Goal: Answer question/provide support: Share knowledge or assist other users

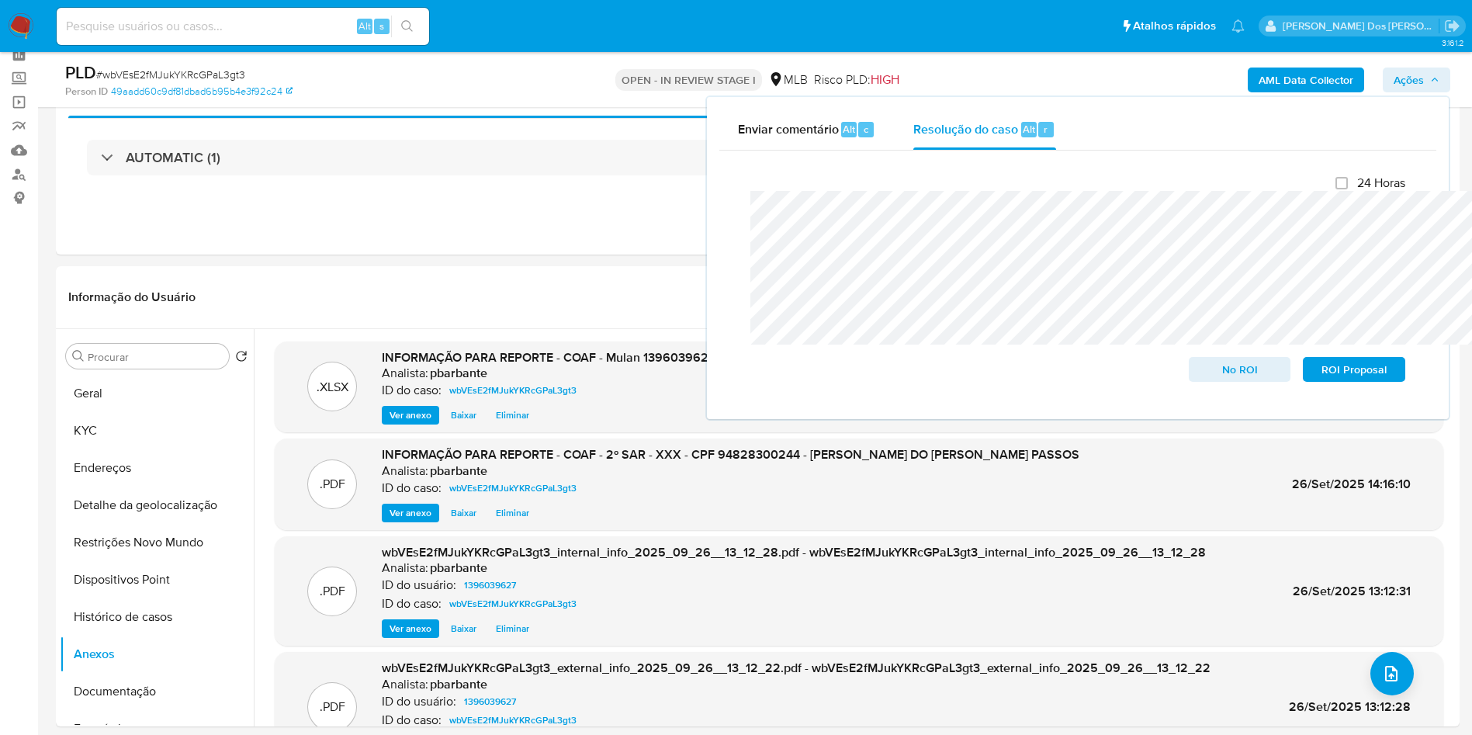
scroll to position [93, 0]
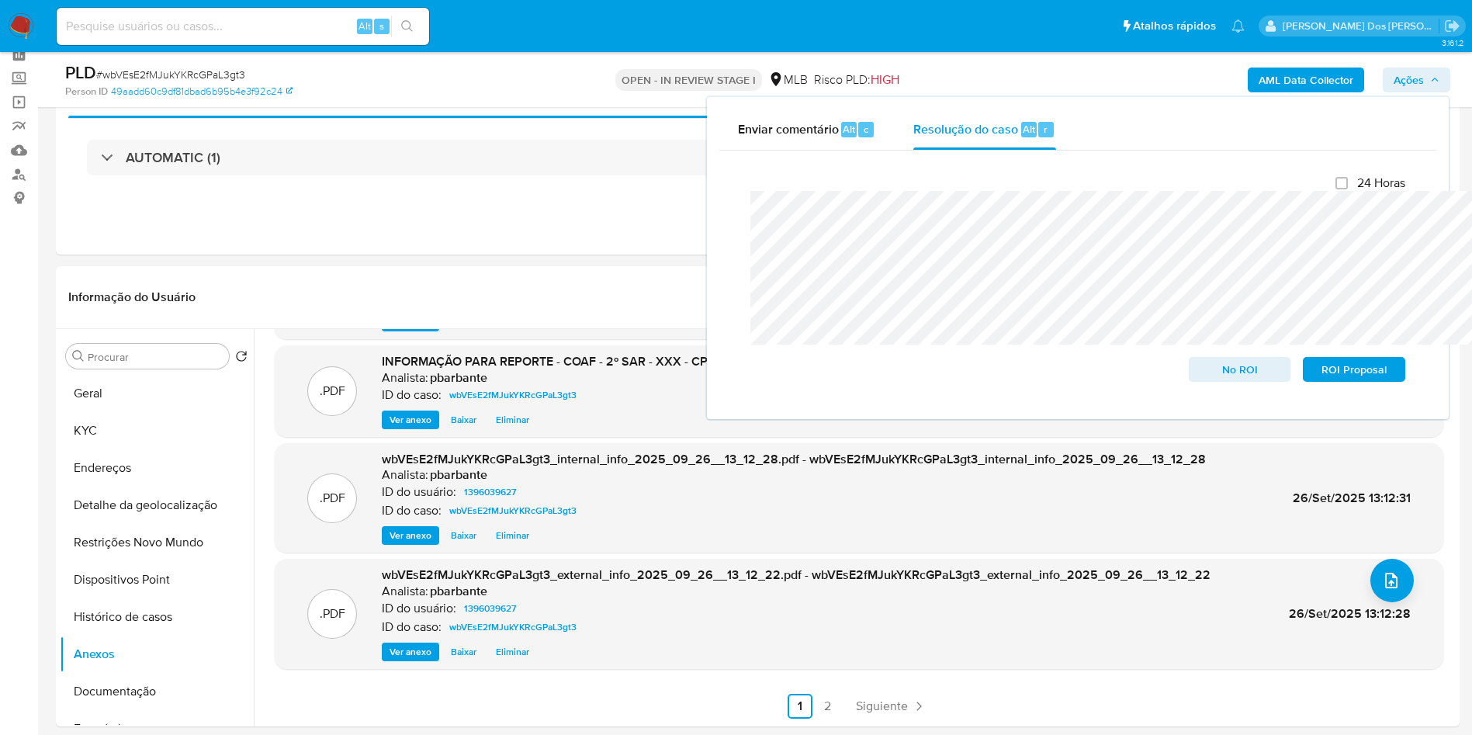
click at [1382, 377] on span "ROI Proposal" at bounding box center [1354, 369] width 81 height 22
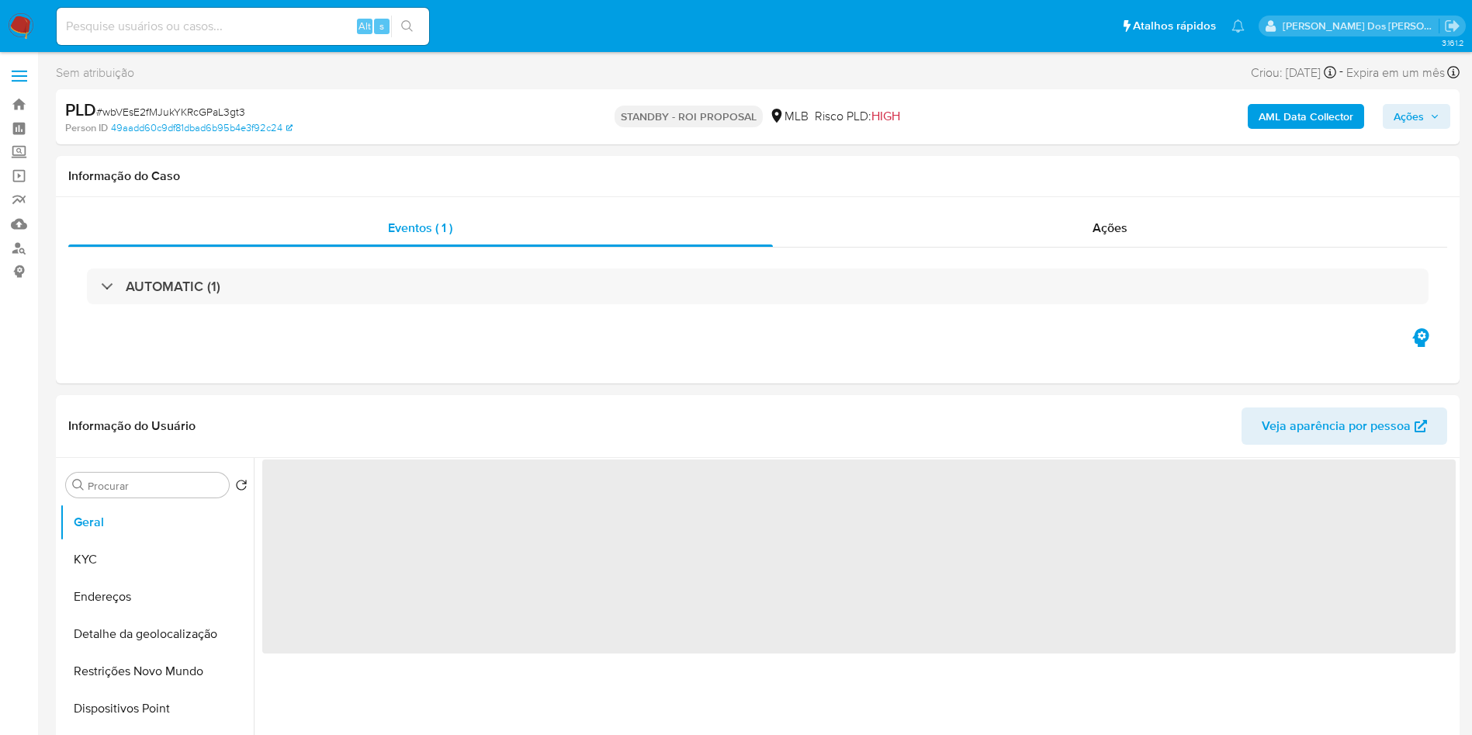
select select "10"
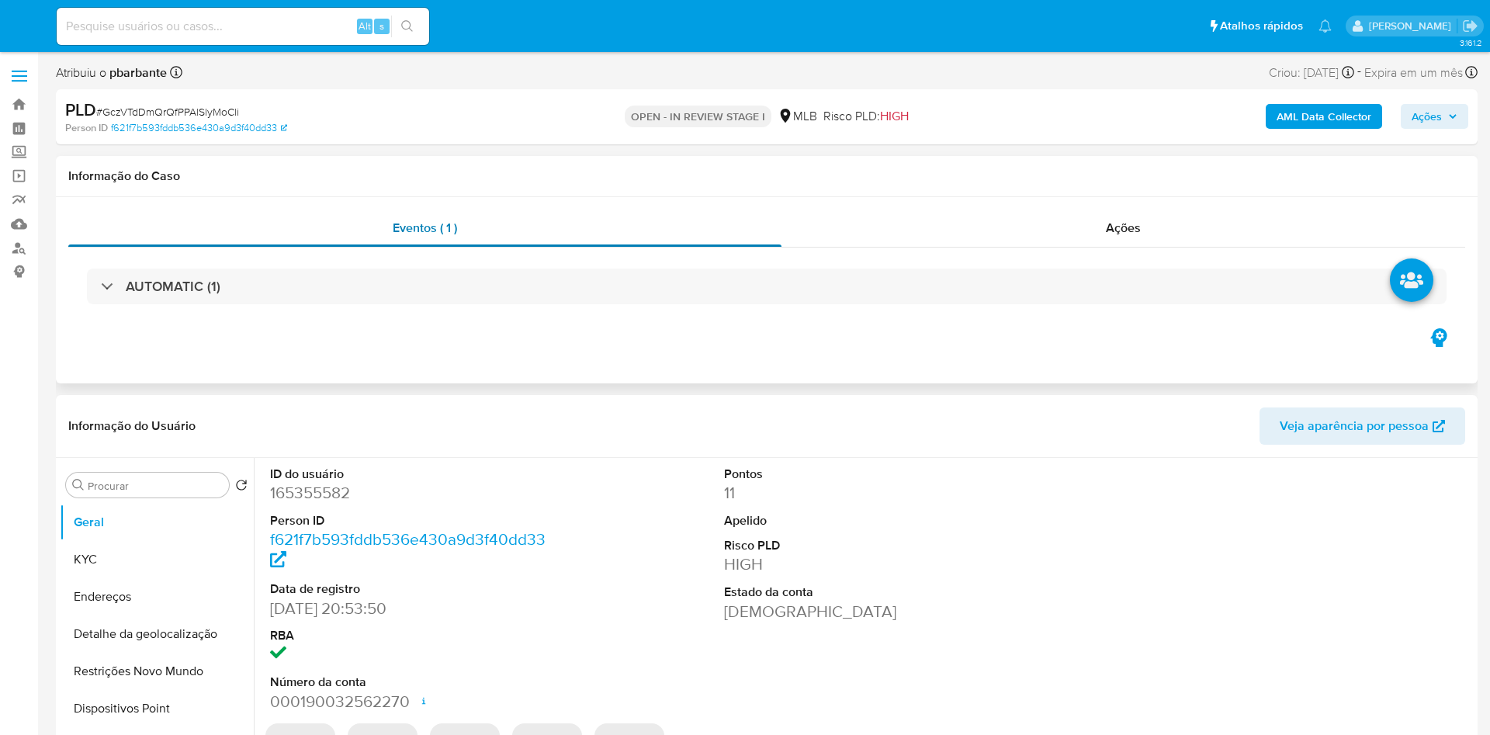
select select "10"
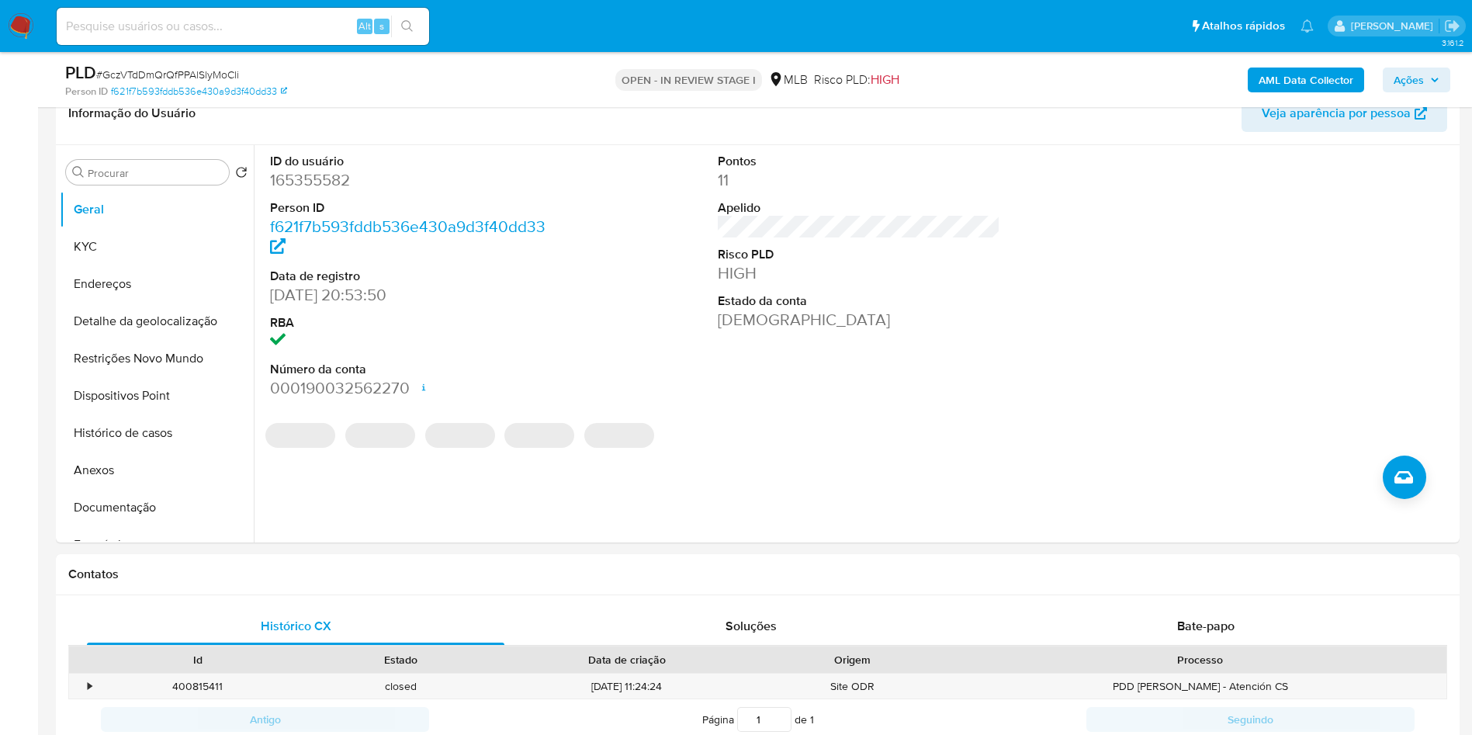
scroll to position [55, 0]
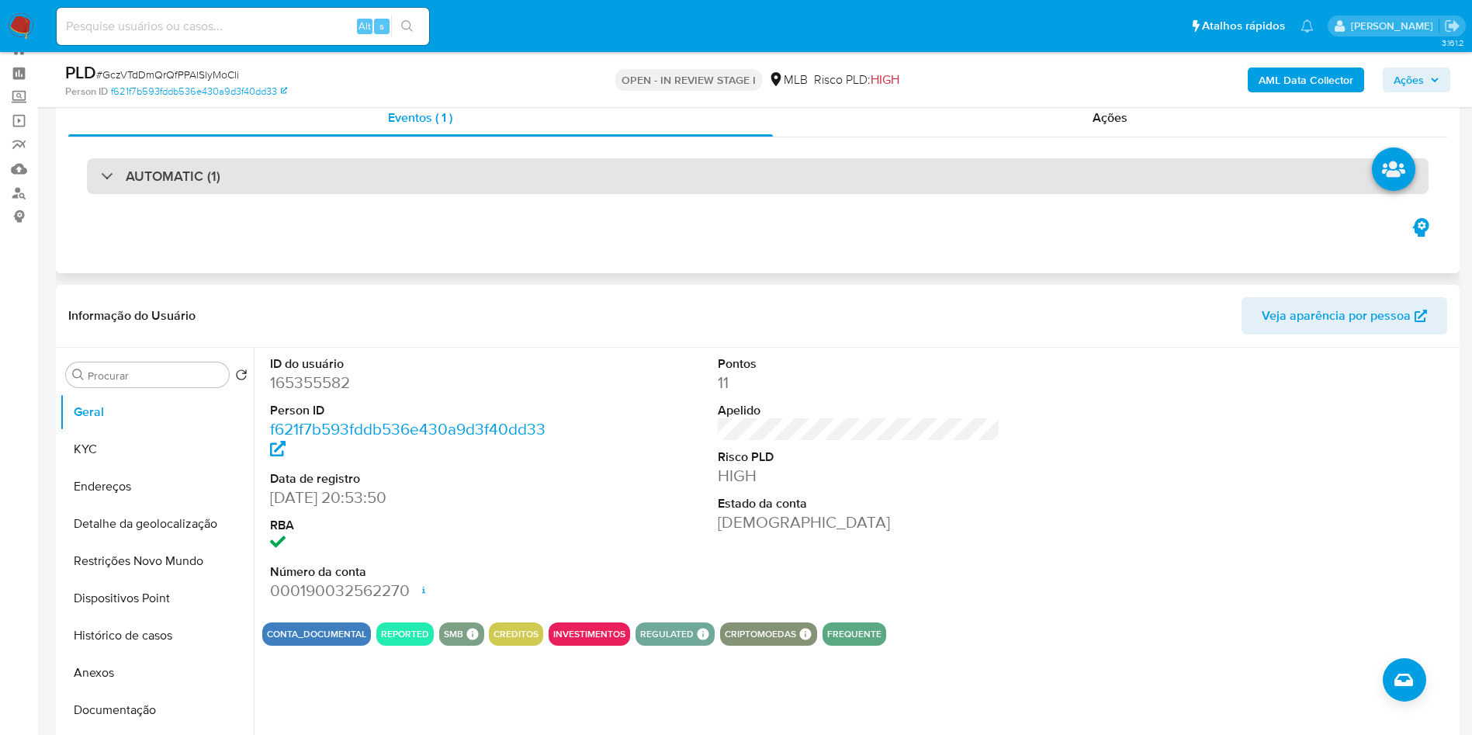
click at [528, 189] on div "AUTOMATIC (1)" at bounding box center [758, 176] width 1342 height 36
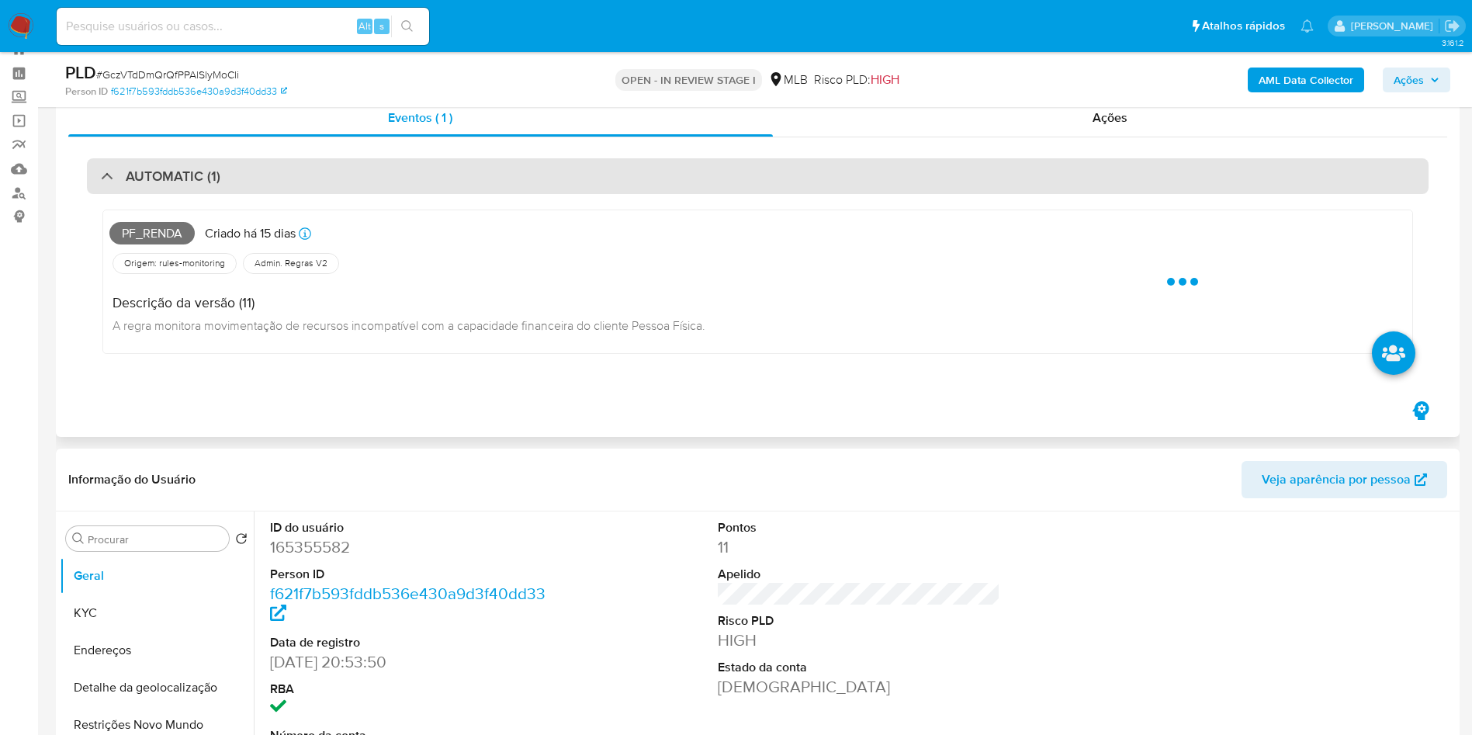
click at [528, 189] on div "AUTOMATIC (1)" at bounding box center [758, 176] width 1342 height 36
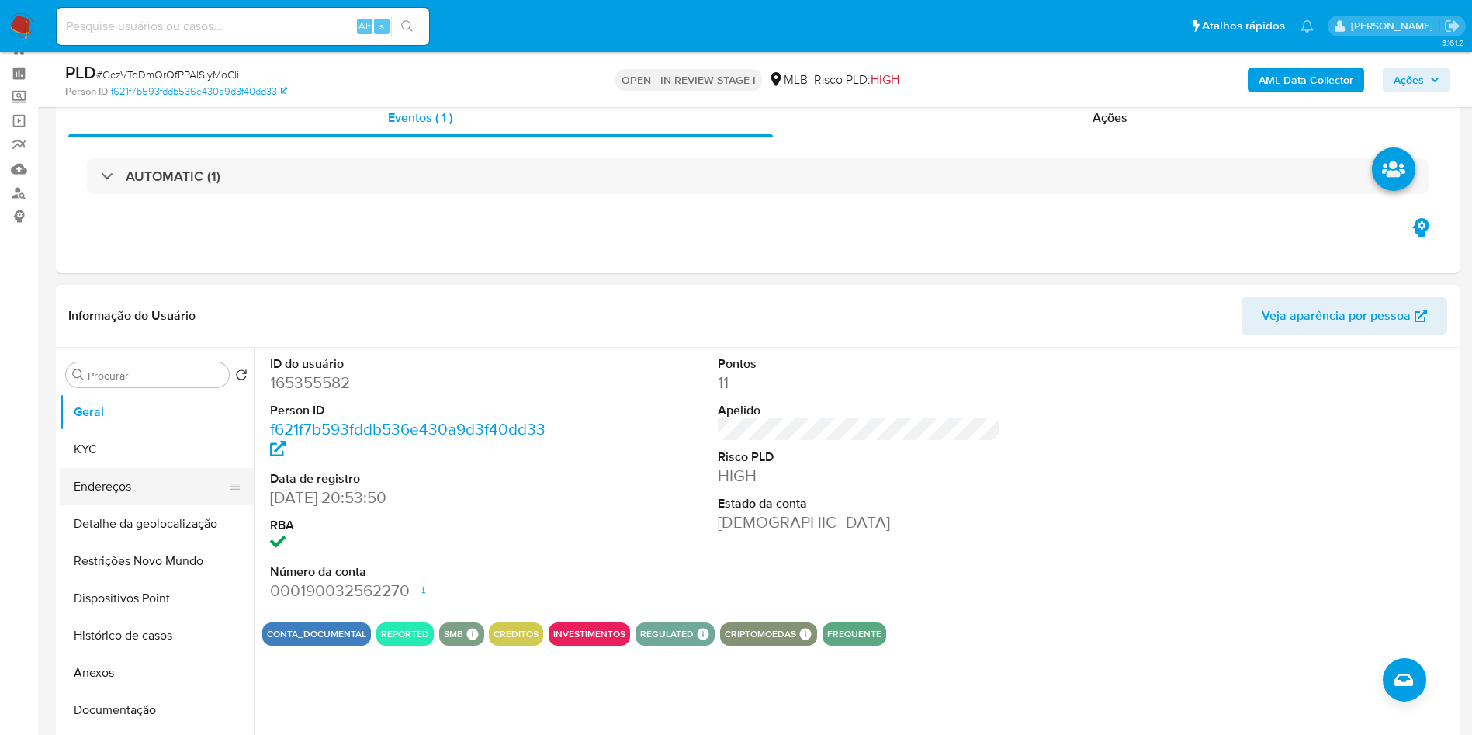
click at [169, 497] on button "Endereços" at bounding box center [151, 486] width 182 height 37
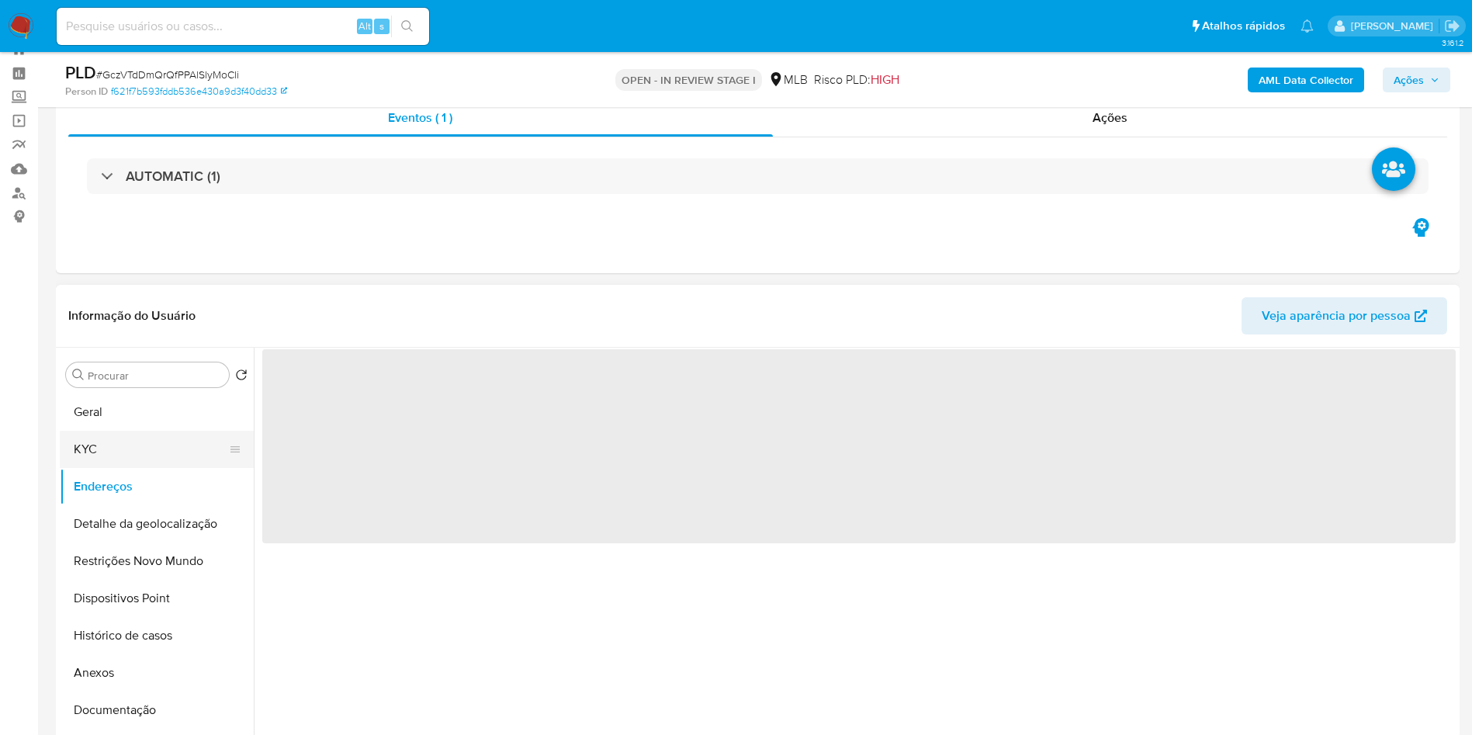
click at [142, 468] on button "KYC" at bounding box center [151, 449] width 182 height 37
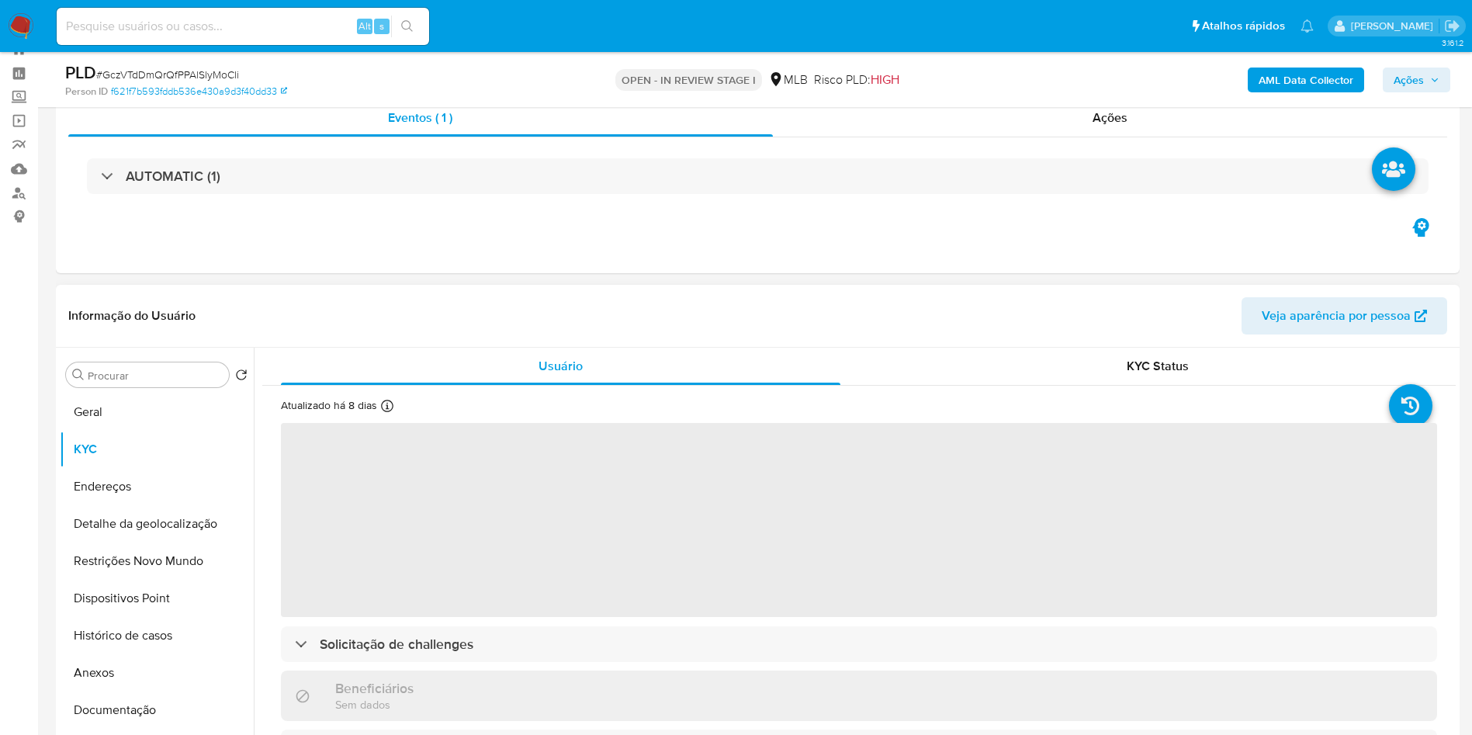
scroll to position [134, 0]
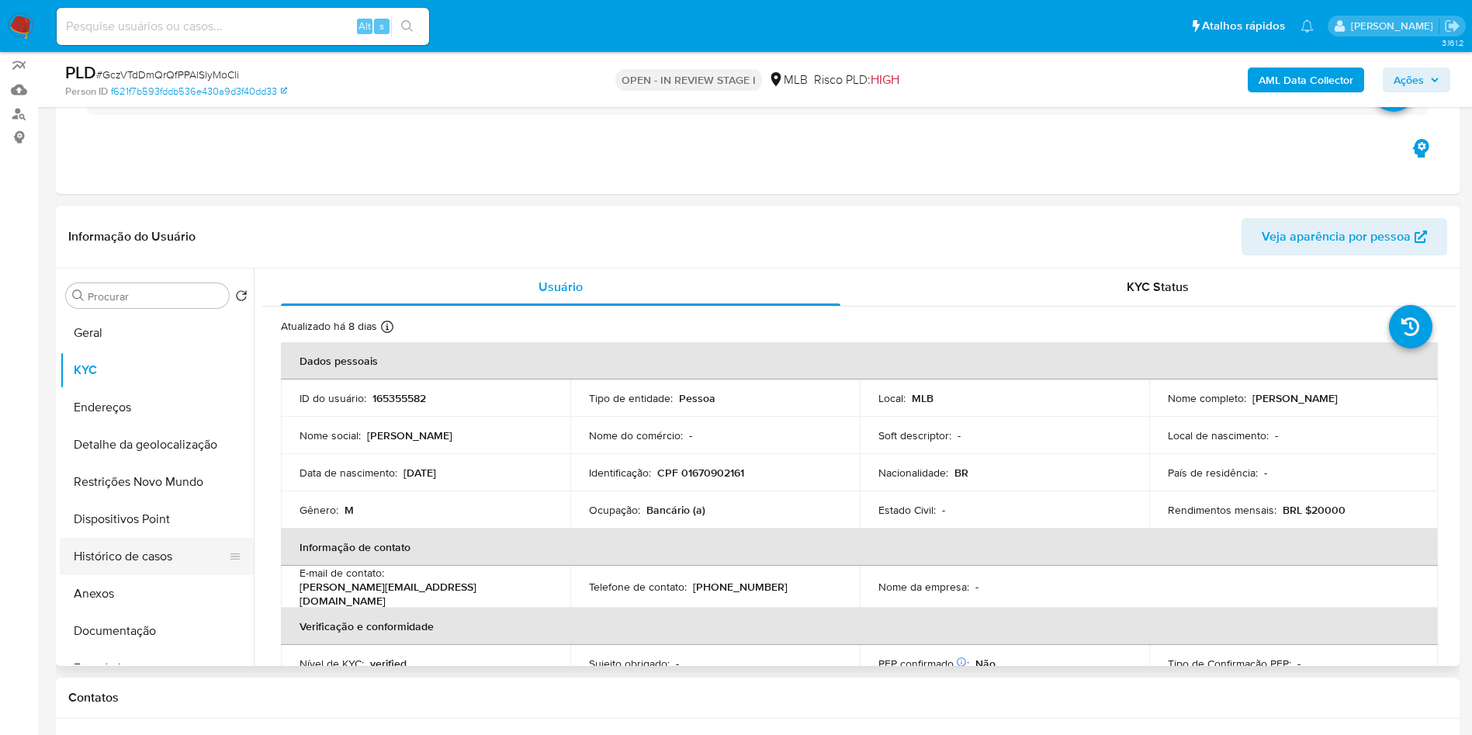
click at [164, 575] on button "Histórico de casos" at bounding box center [151, 556] width 182 height 37
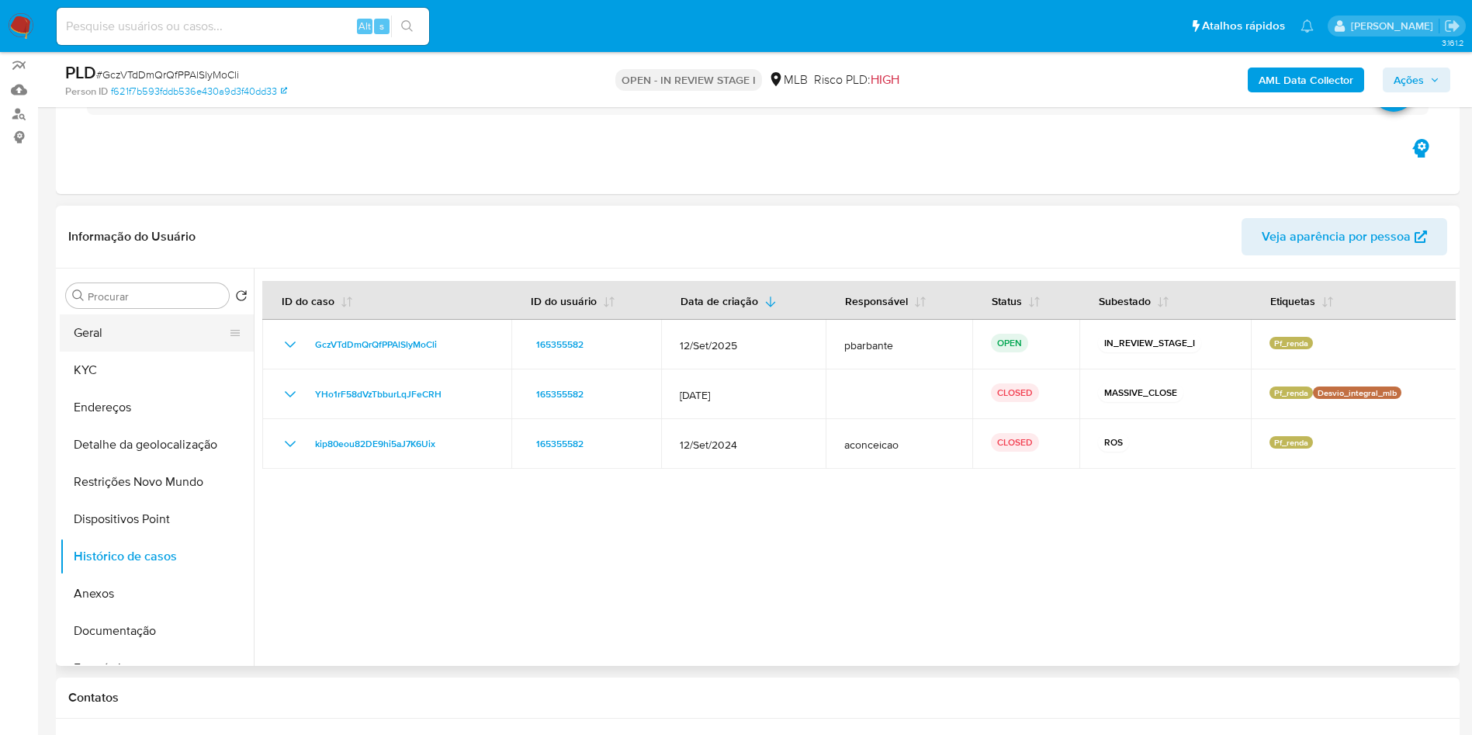
click at [164, 351] on button "Geral" at bounding box center [151, 332] width 182 height 37
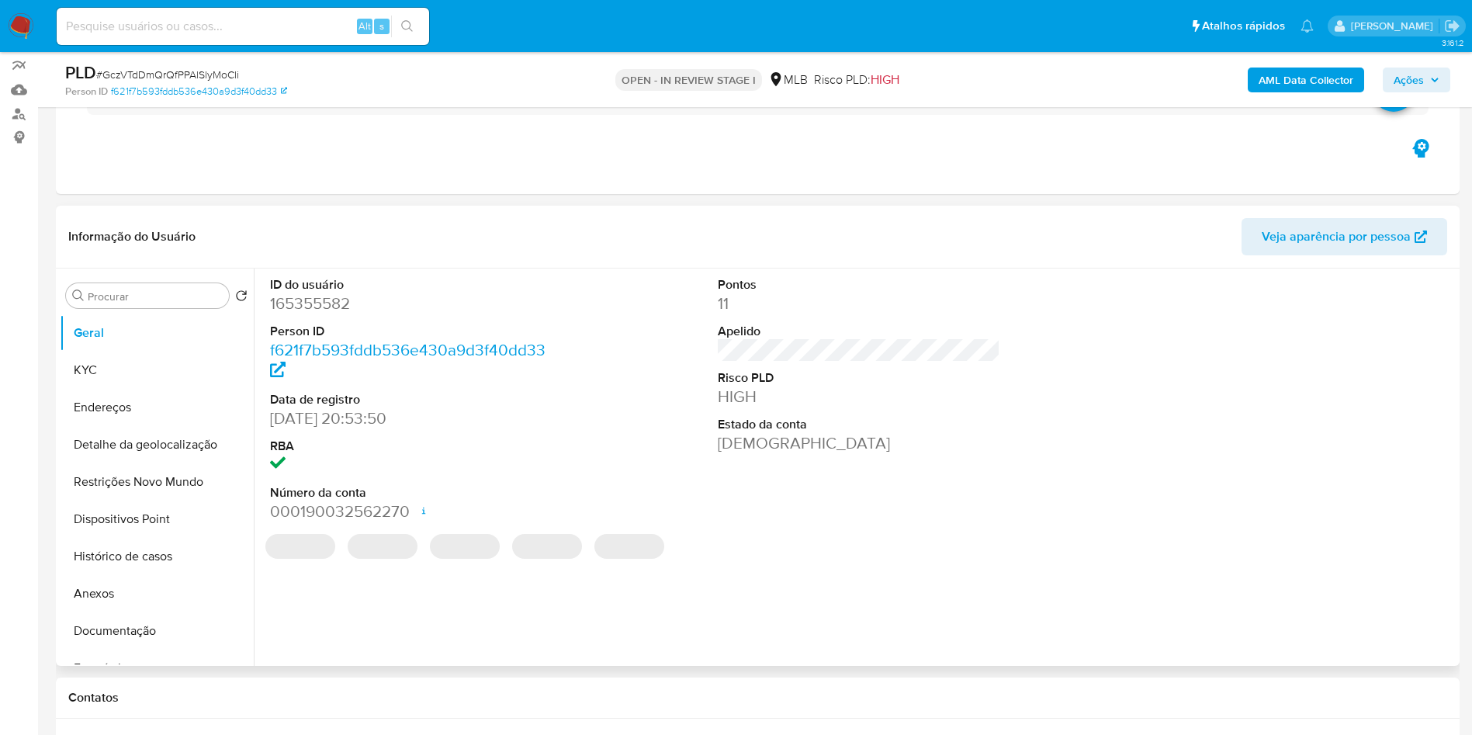
click at [322, 340] on dt "Person ID" at bounding box center [411, 331] width 283 height 17
click at [317, 342] on dl "ID do usuário 165355582 Person ID f621f7b593fddb536e430a9d3f40dd33 Data de regi…" at bounding box center [411, 399] width 283 height 247
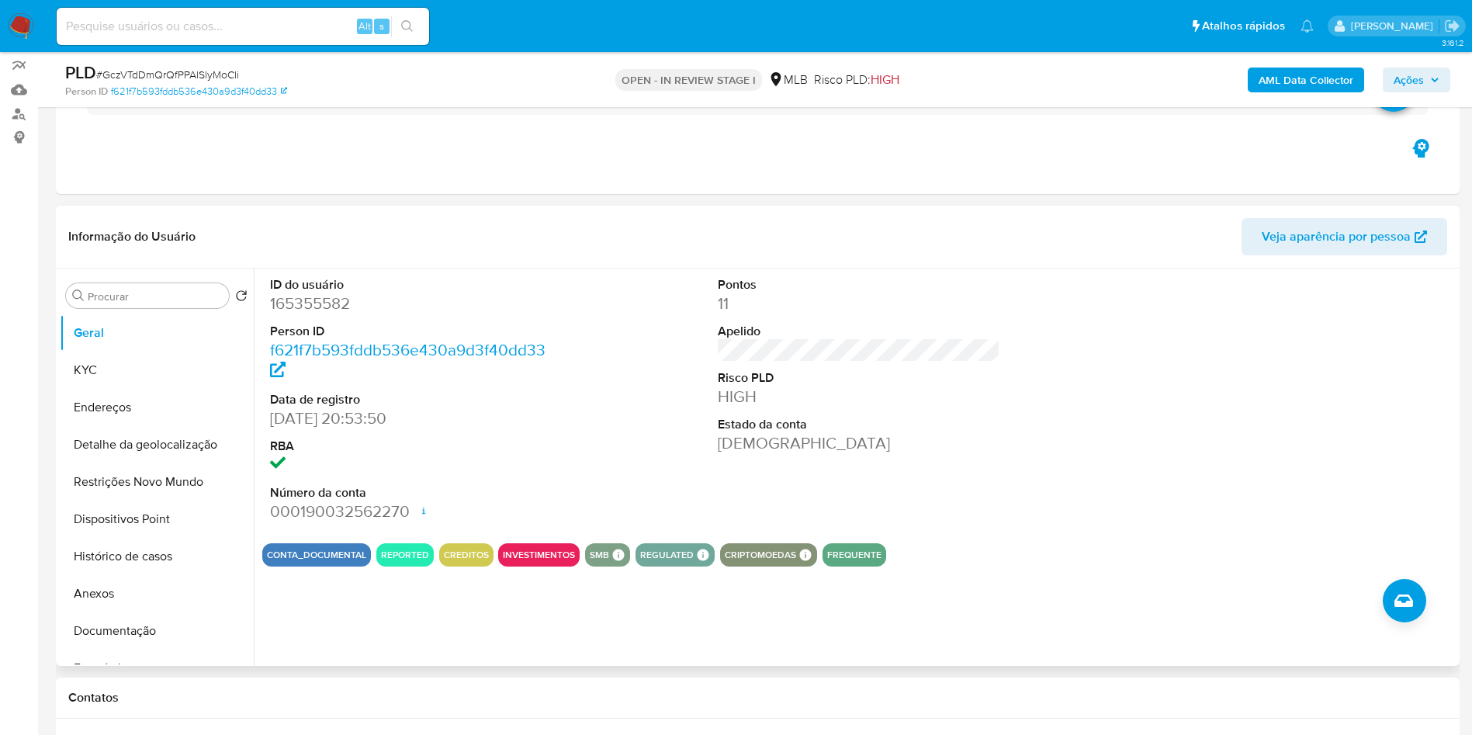
click at [327, 314] on dd "165355582" at bounding box center [411, 304] width 283 height 22
copy dd "165355582"
click at [119, 389] on button "KYC" at bounding box center [151, 369] width 182 height 37
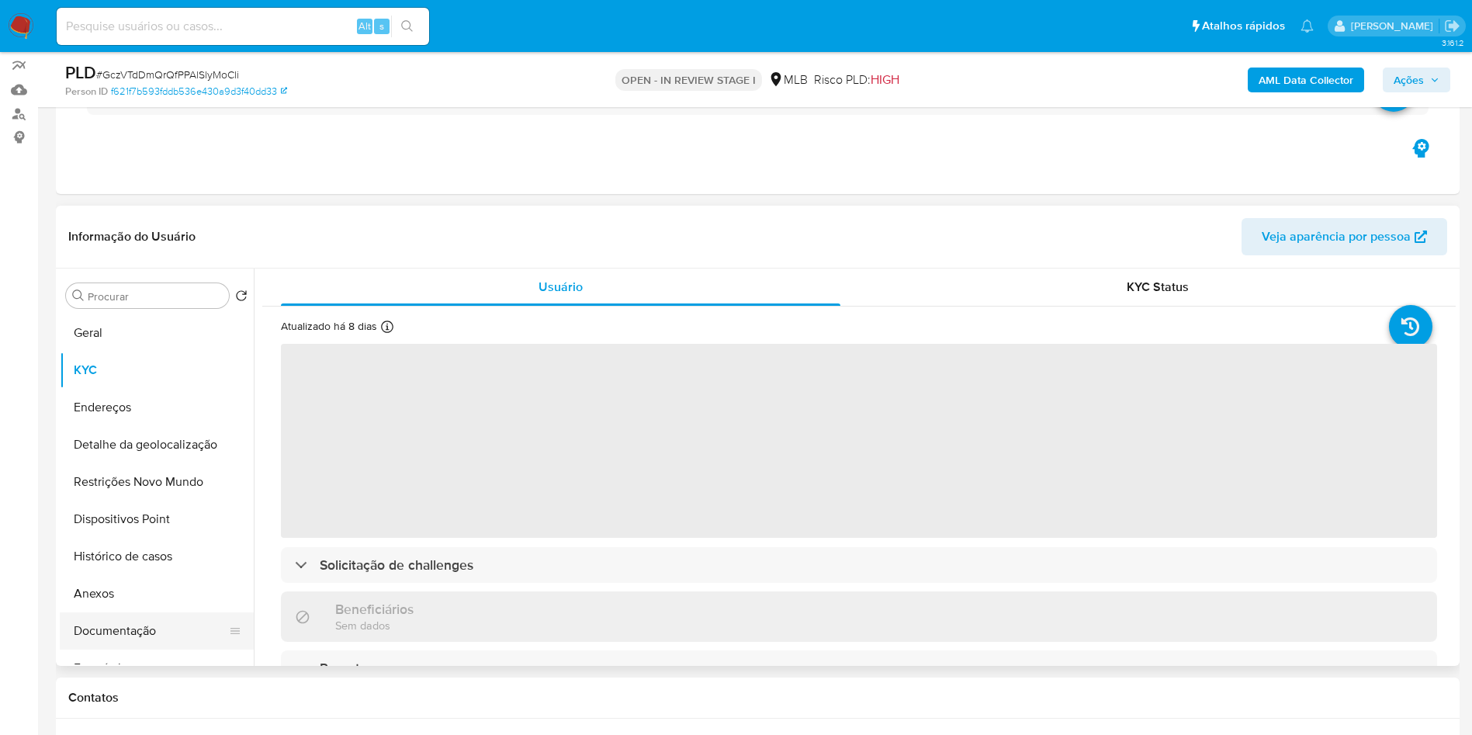
click at [116, 639] on button "Documentação" at bounding box center [151, 630] width 182 height 37
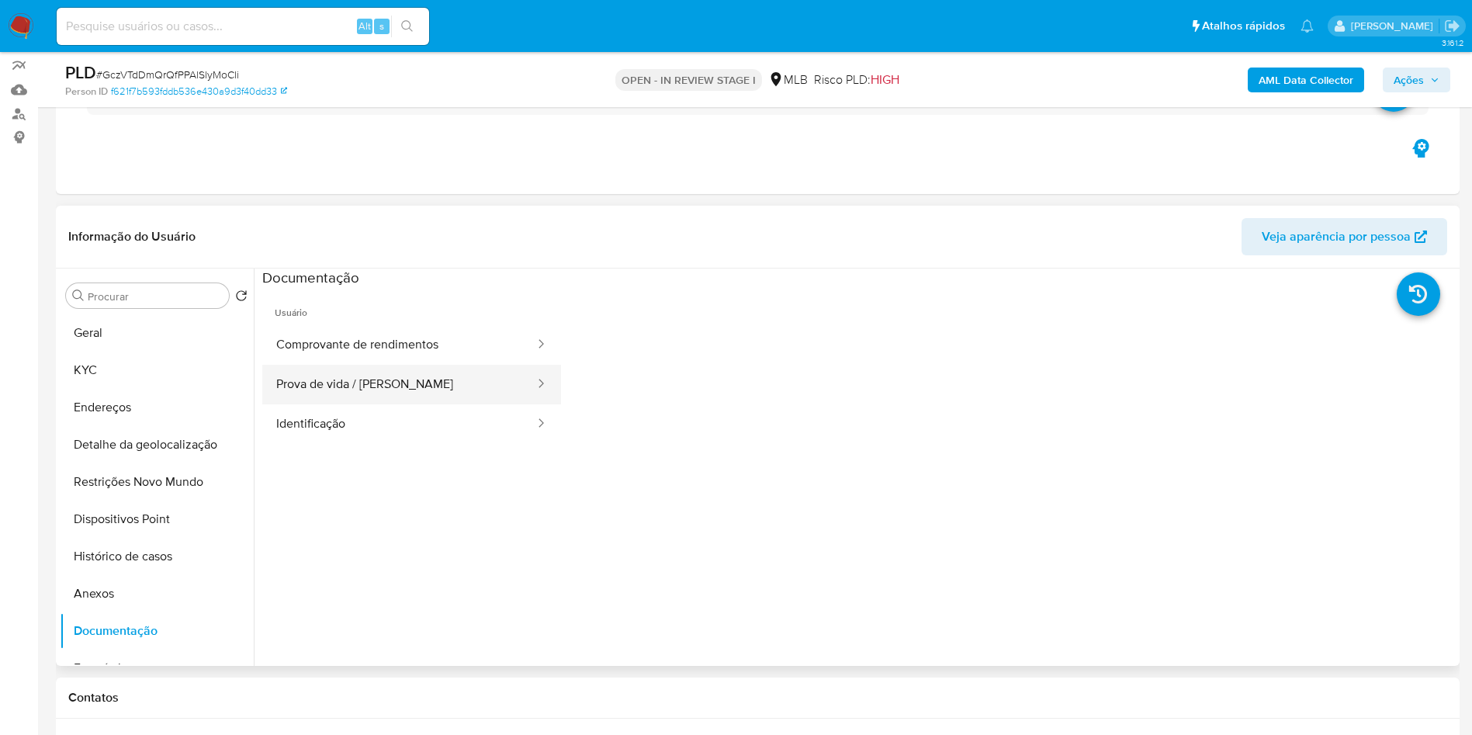
click at [448, 392] on button "Prova de vida / Selfie" at bounding box center [399, 385] width 274 height 40
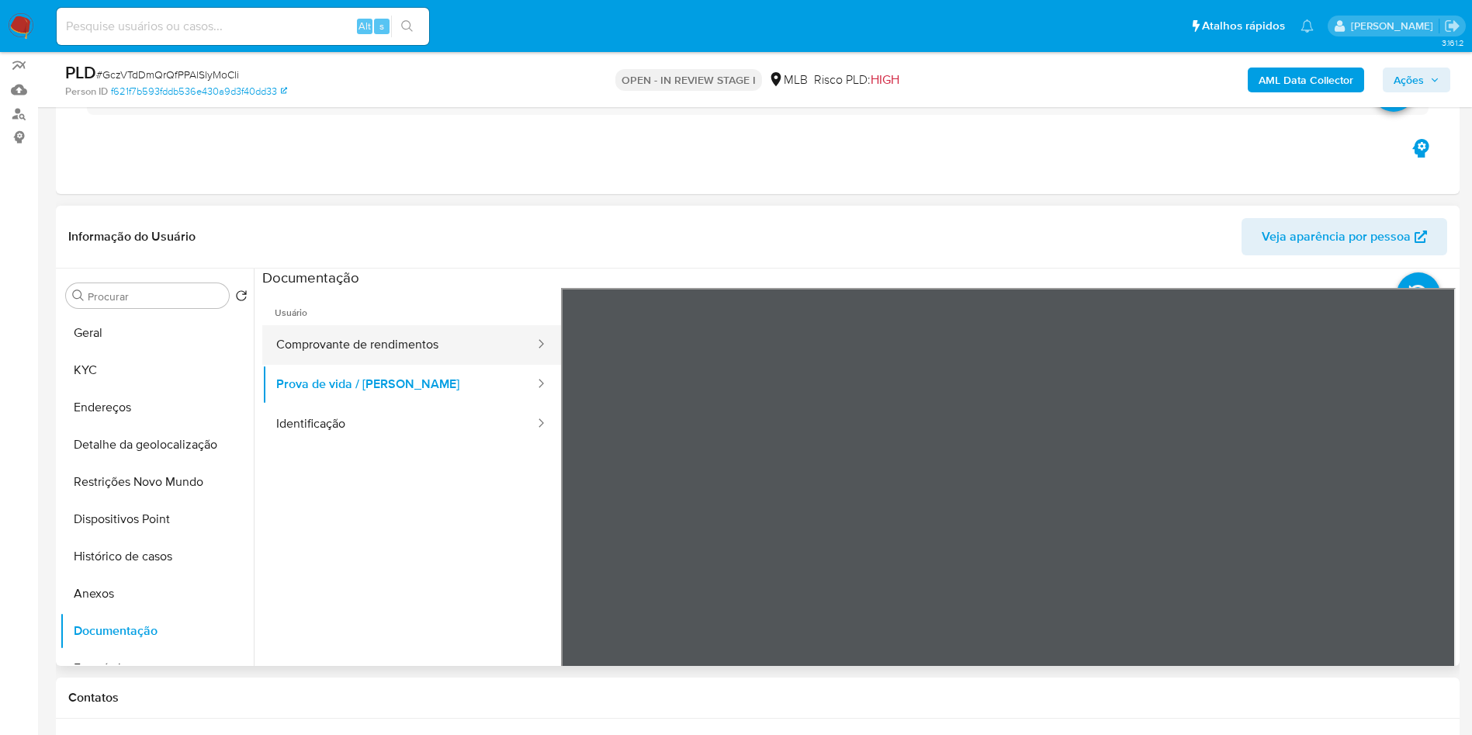
click at [453, 363] on button "Comprovante de rendimentos" at bounding box center [399, 345] width 274 height 40
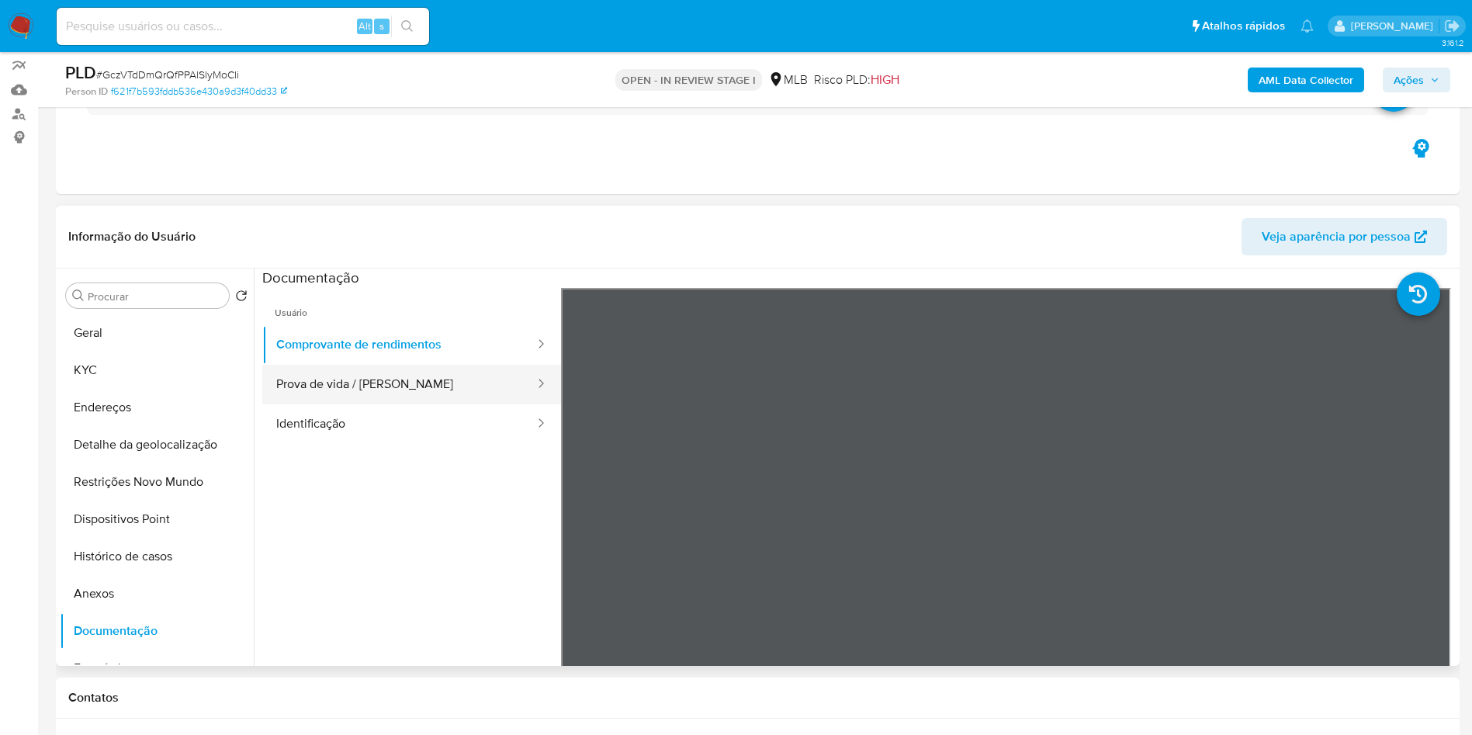
click at [416, 400] on button "Prova de vida / Selfie" at bounding box center [399, 385] width 274 height 40
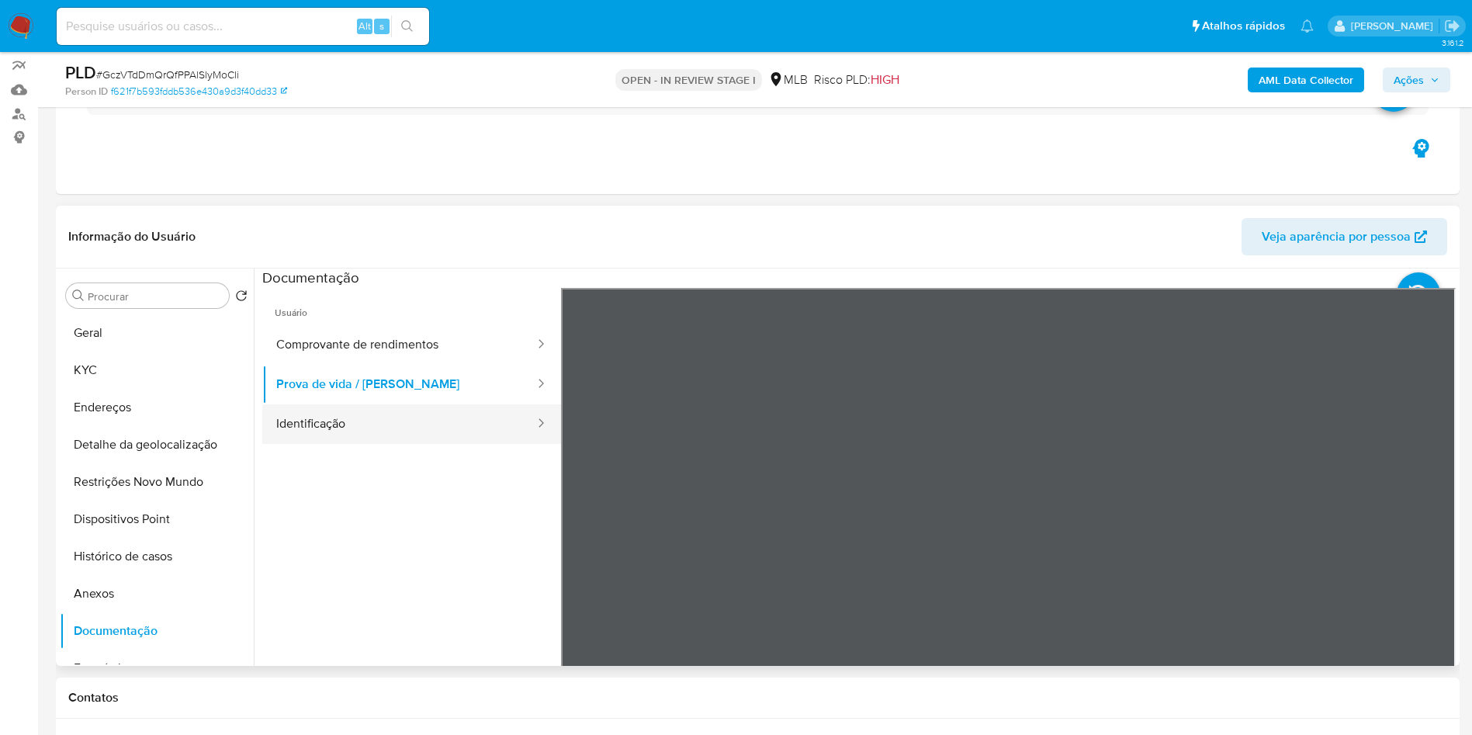
click at [391, 444] on button "Identificação" at bounding box center [399, 424] width 274 height 40
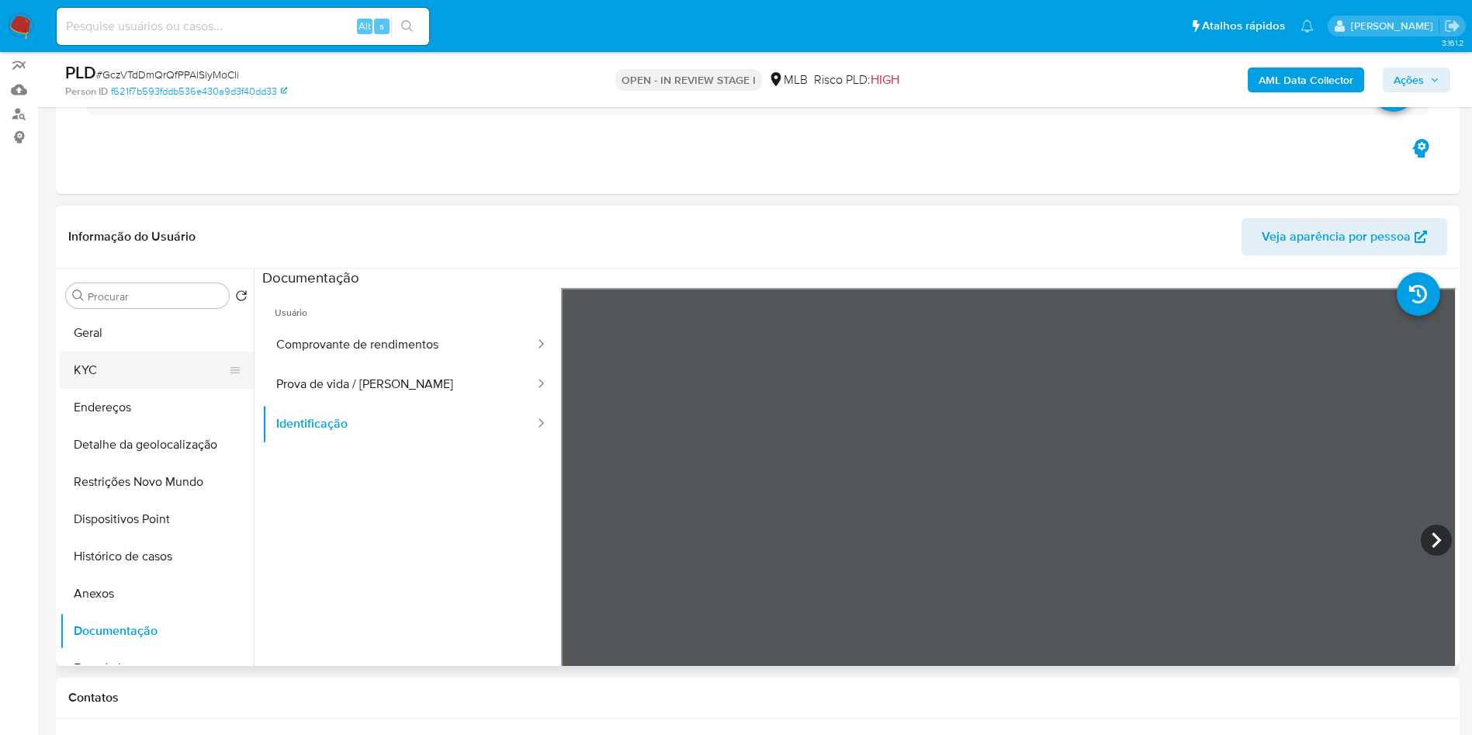
click at [148, 389] on button "KYC" at bounding box center [151, 369] width 182 height 37
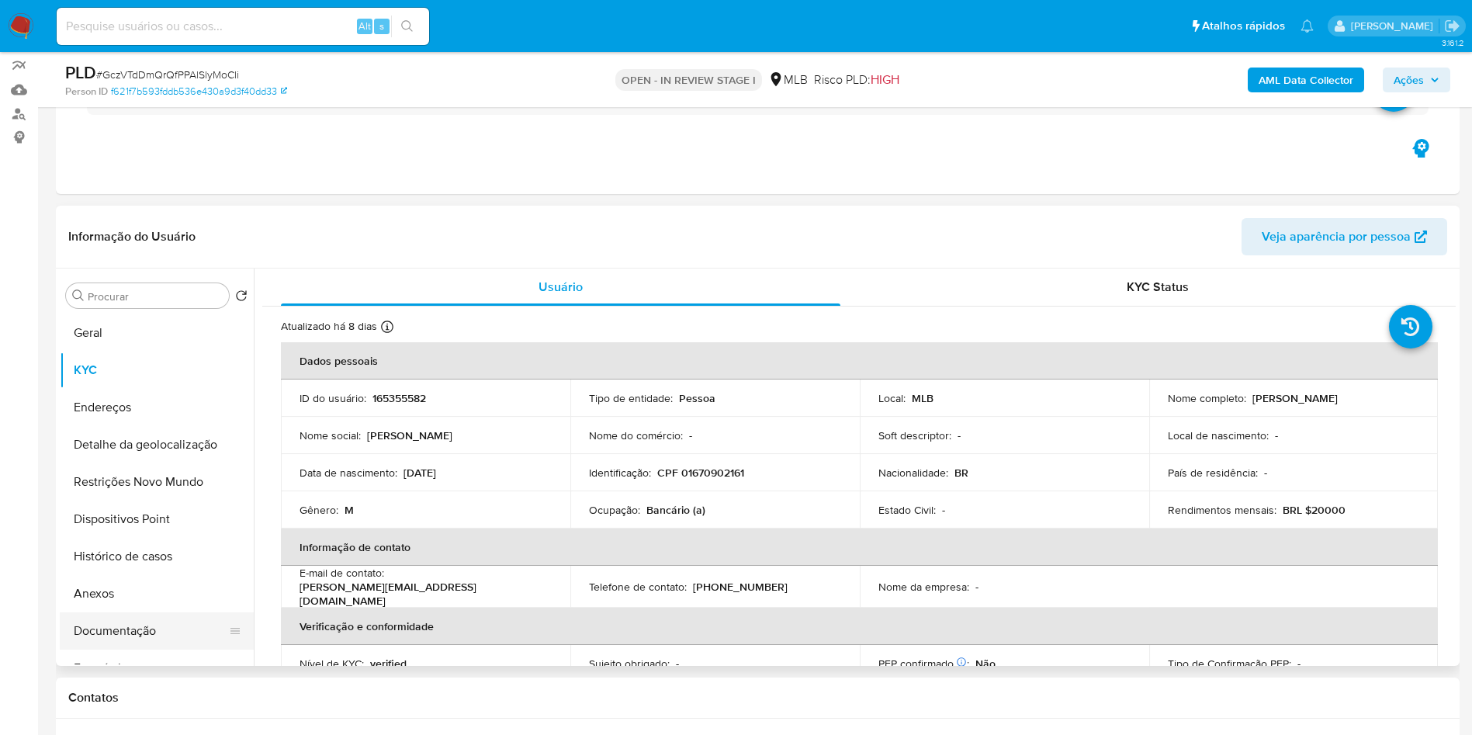
click at [131, 649] on button "Documentação" at bounding box center [151, 630] width 182 height 37
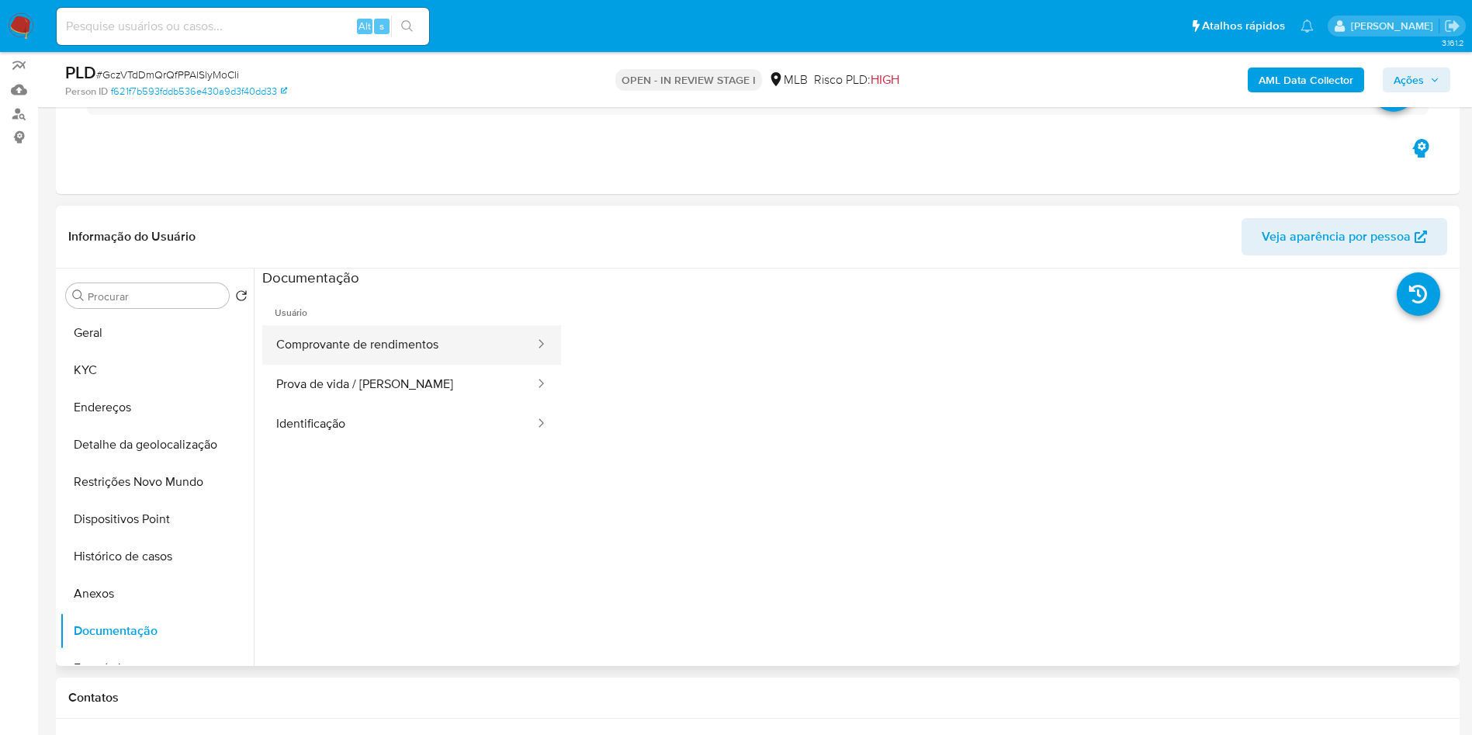
click at [417, 365] on button "Comprovante de rendimentos" at bounding box center [399, 345] width 274 height 40
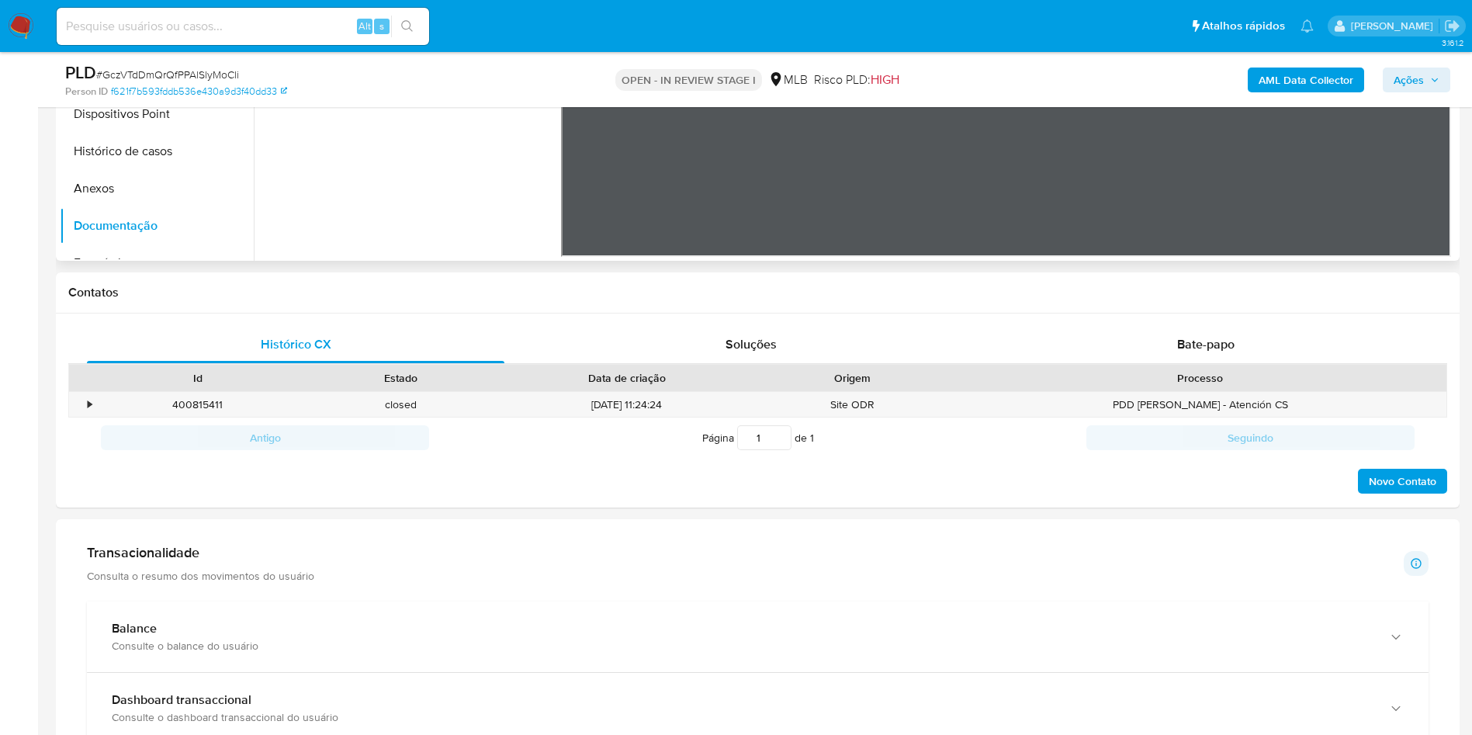
scroll to position [553, 0]
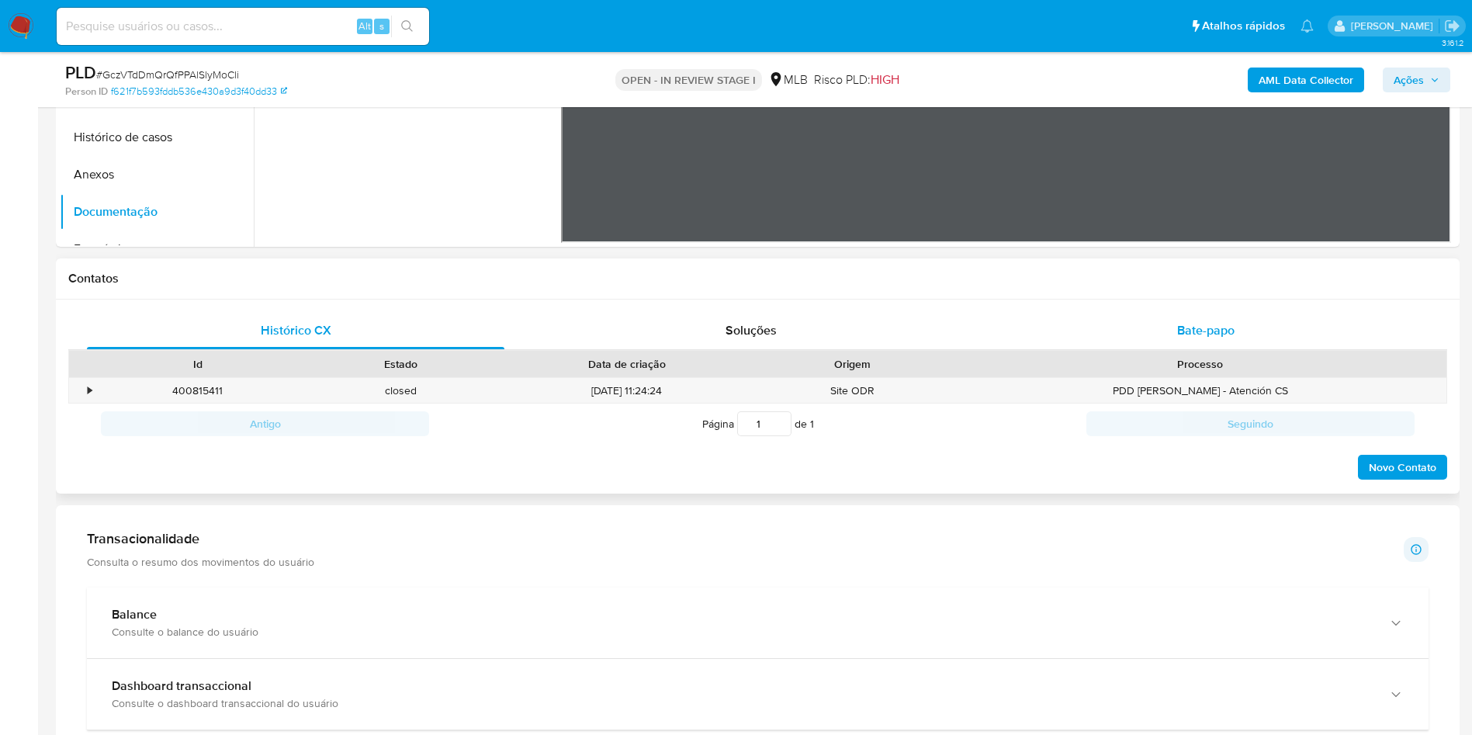
click at [1219, 339] on span "Bate-papo" at bounding box center [1205, 330] width 57 height 18
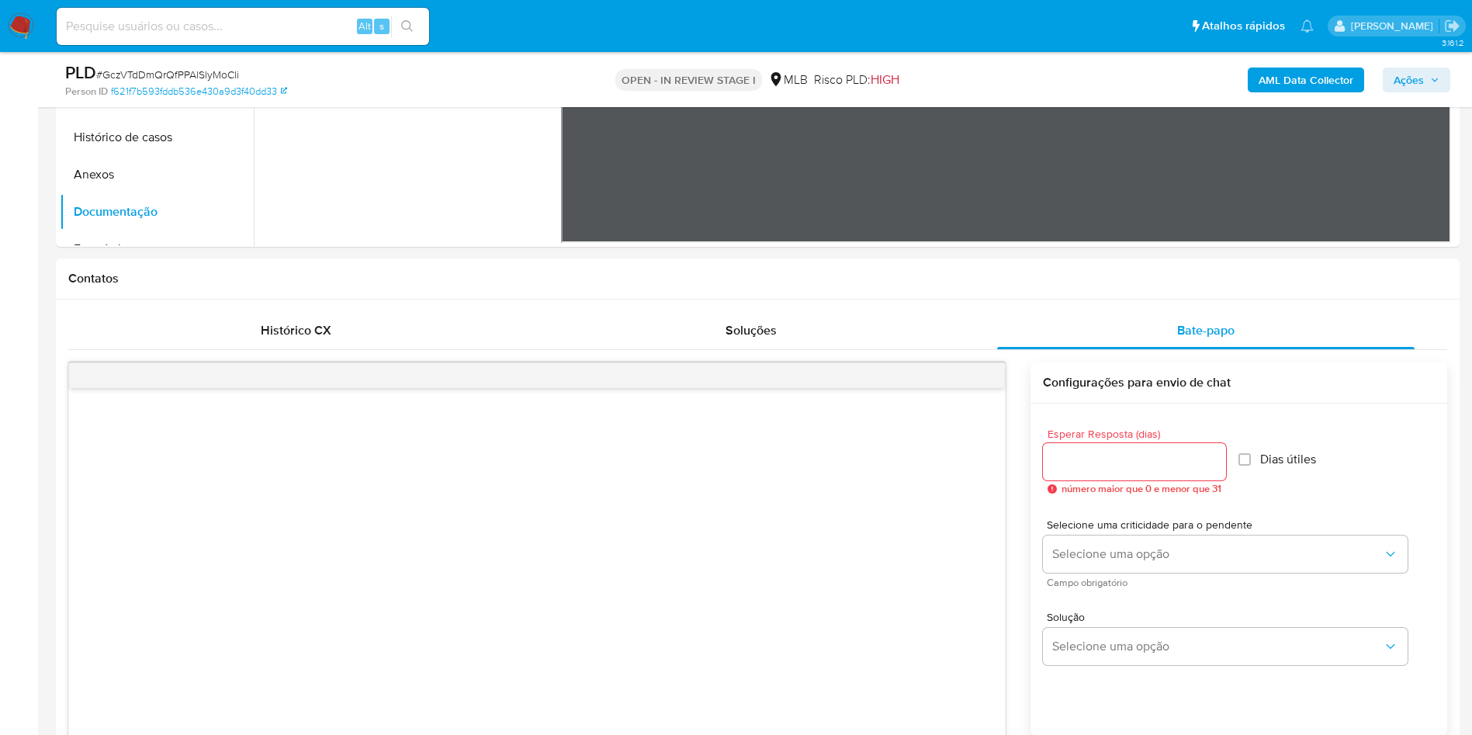
scroll to position [737, 0]
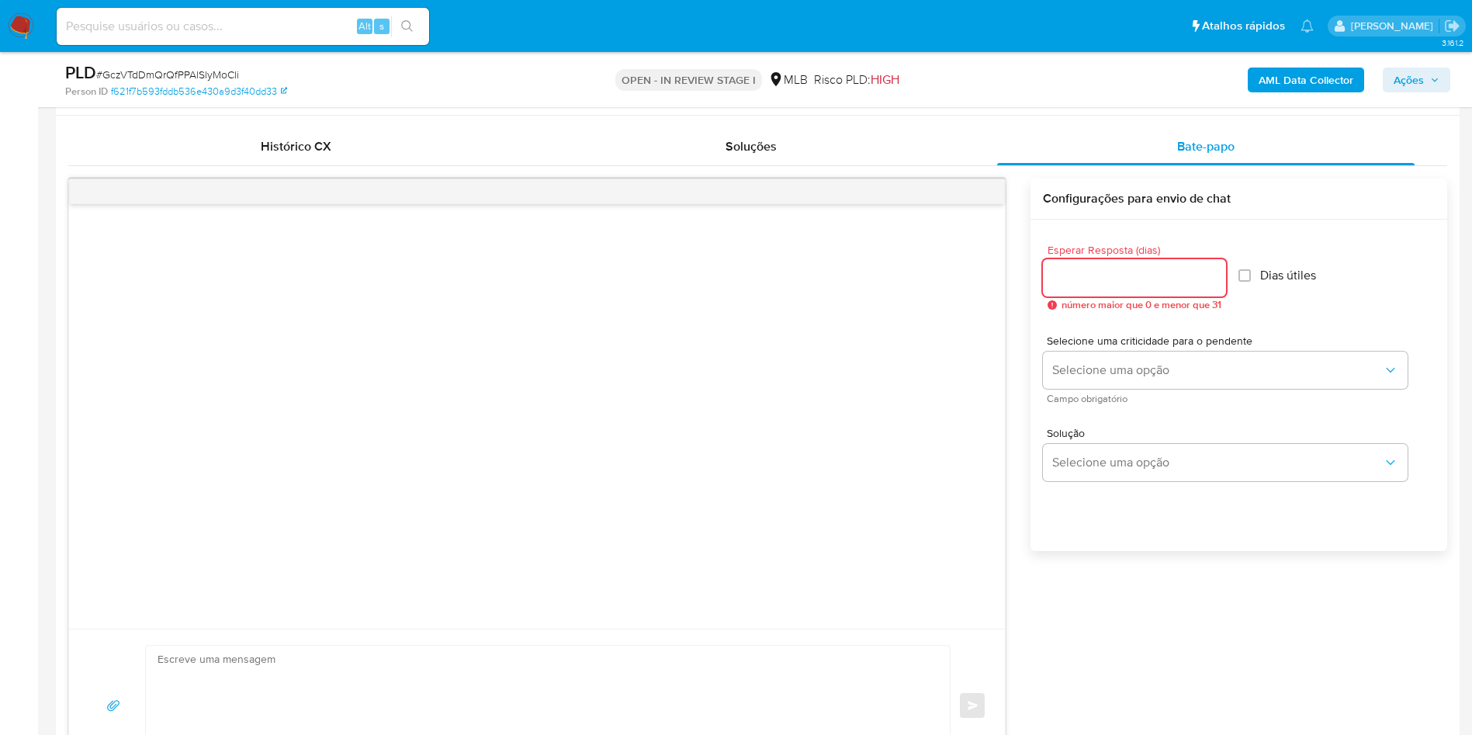
click at [1107, 288] on input "Esperar Resposta (dias)" at bounding box center [1134, 278] width 183 height 20
type input "3"
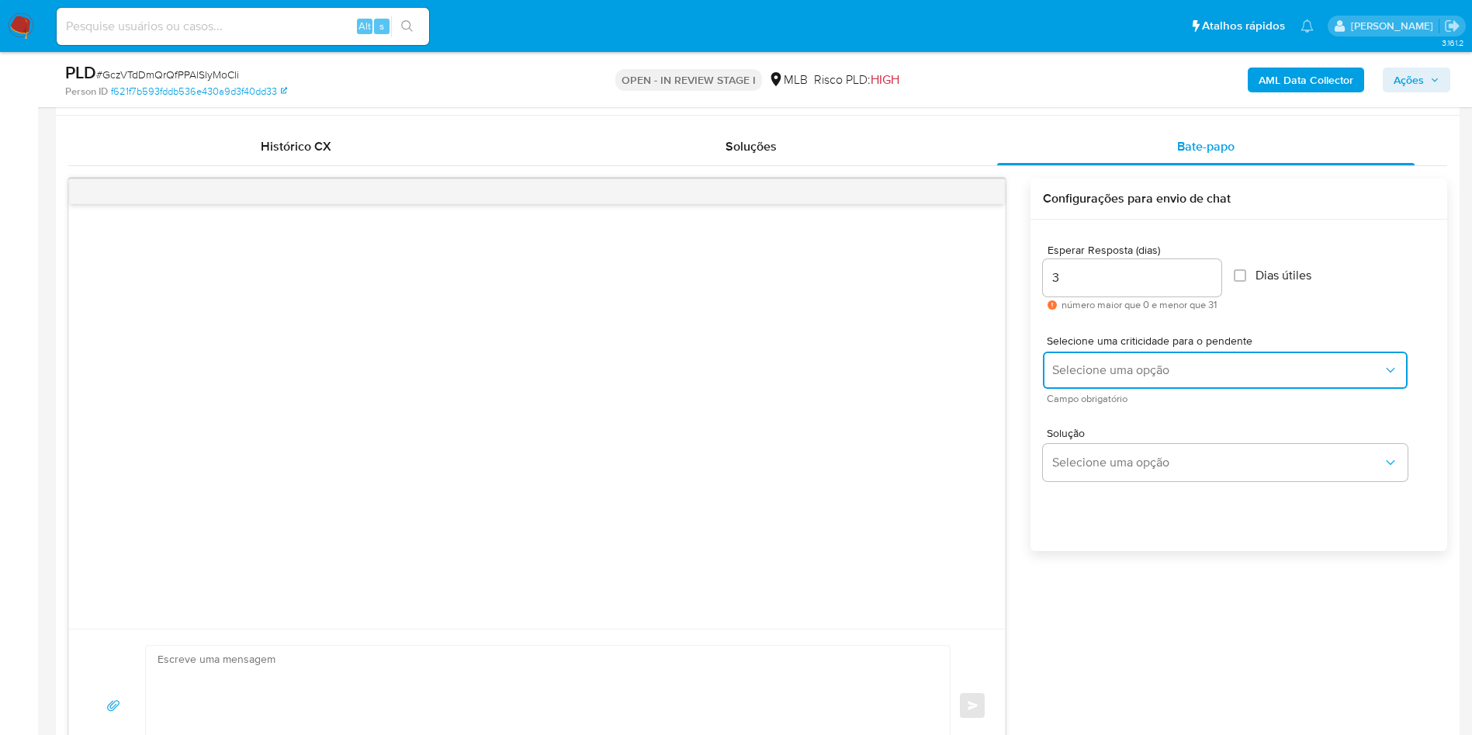
click at [1130, 378] on span "Selecione uma opção" at bounding box center [1217, 370] width 331 height 16
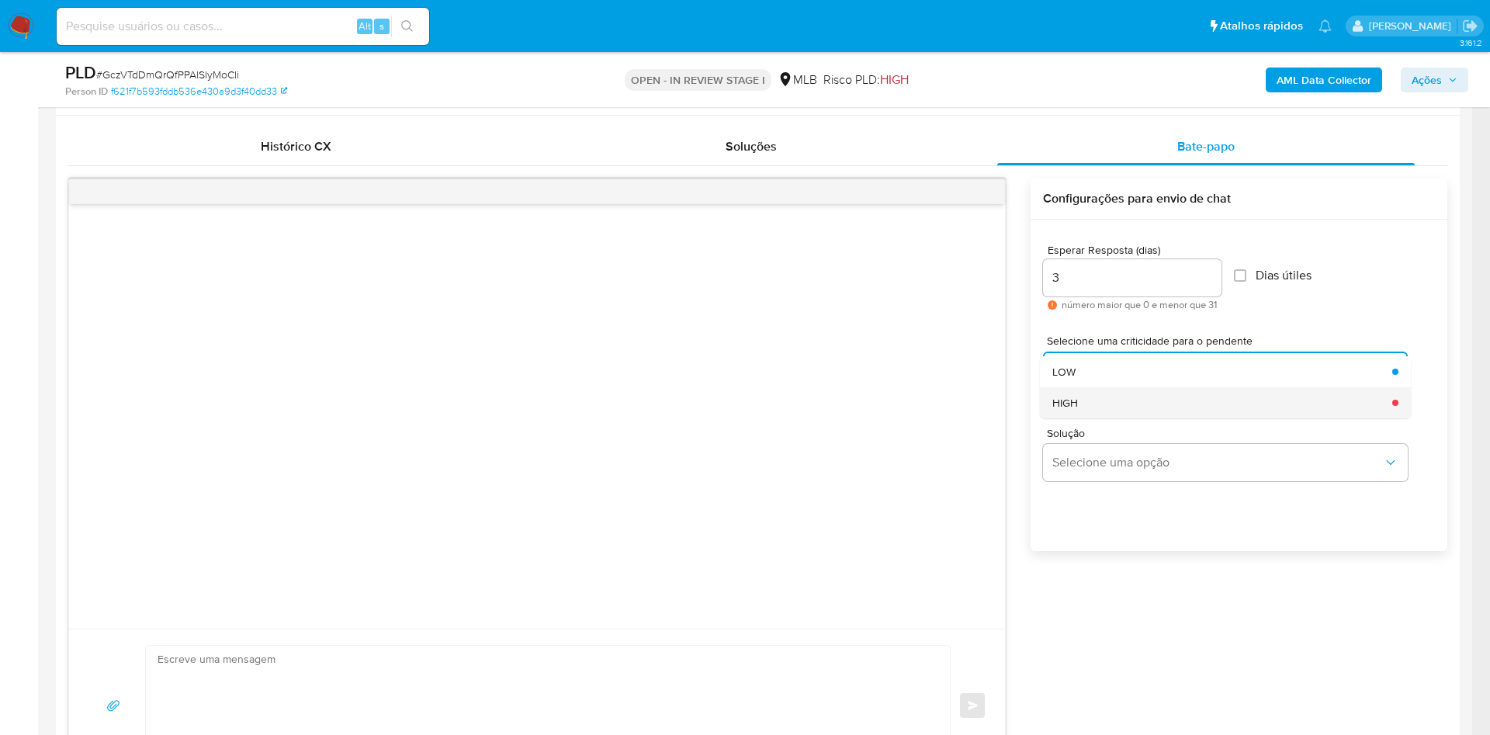
click at [1108, 418] on div "HIGH" at bounding box center [1217, 402] width 331 height 31
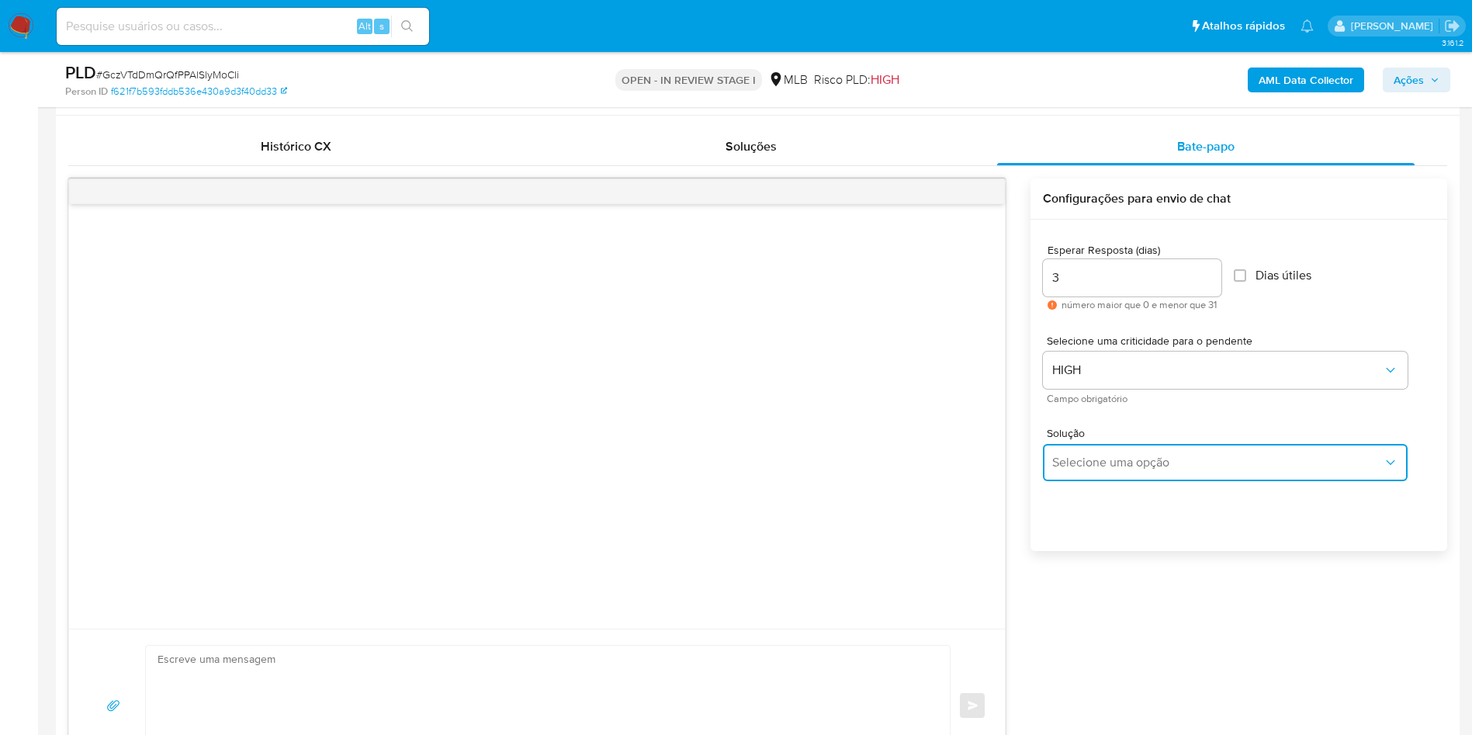
click at [1113, 470] on span "Selecione uma opção" at bounding box center [1217, 463] width 331 height 16
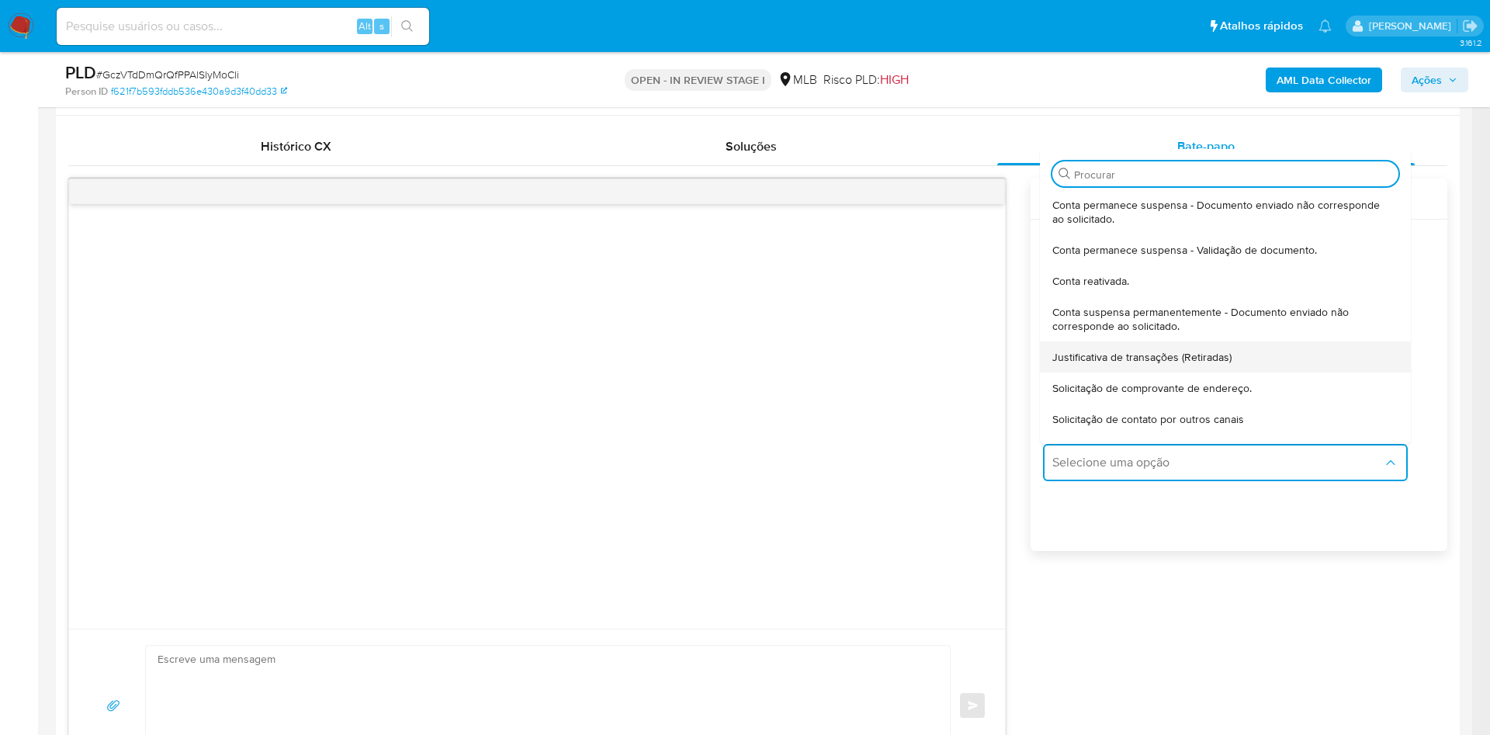
click at [1133, 364] on span "Justificativa de transações (Retiradas)" at bounding box center [1141, 357] width 179 height 14
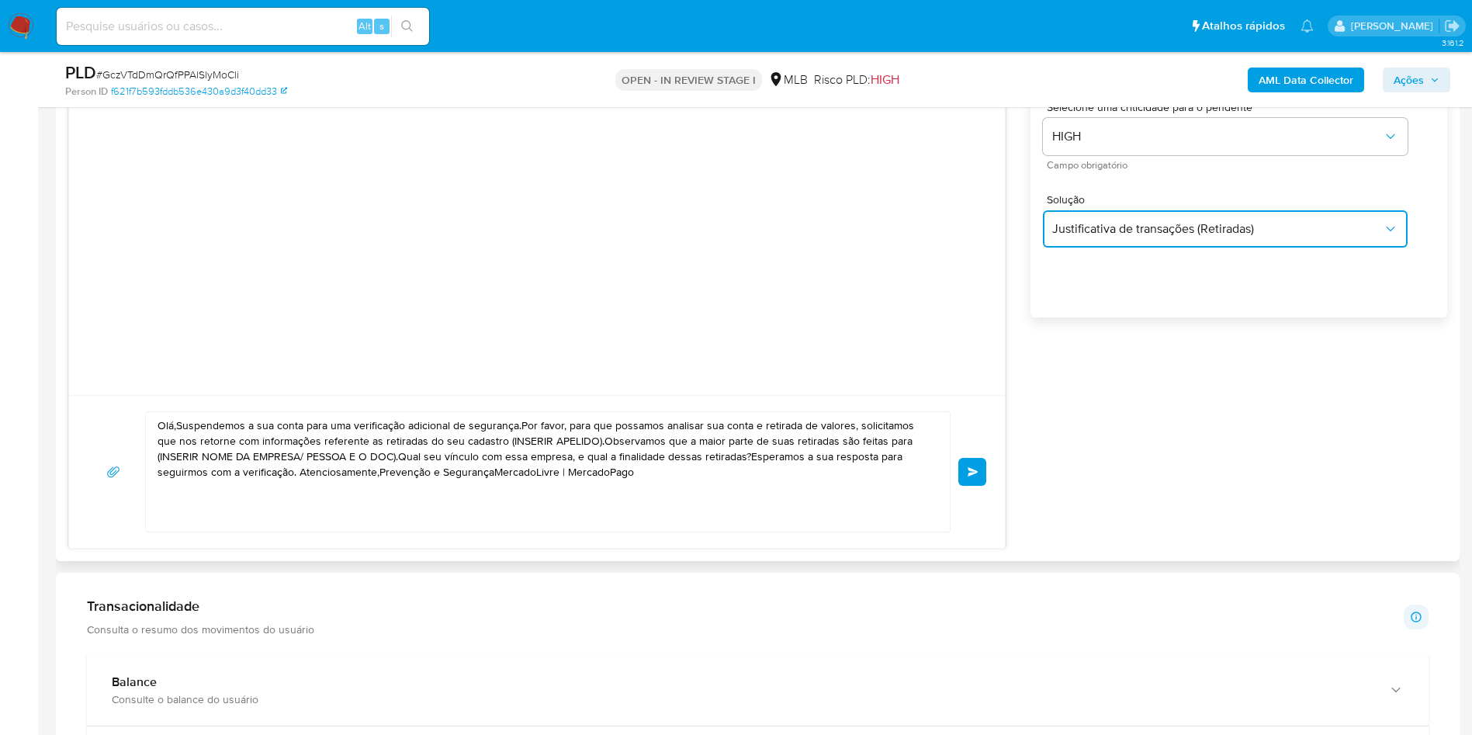
scroll to position [979, 0]
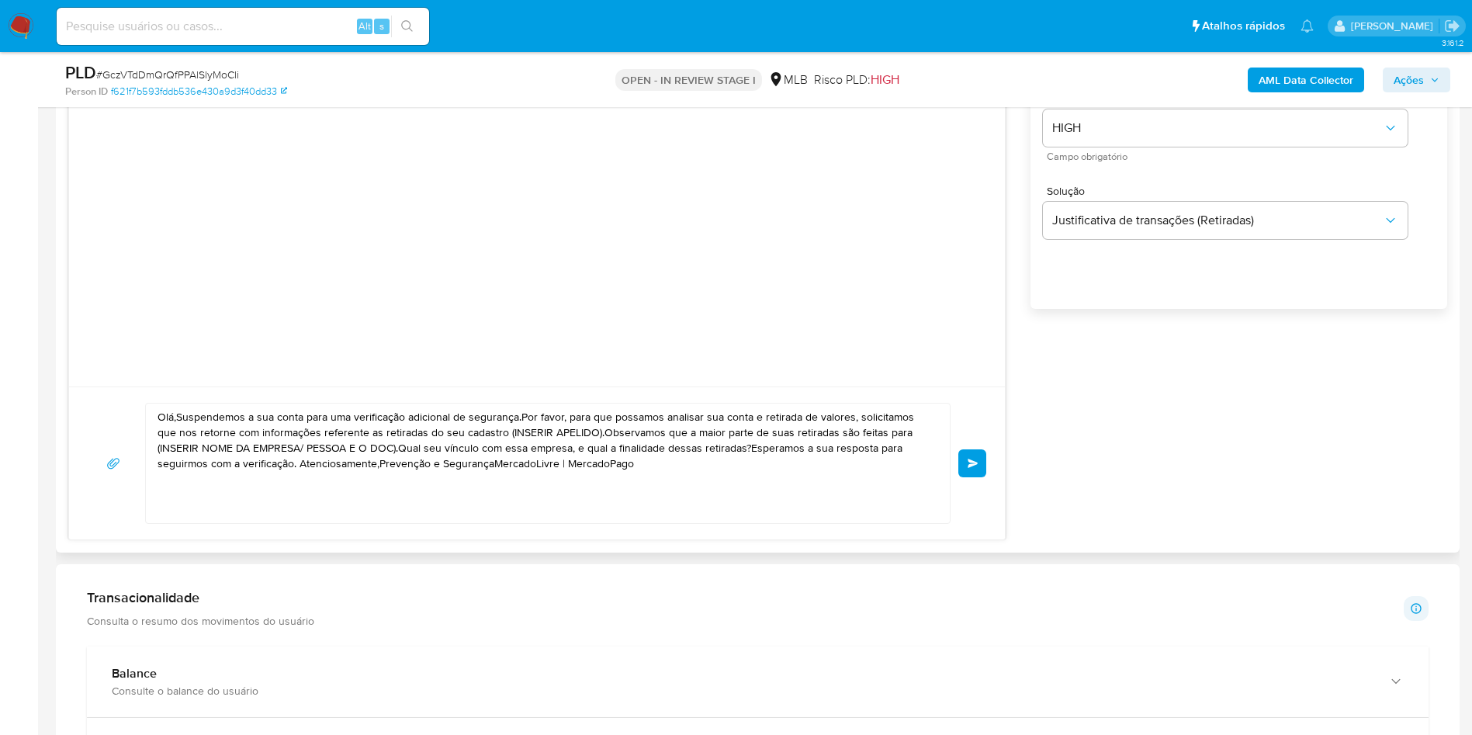
click at [671, 466] on textarea "Olá,Suspendemos a sua conta para uma verificação adicional de segurança.Por fav…" at bounding box center [544, 462] width 773 height 119
paste textarea "! Estamos realizando uma verificação adicional de segurança em contas de usuári…"
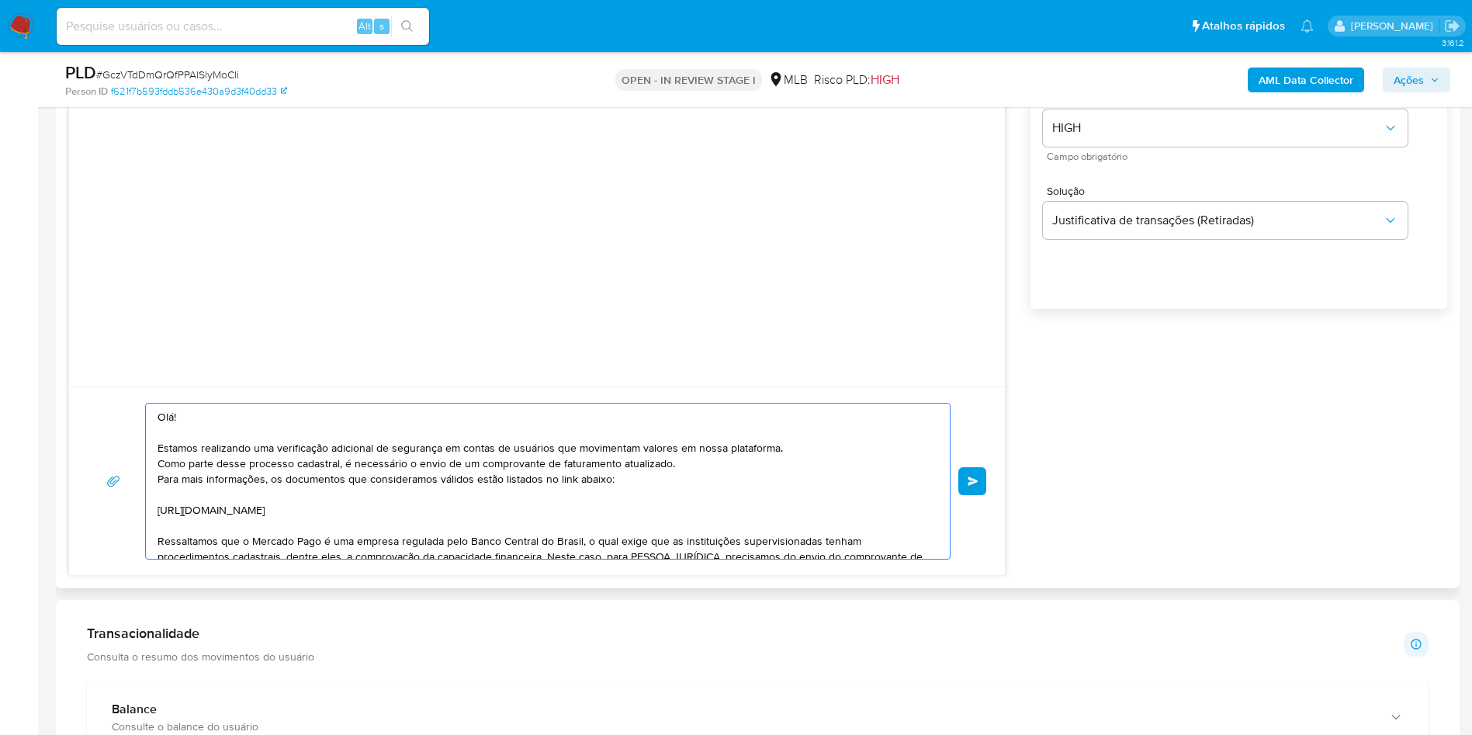
scroll to position [145, 0]
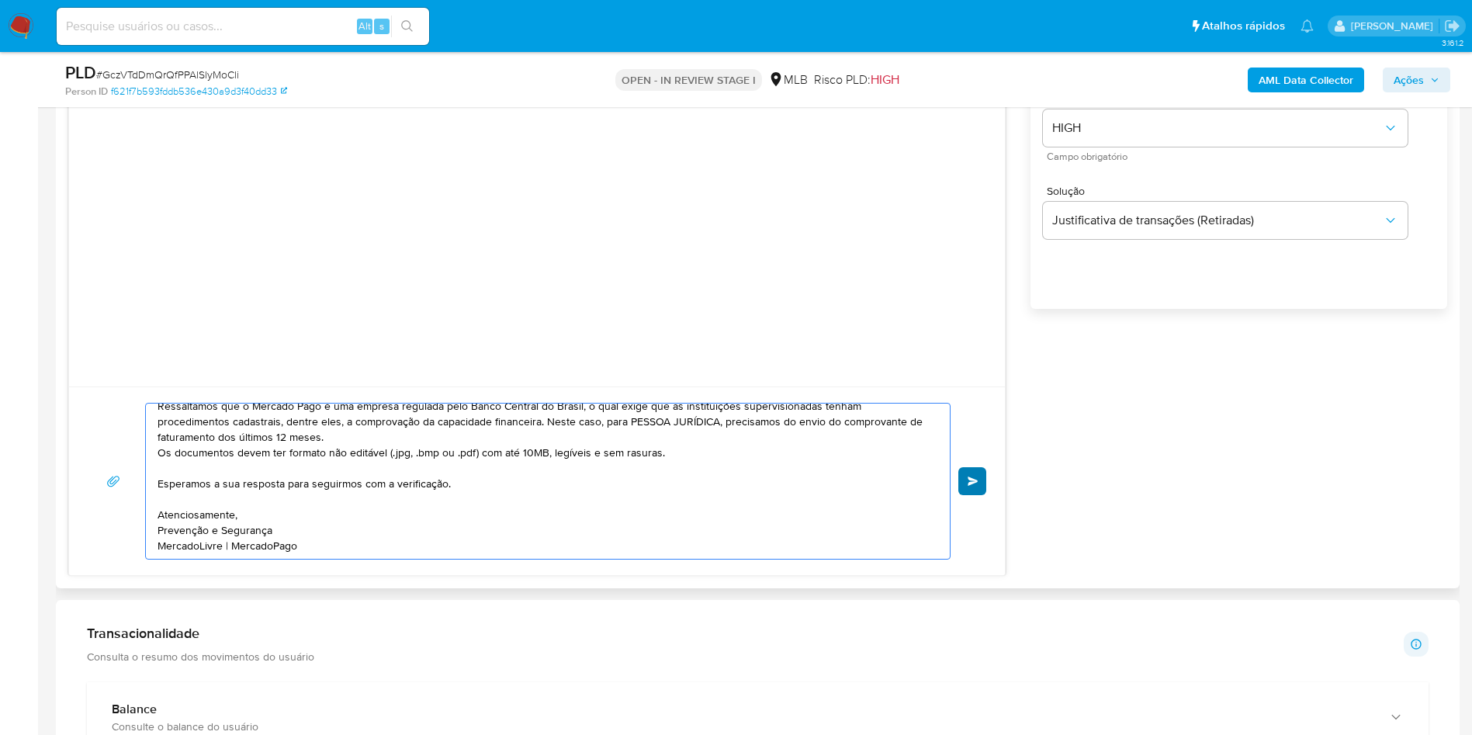
type textarea "Olá! Estamos realizando uma verificação adicional de segurança em contas de usu…"
click at [978, 490] on button "common.send" at bounding box center [972, 481] width 28 height 28
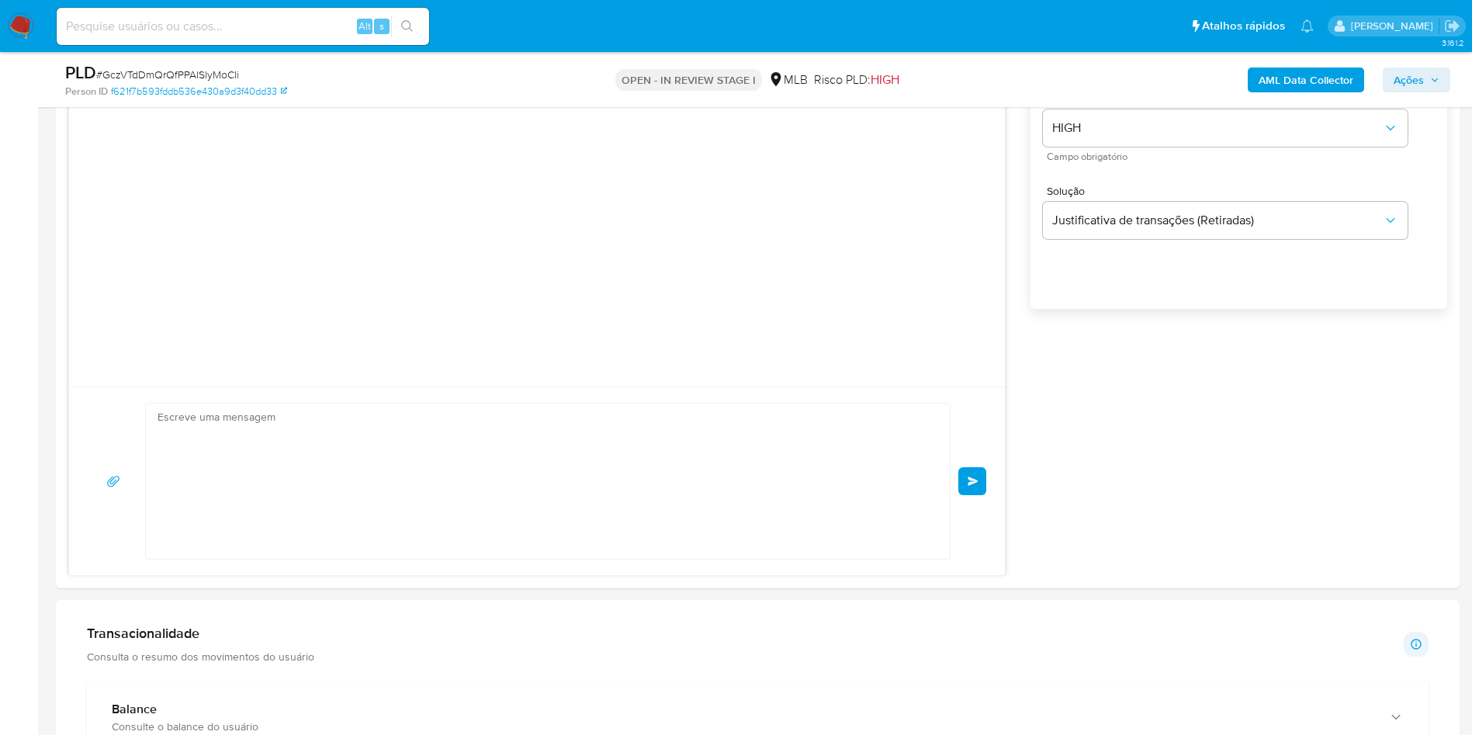
scroll to position [3, 0]
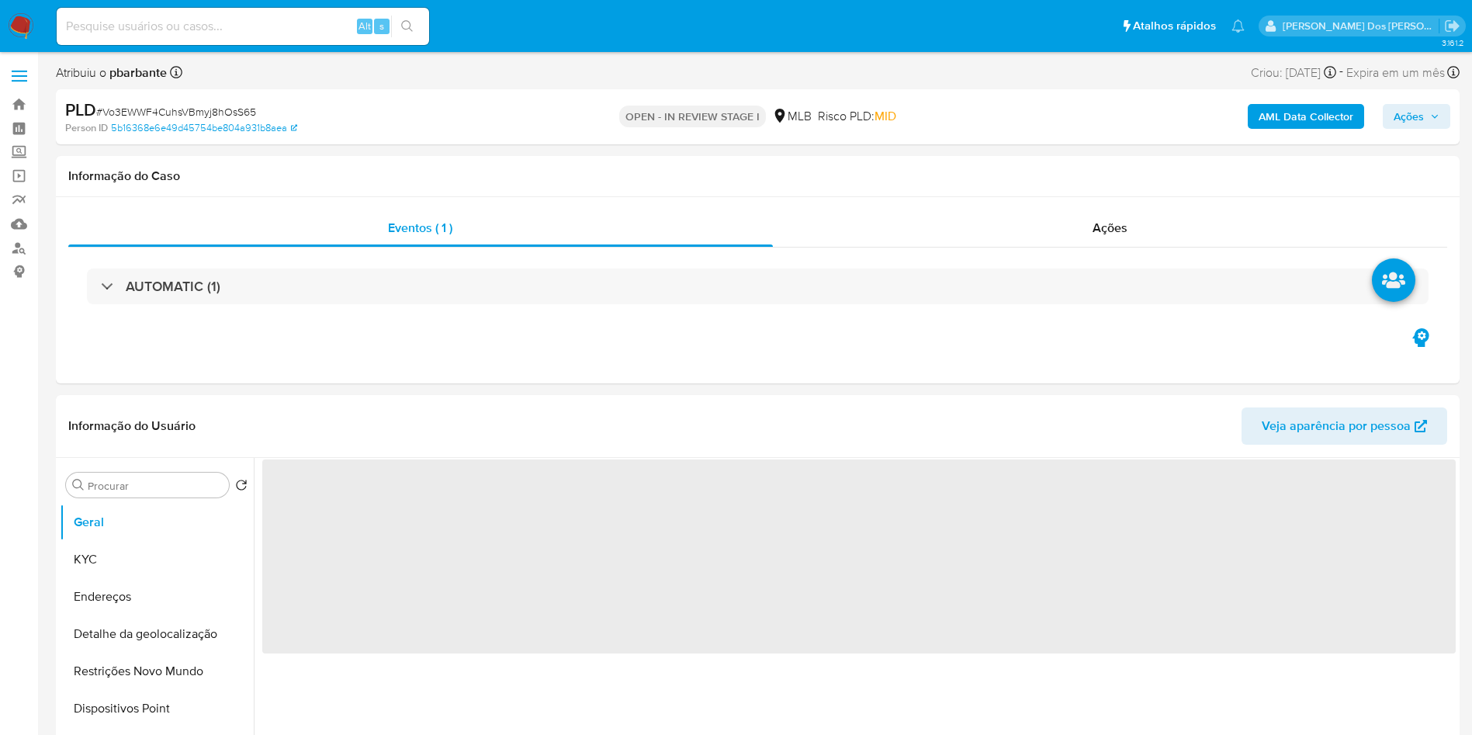
select select "10"
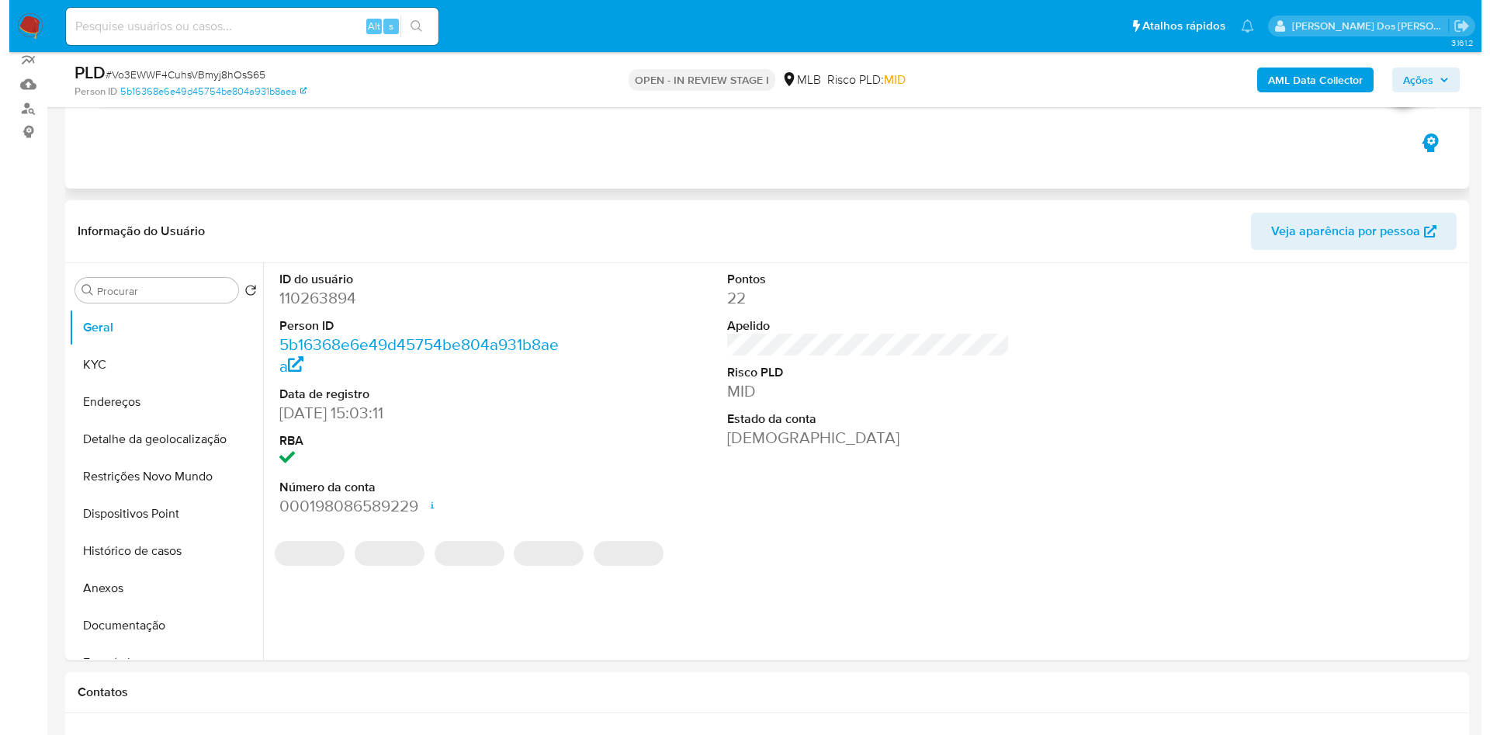
scroll to position [170, 0]
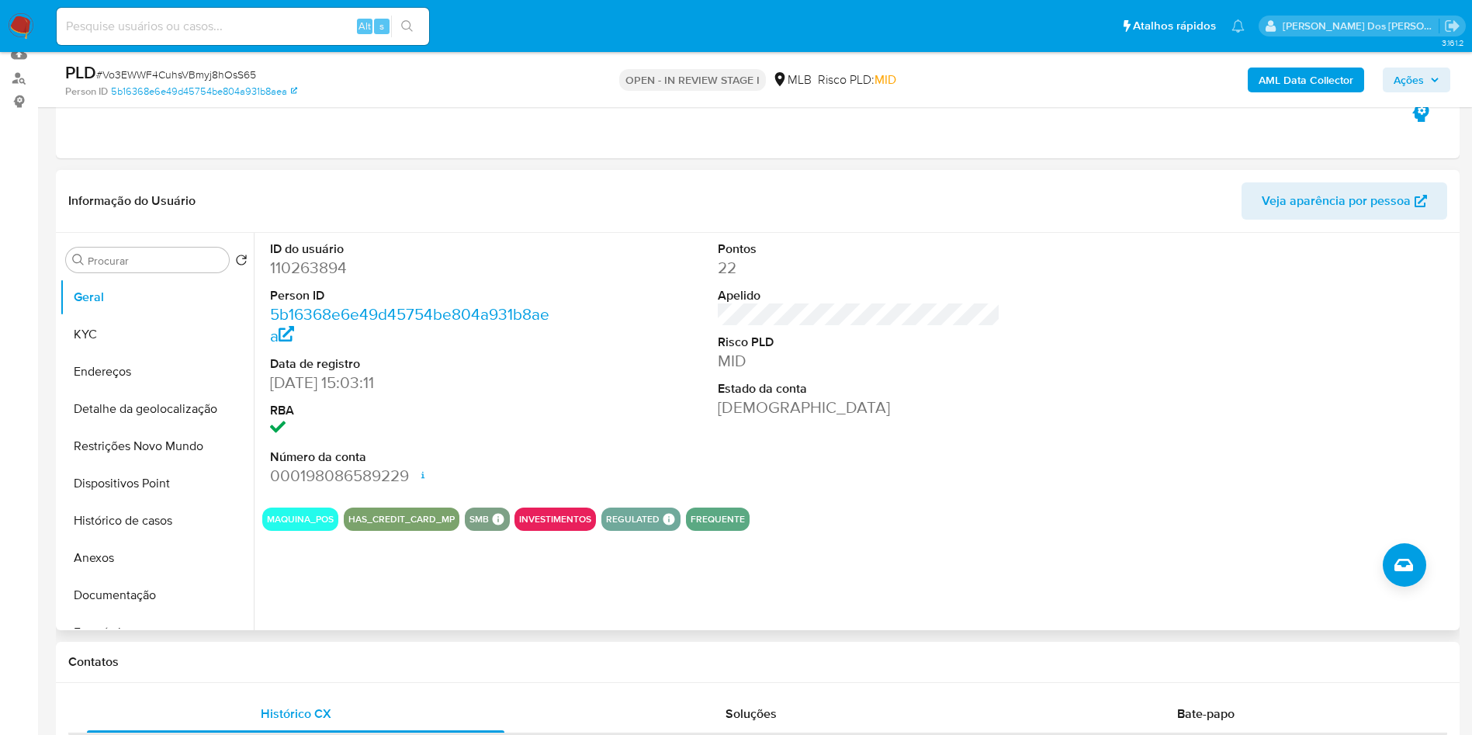
click at [334, 279] on dd "110263894" at bounding box center [411, 268] width 283 height 22
copy dd "110263894"
click at [168, 316] on button "Geral" at bounding box center [151, 297] width 182 height 37
click at [166, 316] on button "Geral" at bounding box center [151, 297] width 182 height 37
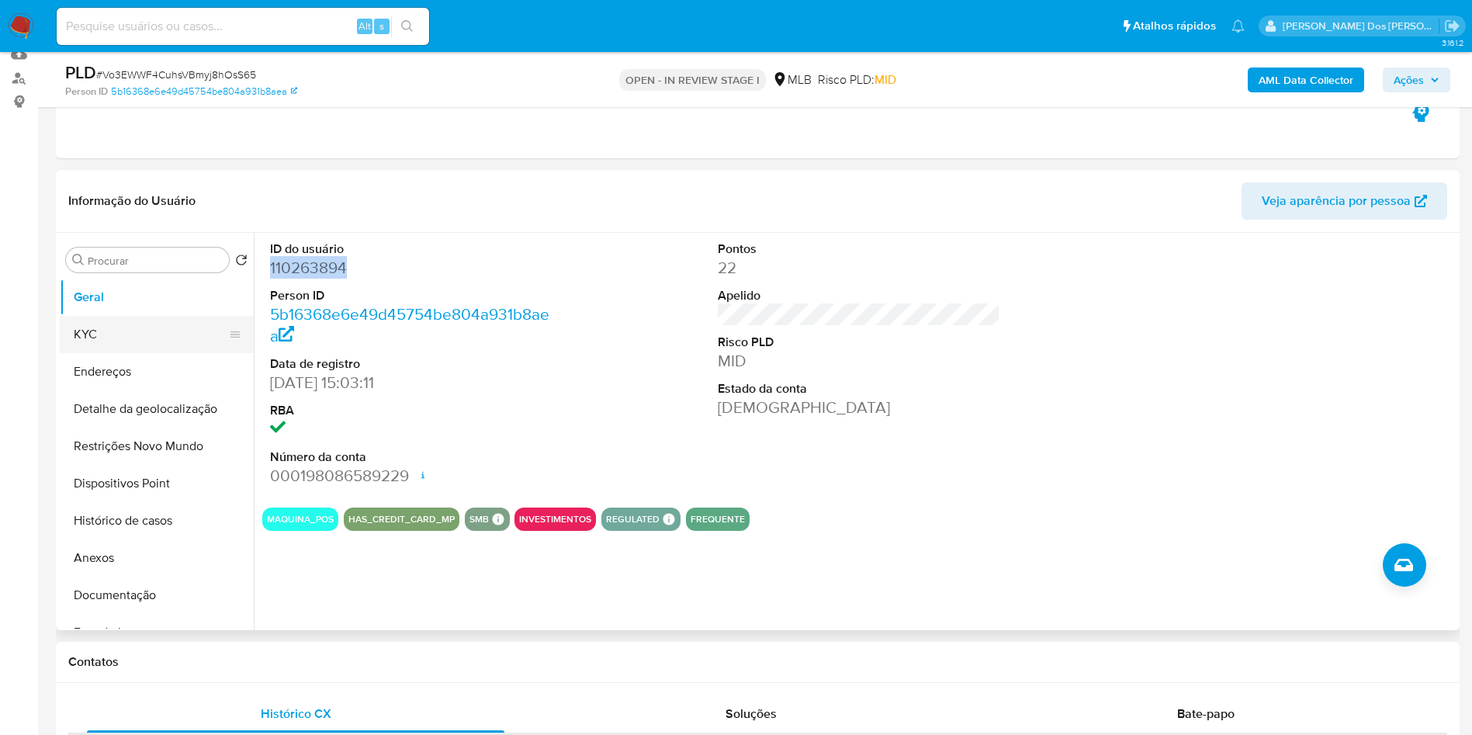
click at [139, 353] on button "KYC" at bounding box center [151, 334] width 182 height 37
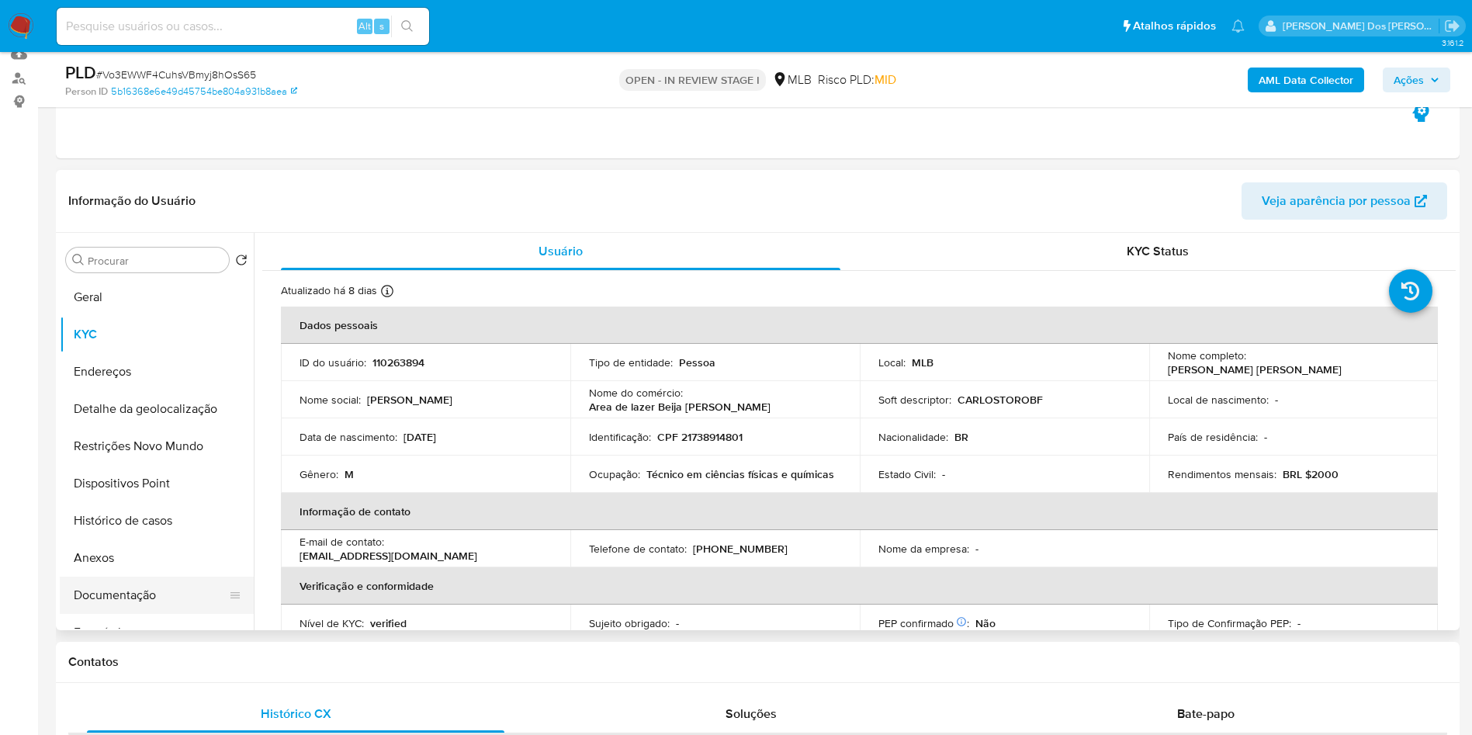
click at [133, 614] on button "Documentação" at bounding box center [151, 594] width 182 height 37
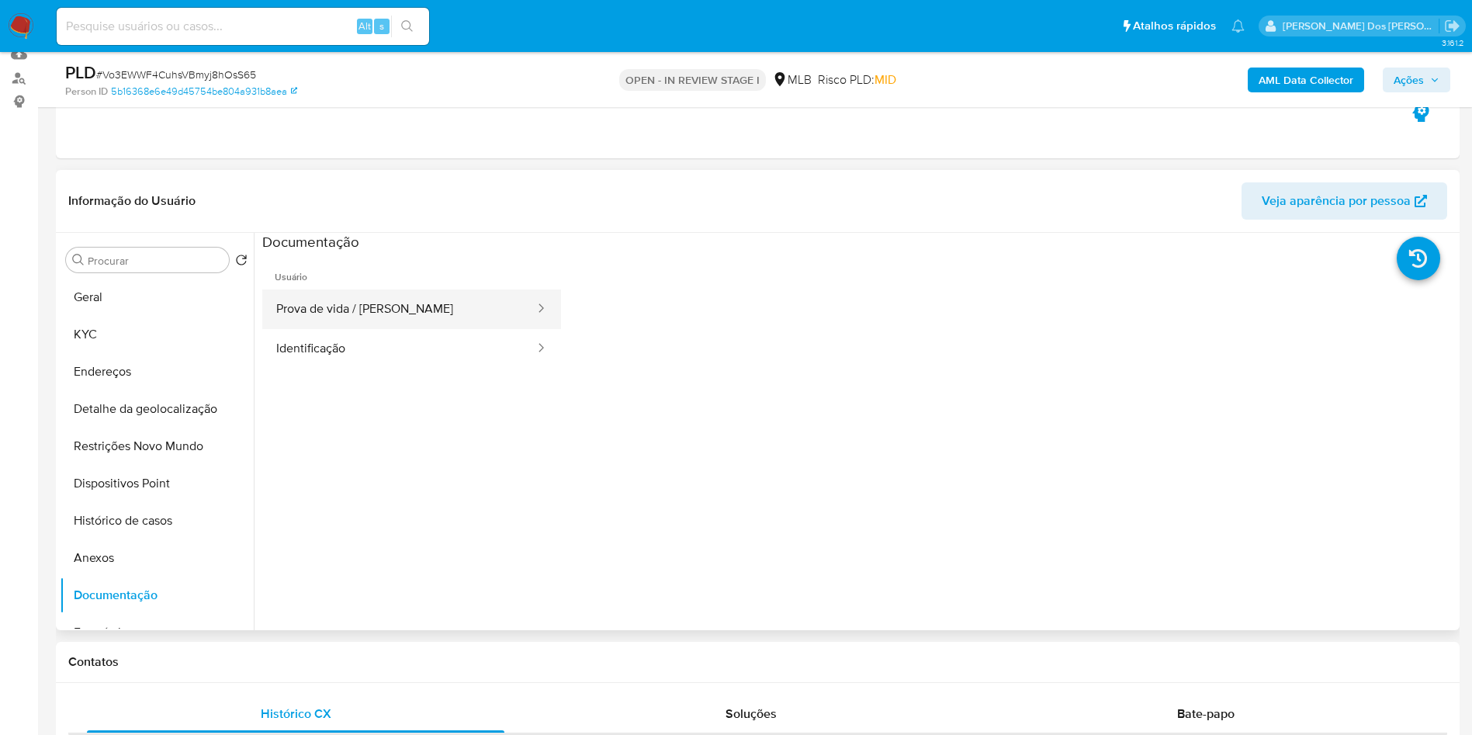
click at [408, 327] on button "Prova de vida / Selfie" at bounding box center [399, 309] width 274 height 40
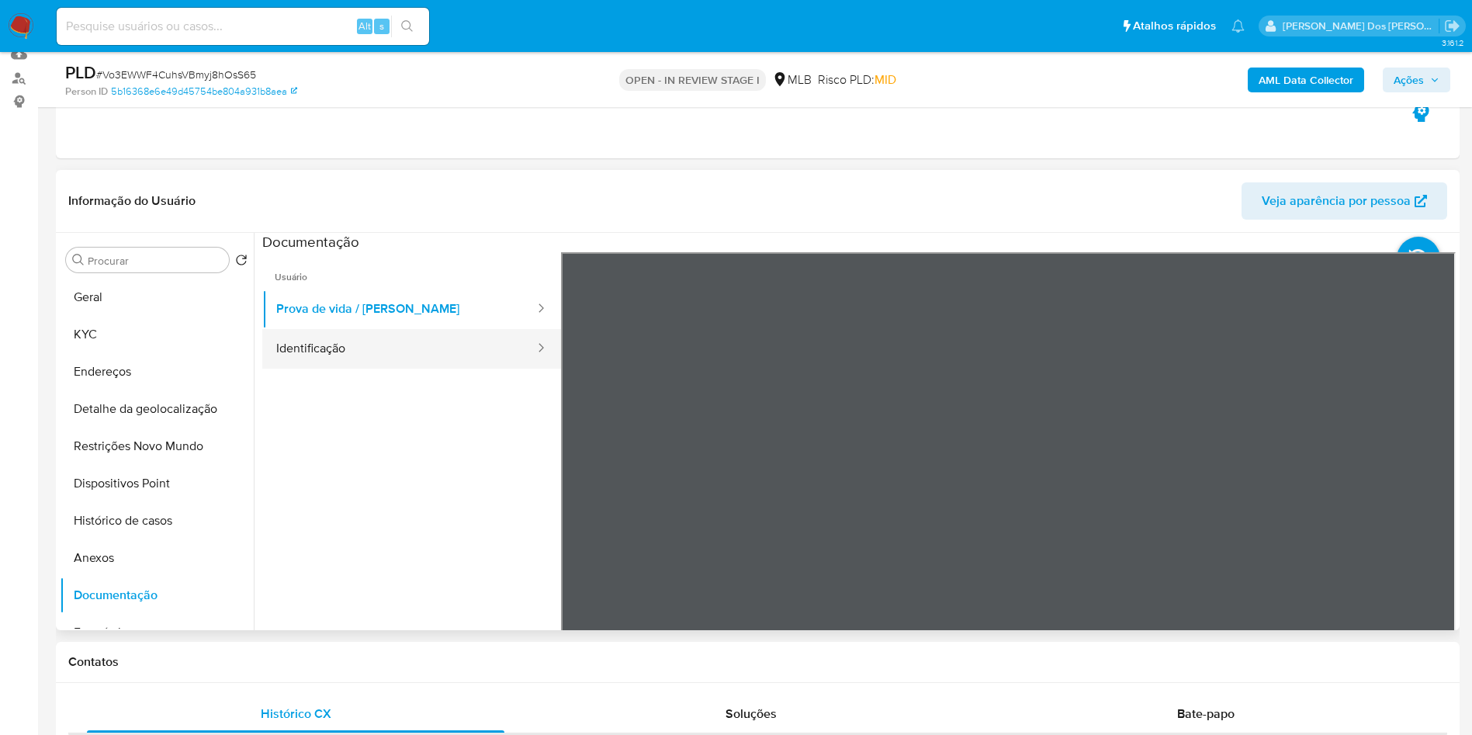
click at [364, 369] on button "Identificação" at bounding box center [399, 349] width 274 height 40
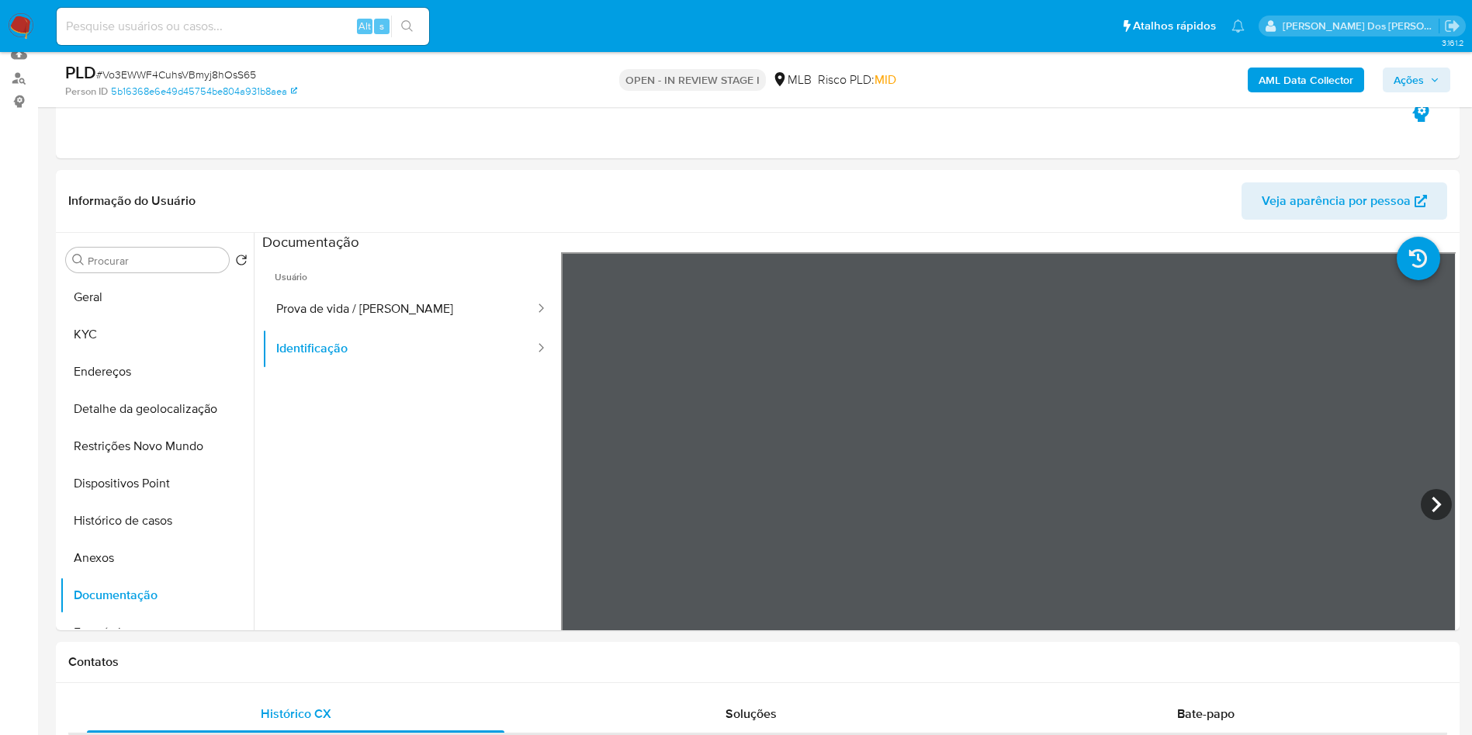
click at [1267, 85] on b "AML Data Collector" at bounding box center [1305, 80] width 95 height 25
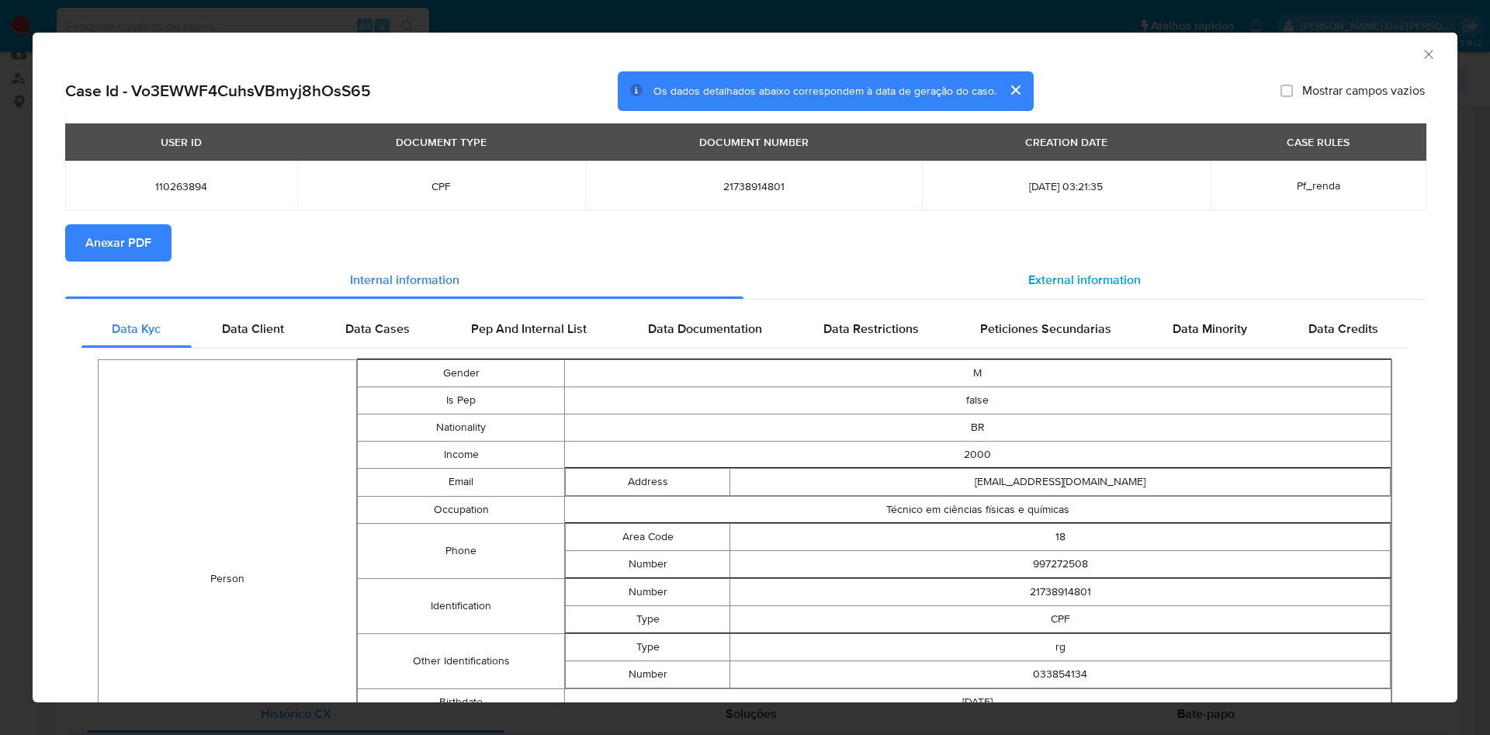
click at [1061, 277] on span "External information" at bounding box center [1084, 280] width 113 height 18
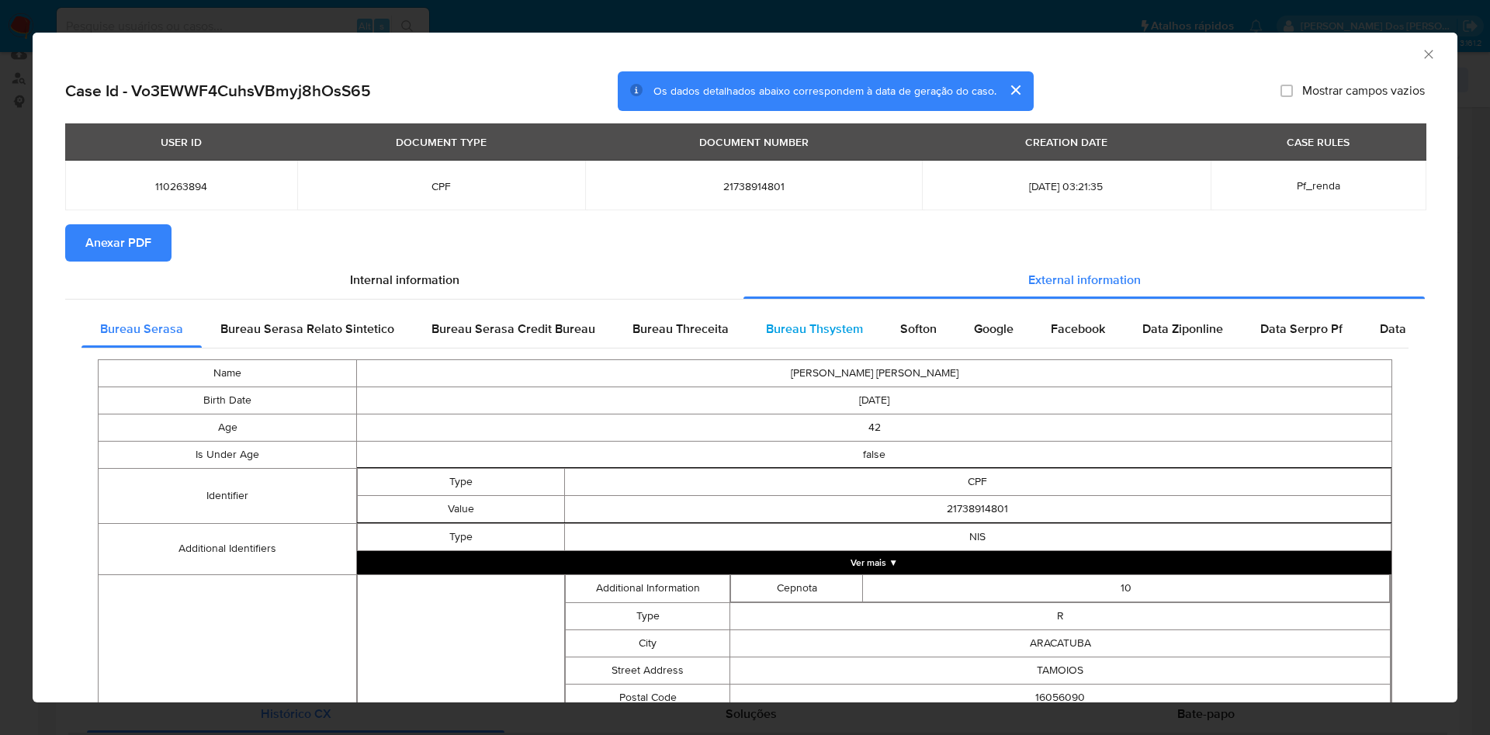
click at [839, 324] on span "Bureau Thsystem" at bounding box center [814, 329] width 97 height 18
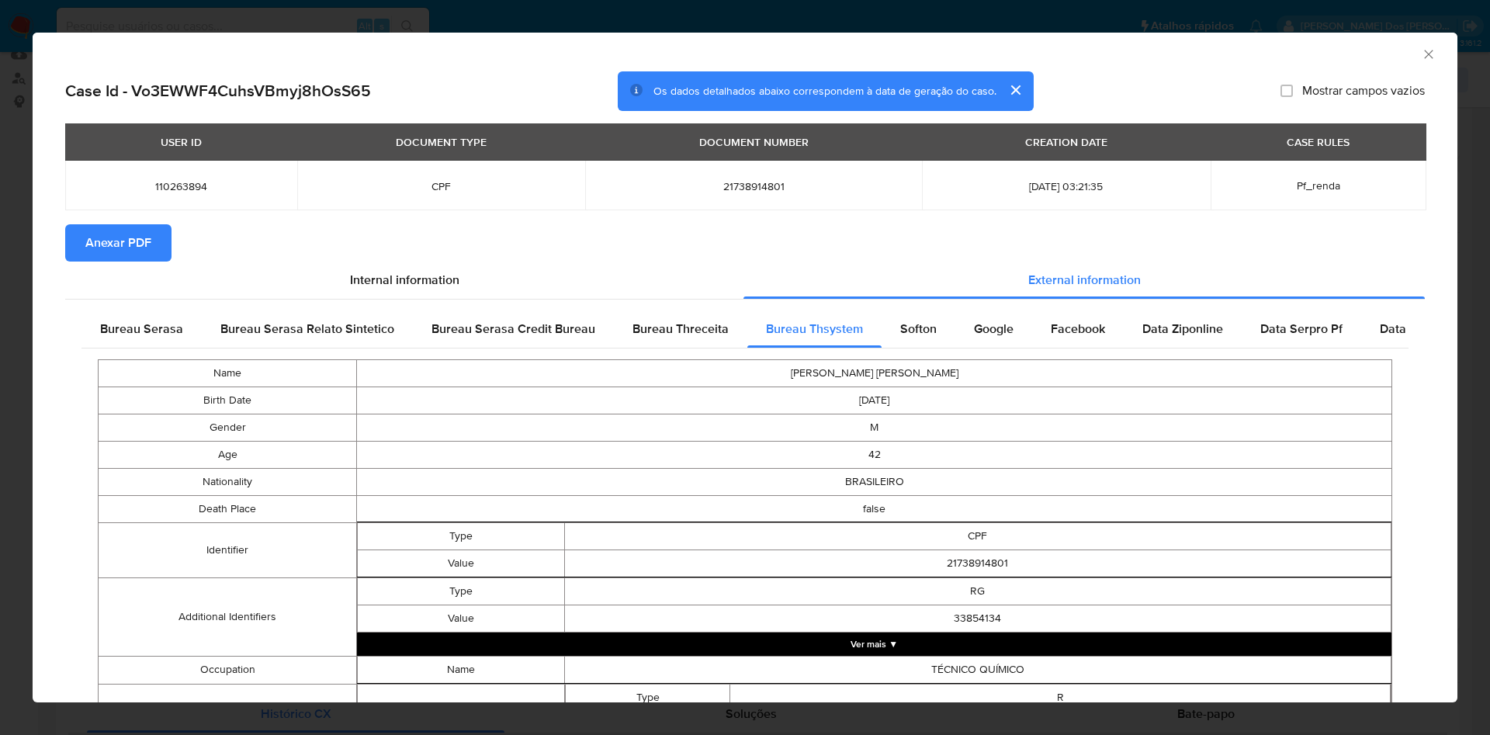
click at [125, 241] on span "Anexar PDF" at bounding box center [118, 243] width 66 height 34
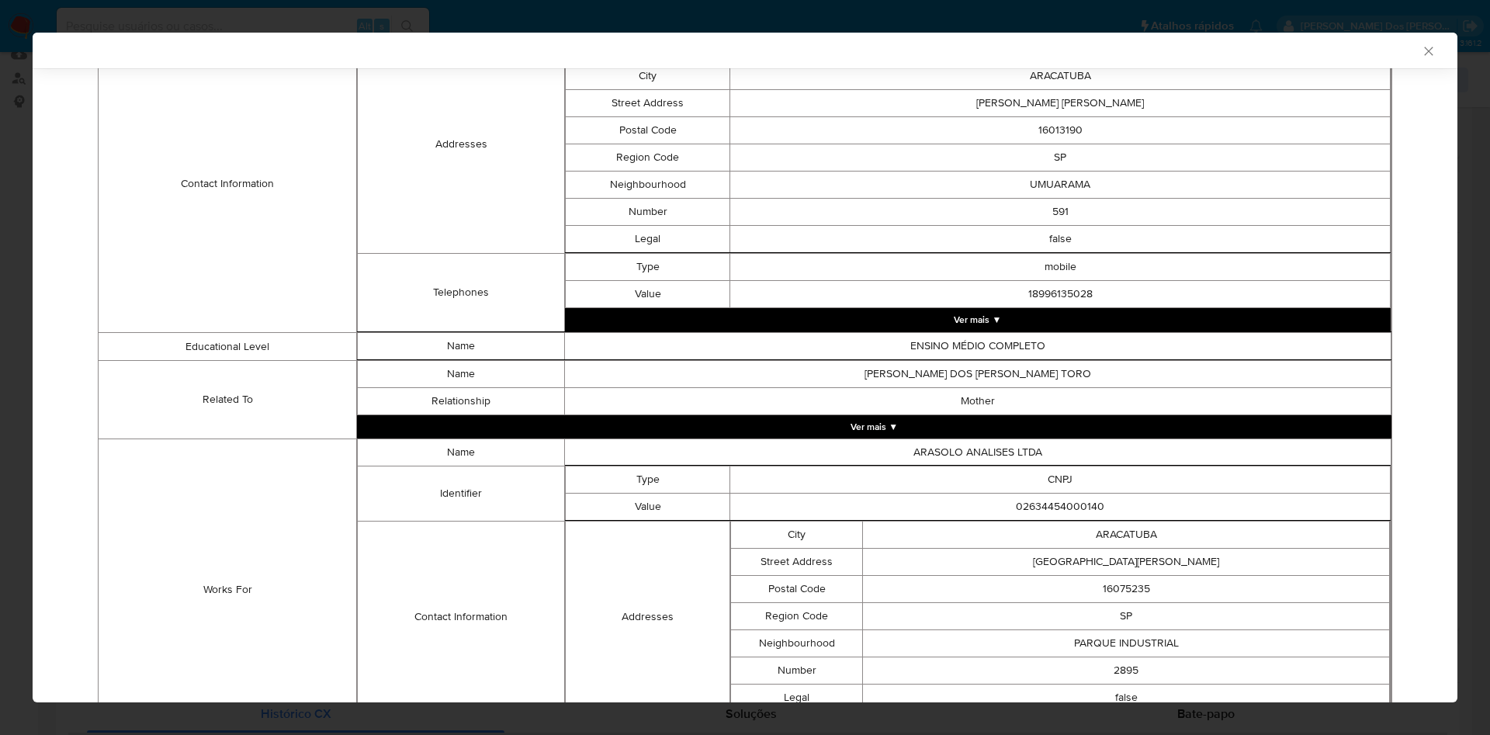
scroll to position [912, 0]
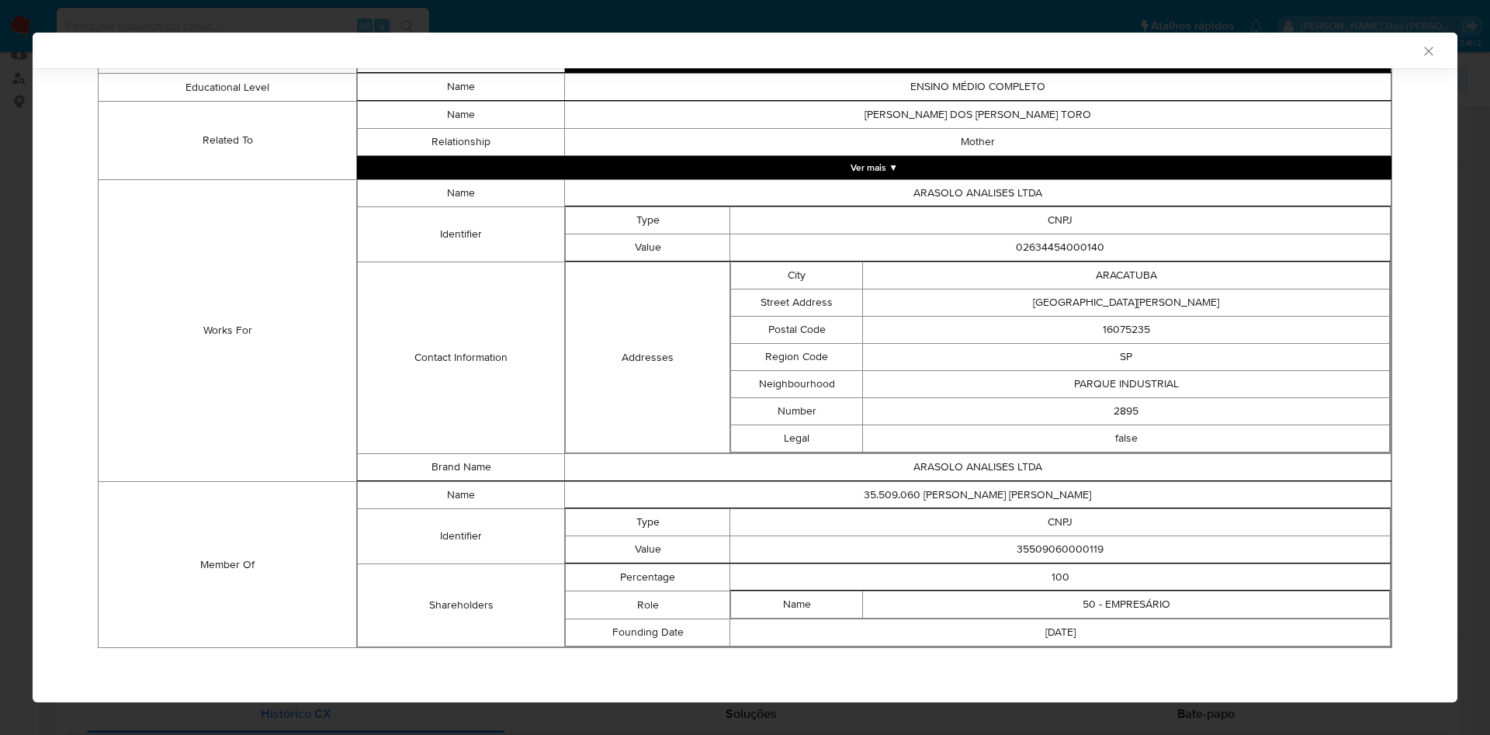
click at [1044, 546] on td "35509060000119" at bounding box center [1060, 549] width 660 height 27
copy td "35509060000119"
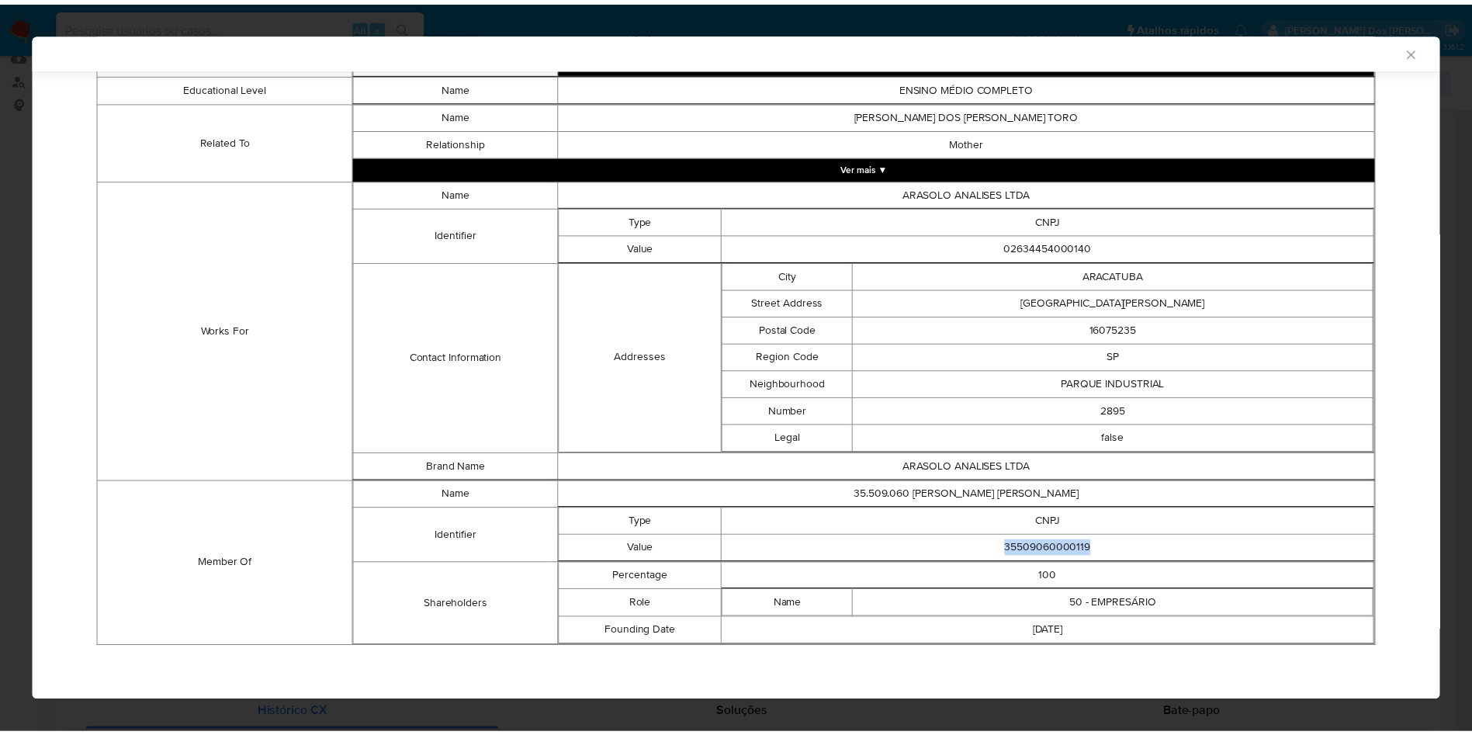
scroll to position [909, 0]
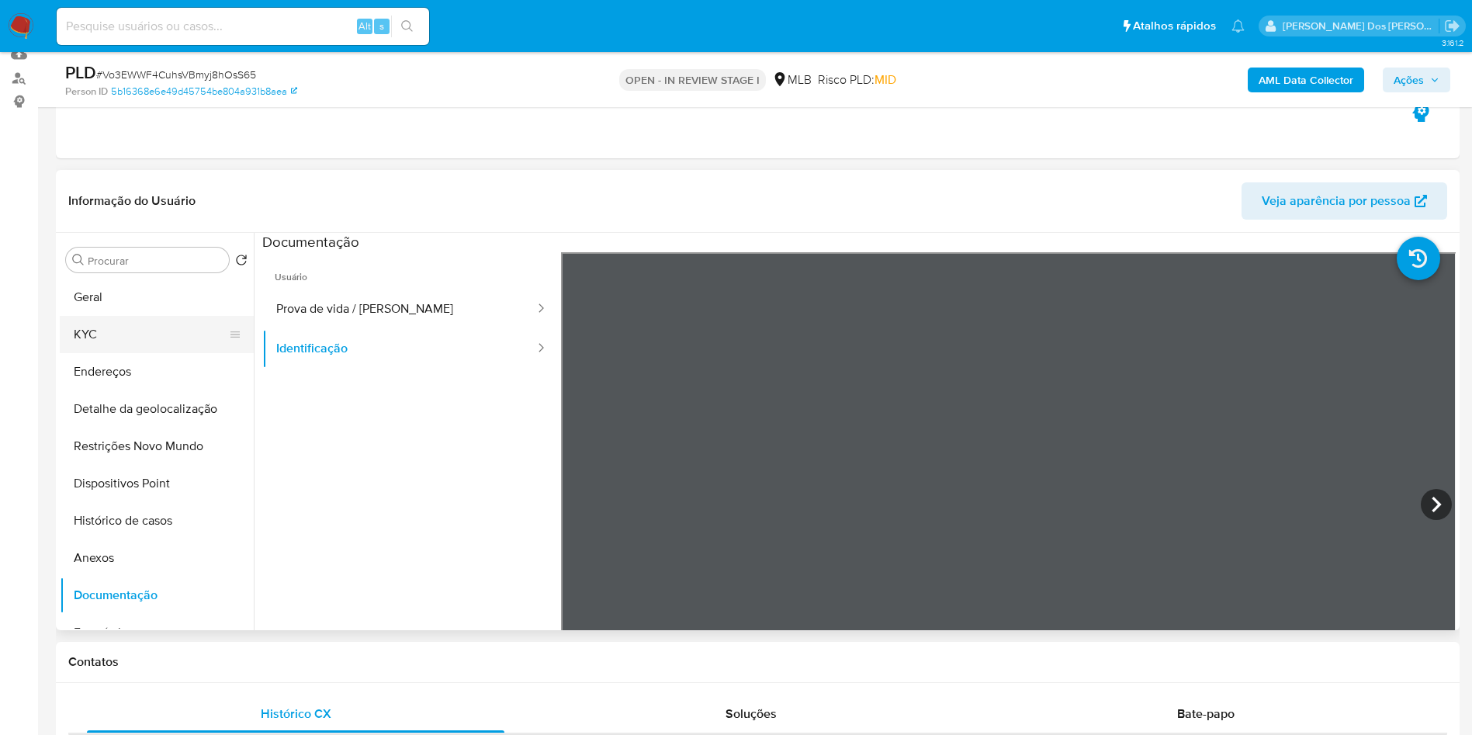
click at [148, 353] on button "KYC" at bounding box center [151, 334] width 182 height 37
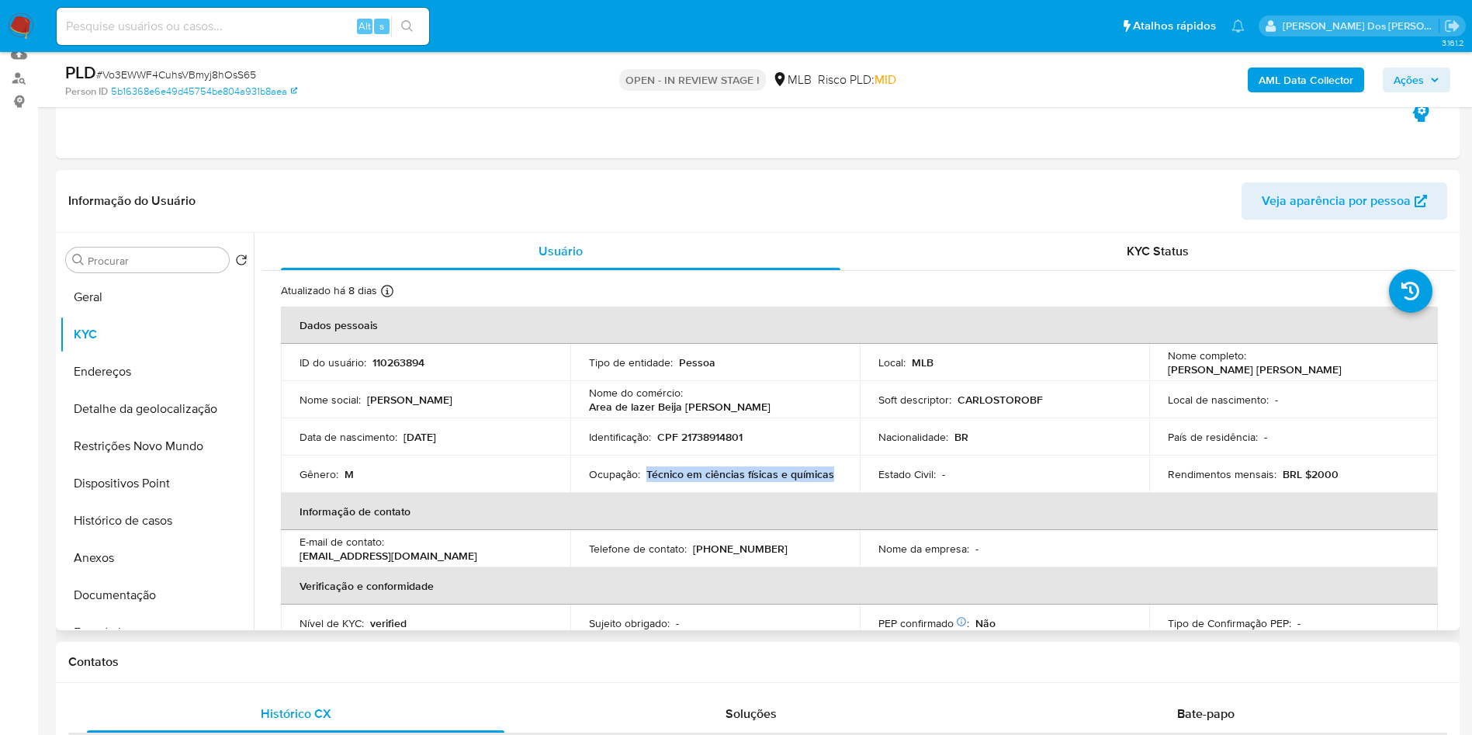
drag, startPoint x: 833, startPoint y: 498, endPoint x: 644, endPoint y: 493, distance: 189.4
click at [644, 481] on div "Ocupação : Técnico em ciências físicas e químicas" at bounding box center [715, 474] width 252 height 14
copy p "Técnico em ciências físicas e químicas"
click at [144, 462] on button "Restrições Novo Mundo" at bounding box center [151, 446] width 182 height 37
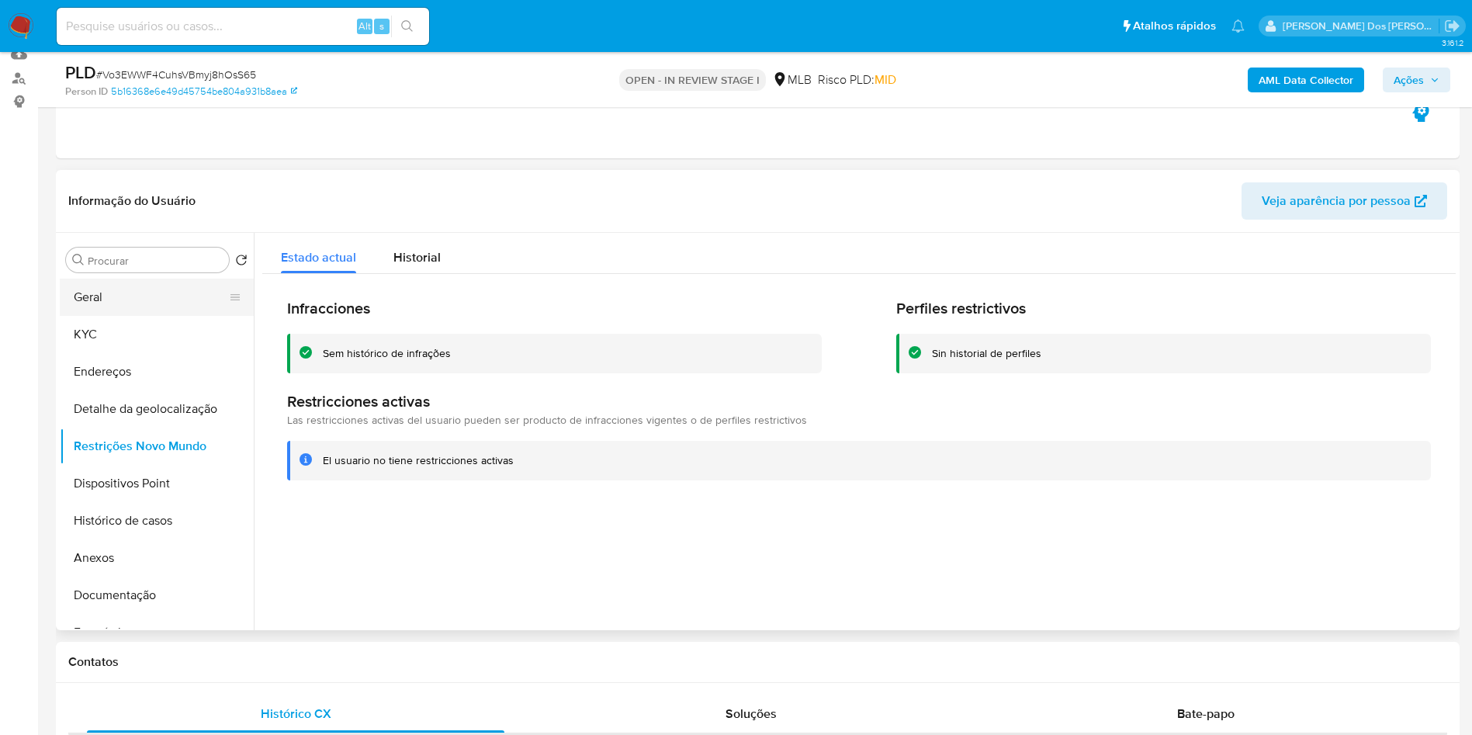
click at [147, 306] on button "Geral" at bounding box center [151, 297] width 182 height 37
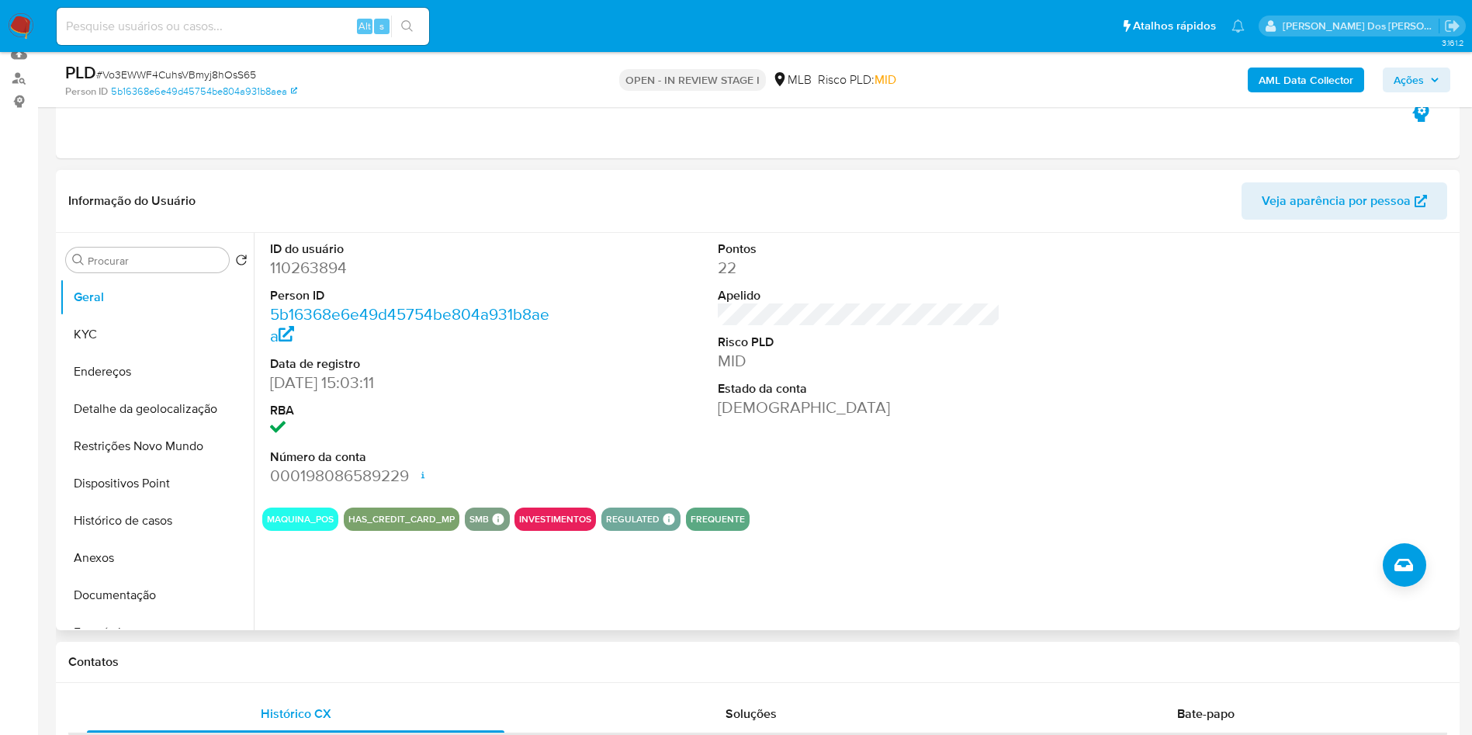
copy p "Técnico em ciências físicas e químicas"
click at [117, 353] on button "KYC" at bounding box center [151, 334] width 182 height 37
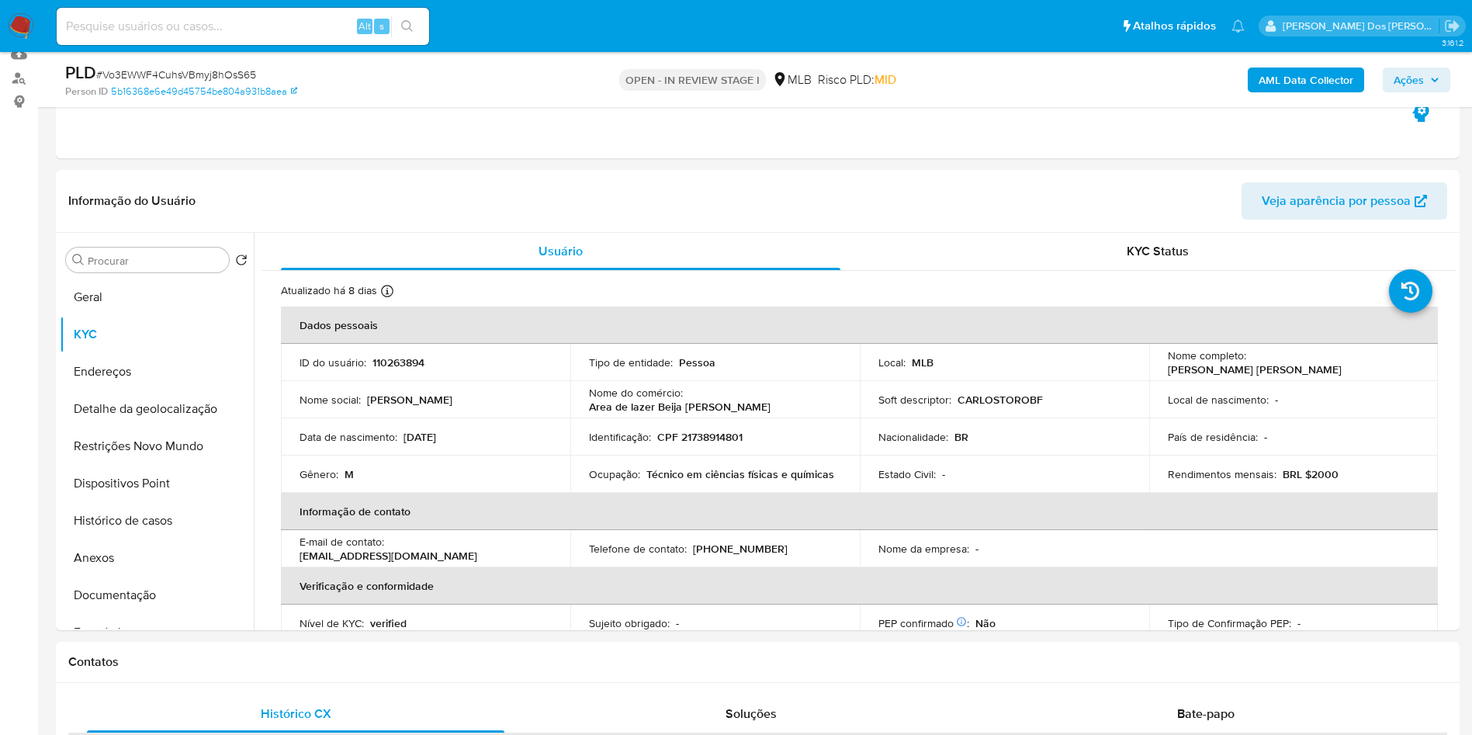
copy p "Técnico em ciências físicas e químicas"
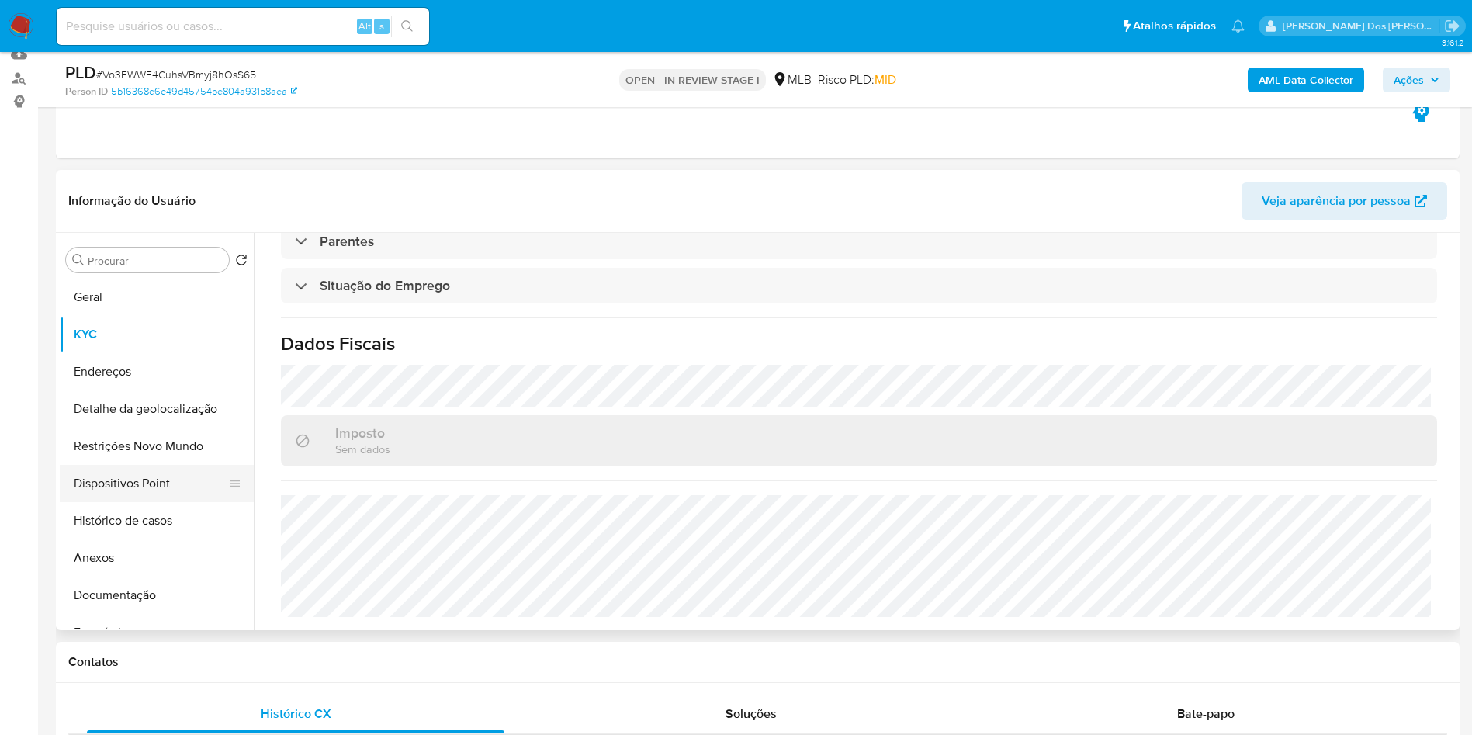
copy p "Técnico em ciências físicas e químicas"
click at [130, 428] on button "Detalhe da geolocalização" at bounding box center [151, 408] width 182 height 37
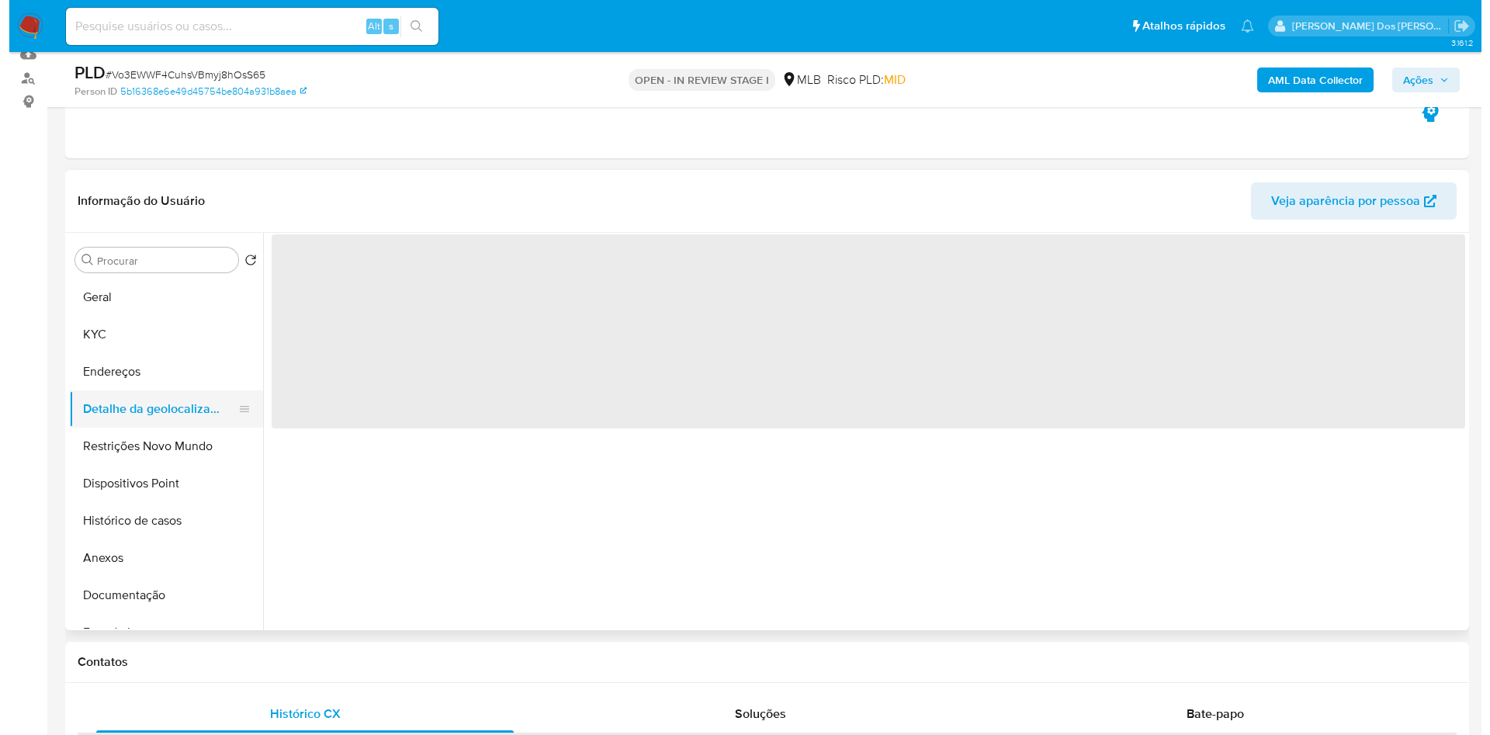
scroll to position [0, 0]
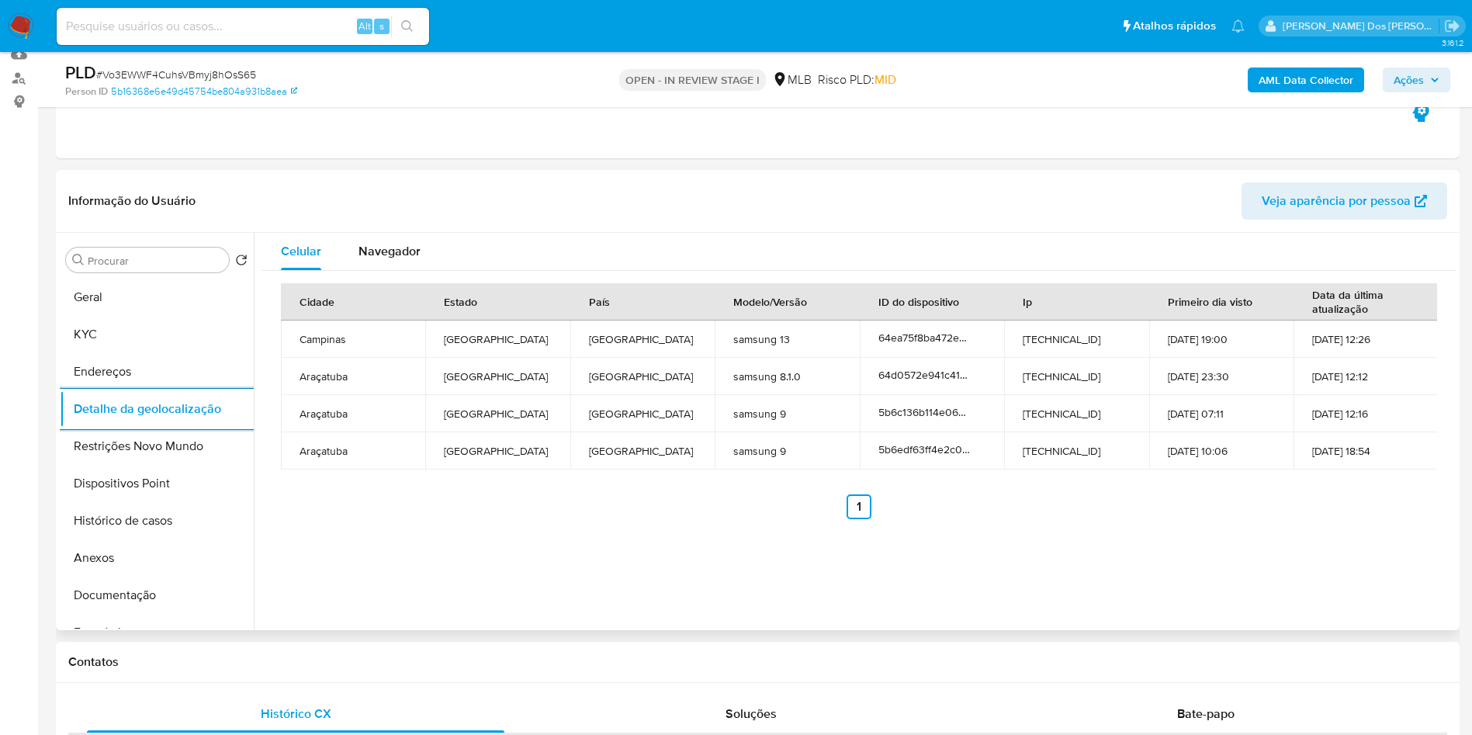
copy p "Técnico em ciências físicas e químicas"
click at [126, 465] on button "Restrições Novo Mundo" at bounding box center [151, 446] width 182 height 37
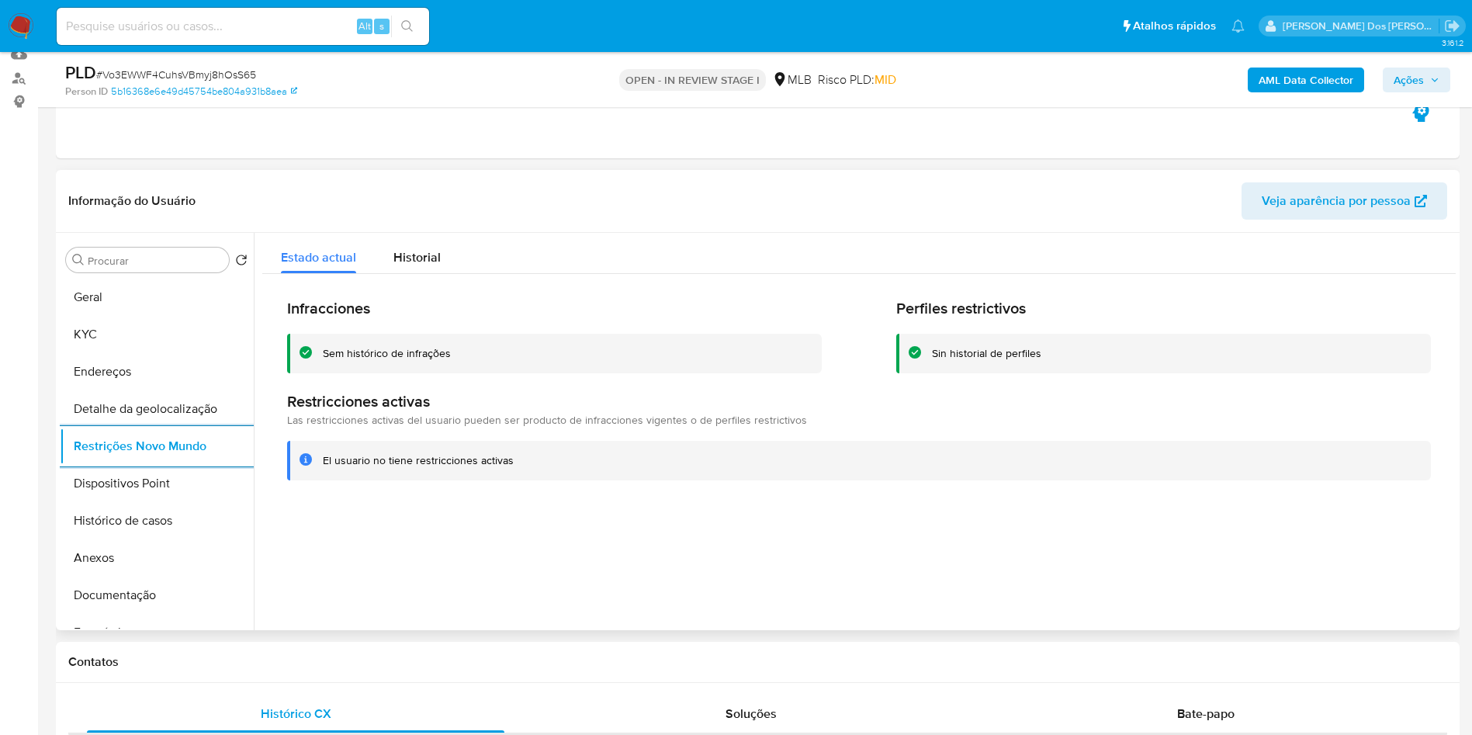
copy p "Técnico em ciências físicas e químicas"
click at [155, 502] on button "Dispositivos Point" at bounding box center [151, 483] width 182 height 37
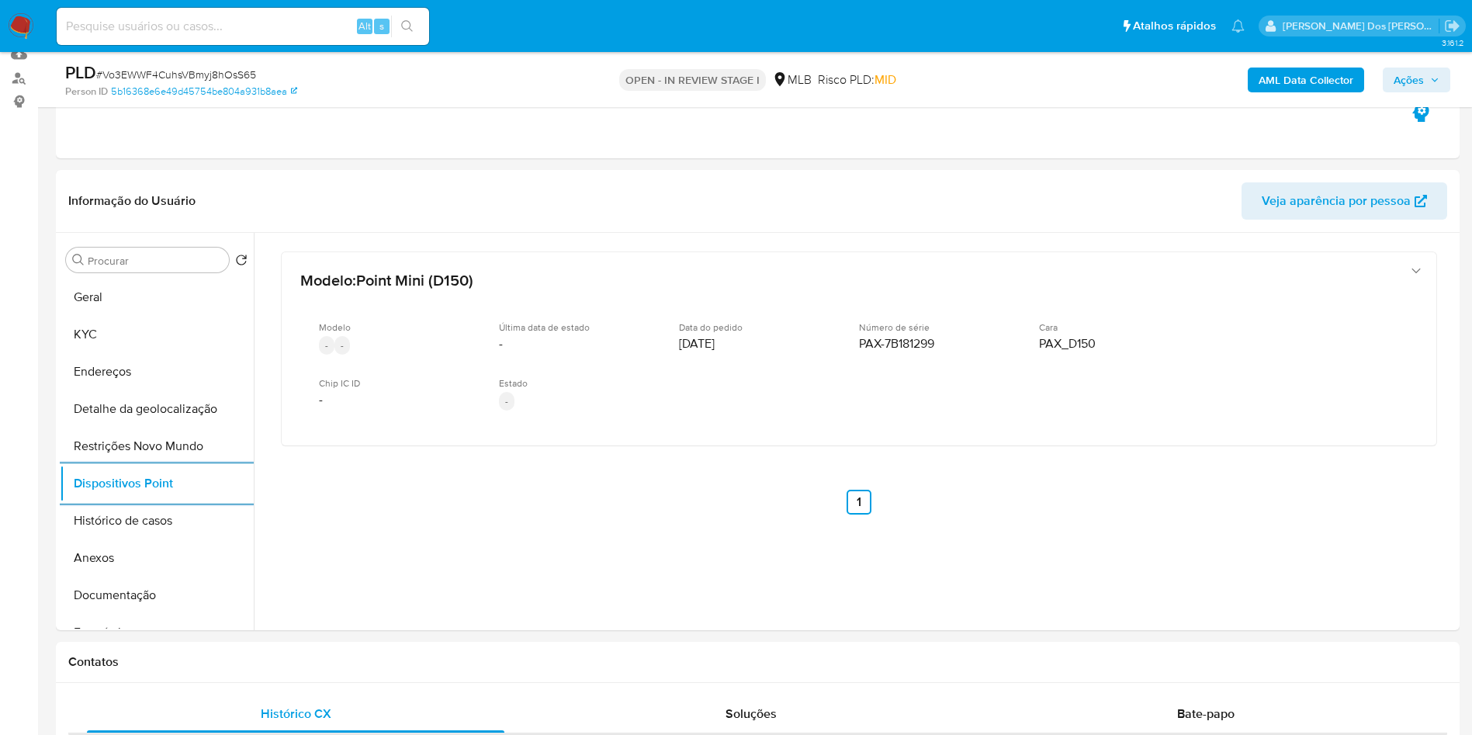
click at [1411, 66] on div "AML Data Collector Ações" at bounding box center [1221, 79] width 458 height 36
click at [1414, 81] on span "Ações" at bounding box center [1408, 80] width 30 height 25
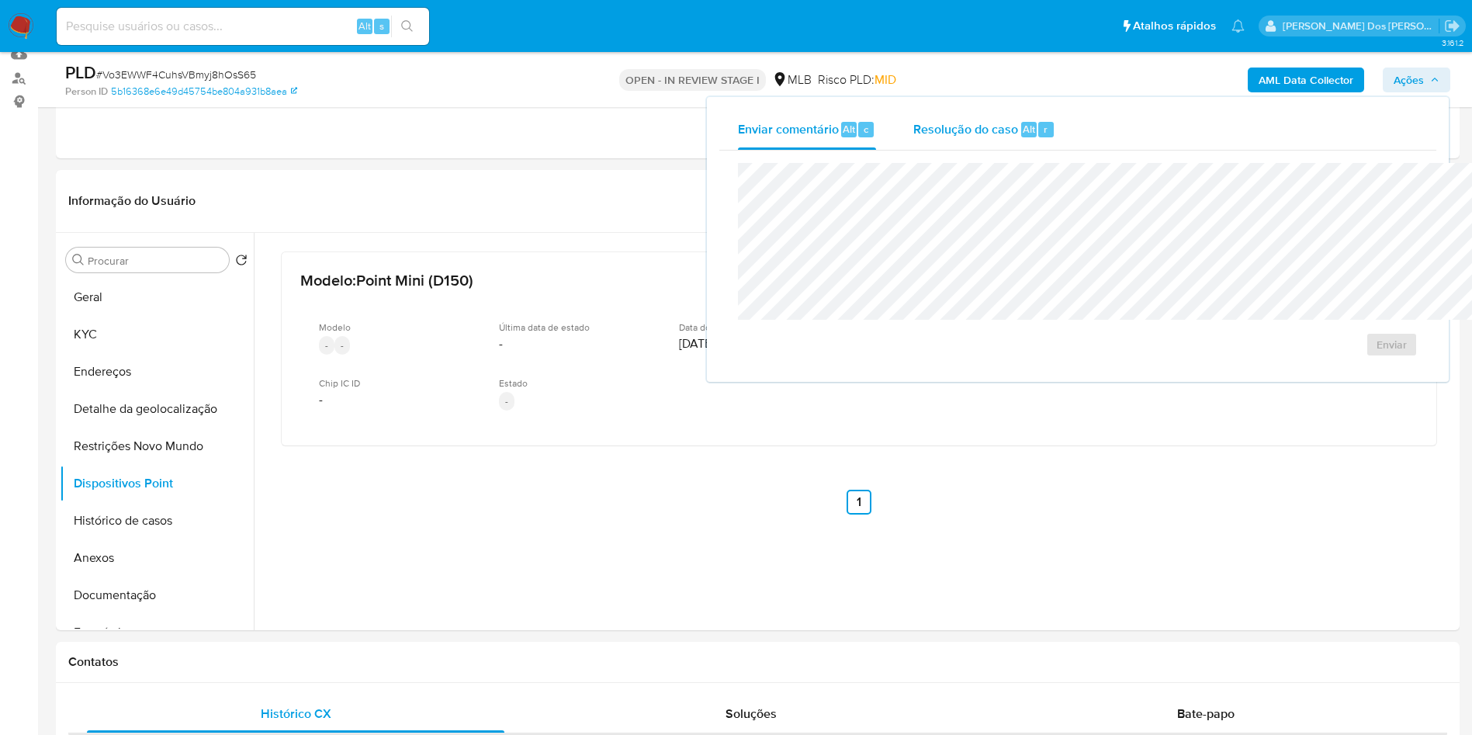
click at [913, 121] on span "Resolução do caso" at bounding box center [965, 128] width 105 height 18
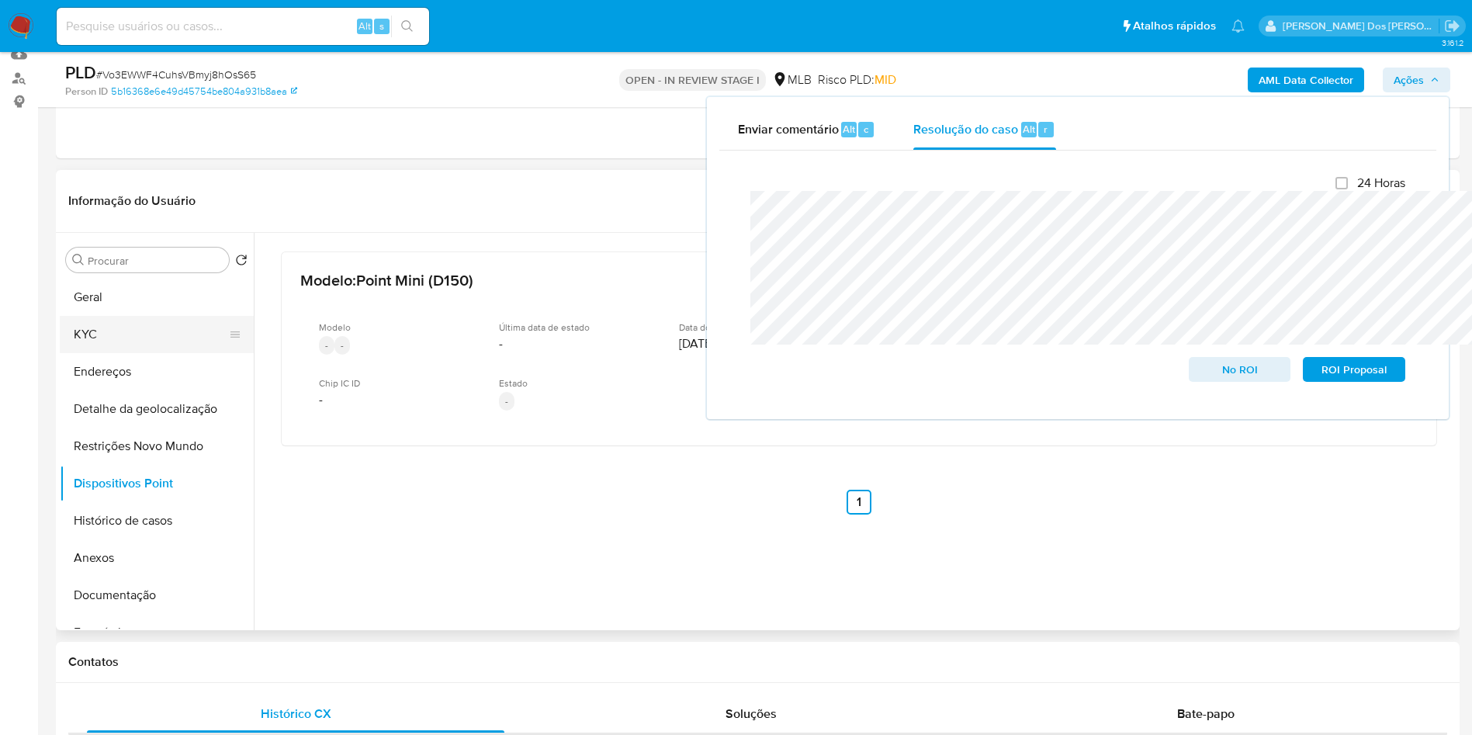
click at [111, 353] on button "KYC" at bounding box center [151, 334] width 182 height 37
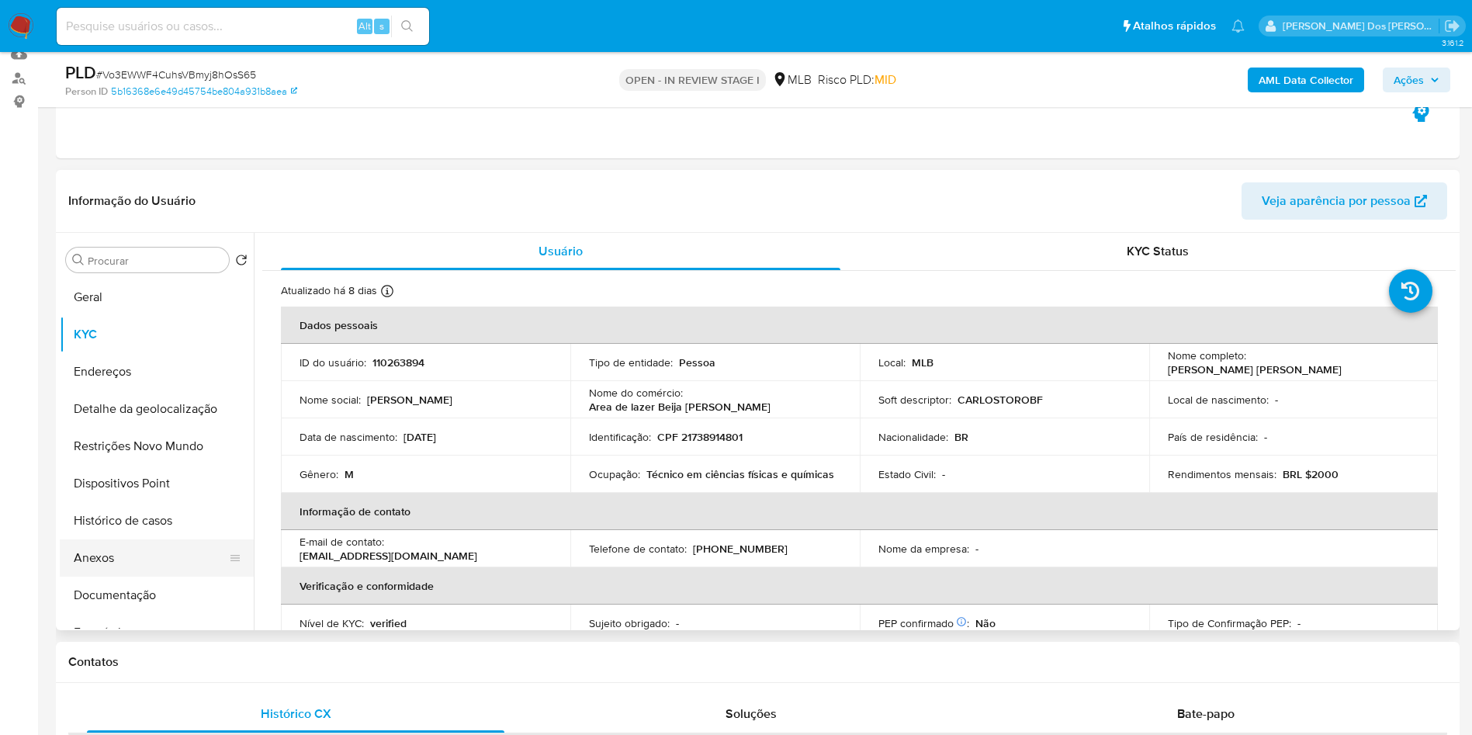
click at [120, 576] on button "Anexos" at bounding box center [151, 557] width 182 height 37
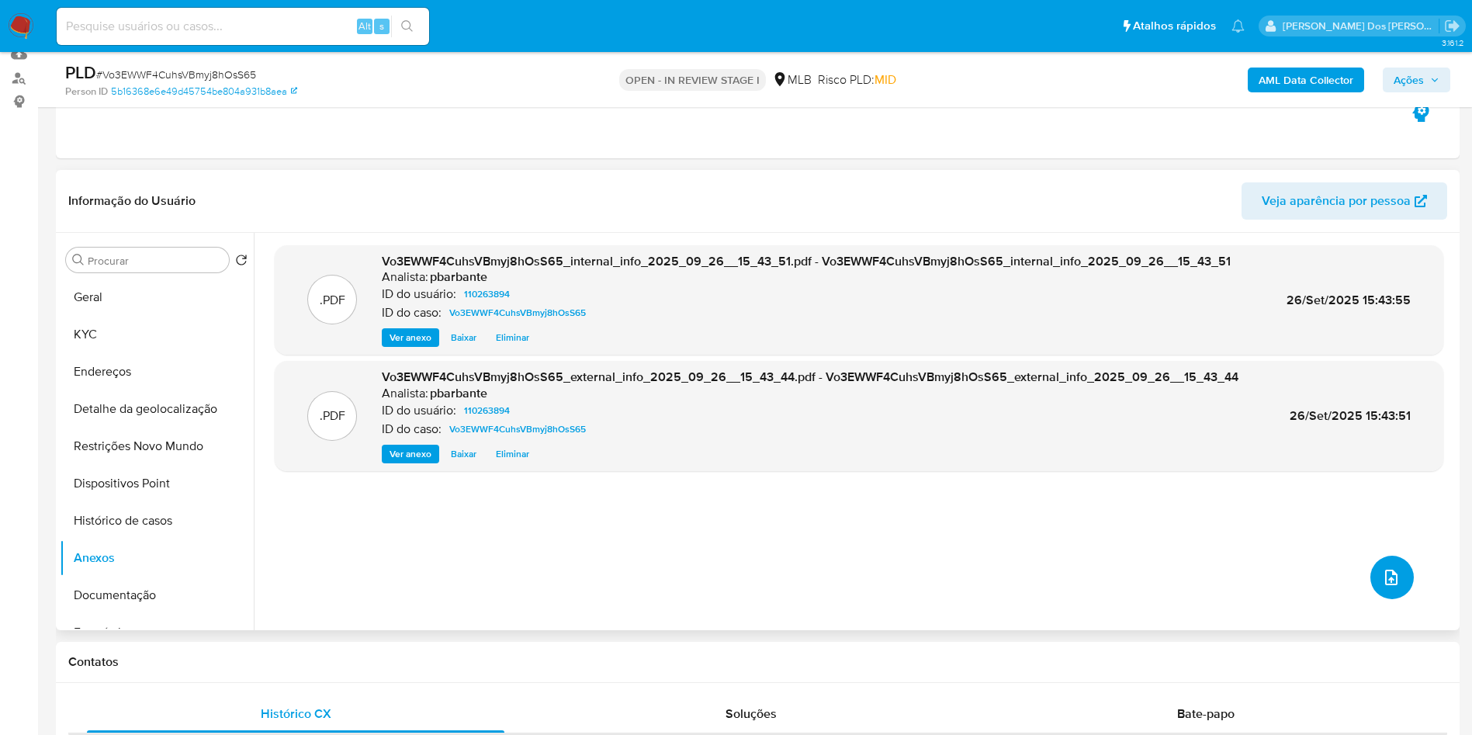
click at [1396, 599] on button "upload-file" at bounding box center [1391, 577] width 43 height 43
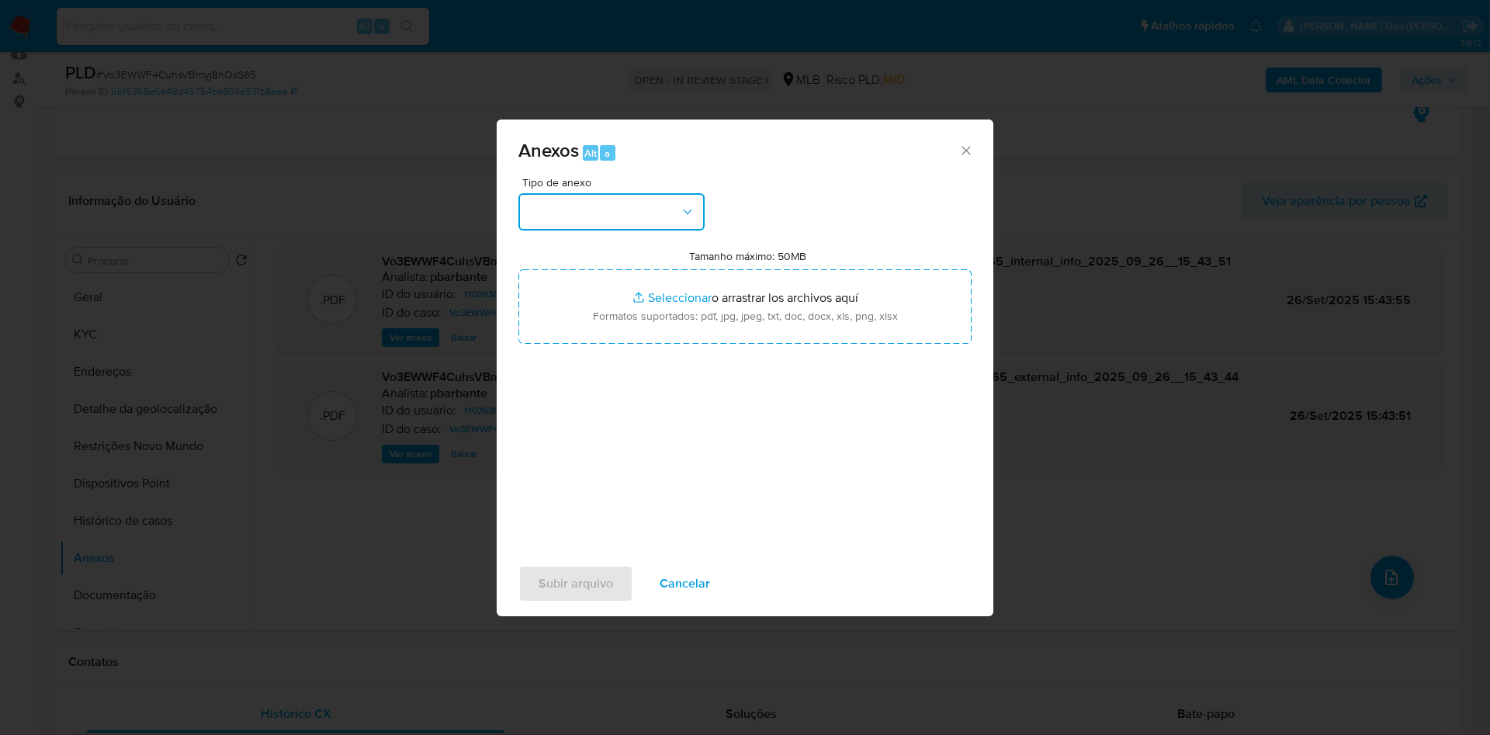
click at [680, 204] on icon "button" at bounding box center [688, 212] width 16 height 16
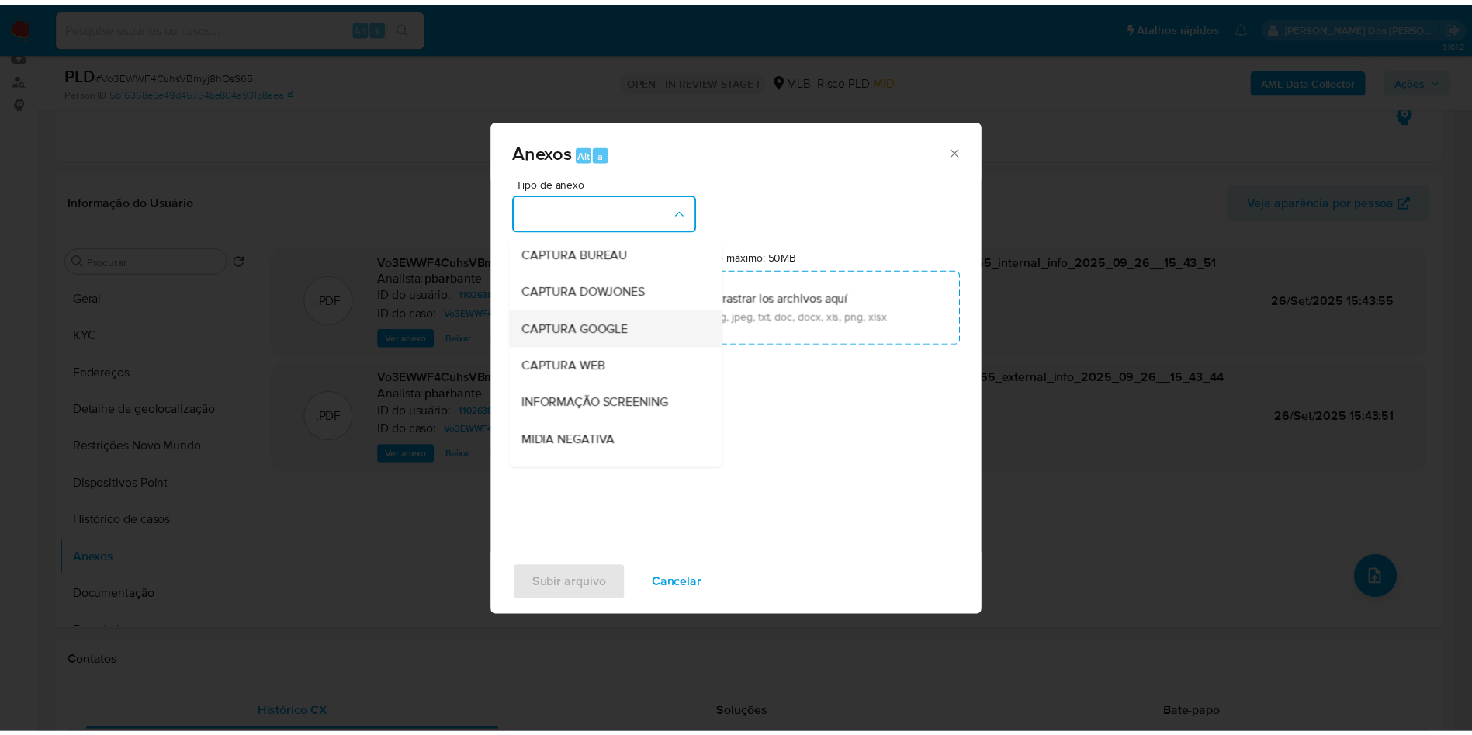
scroll to position [208, 0]
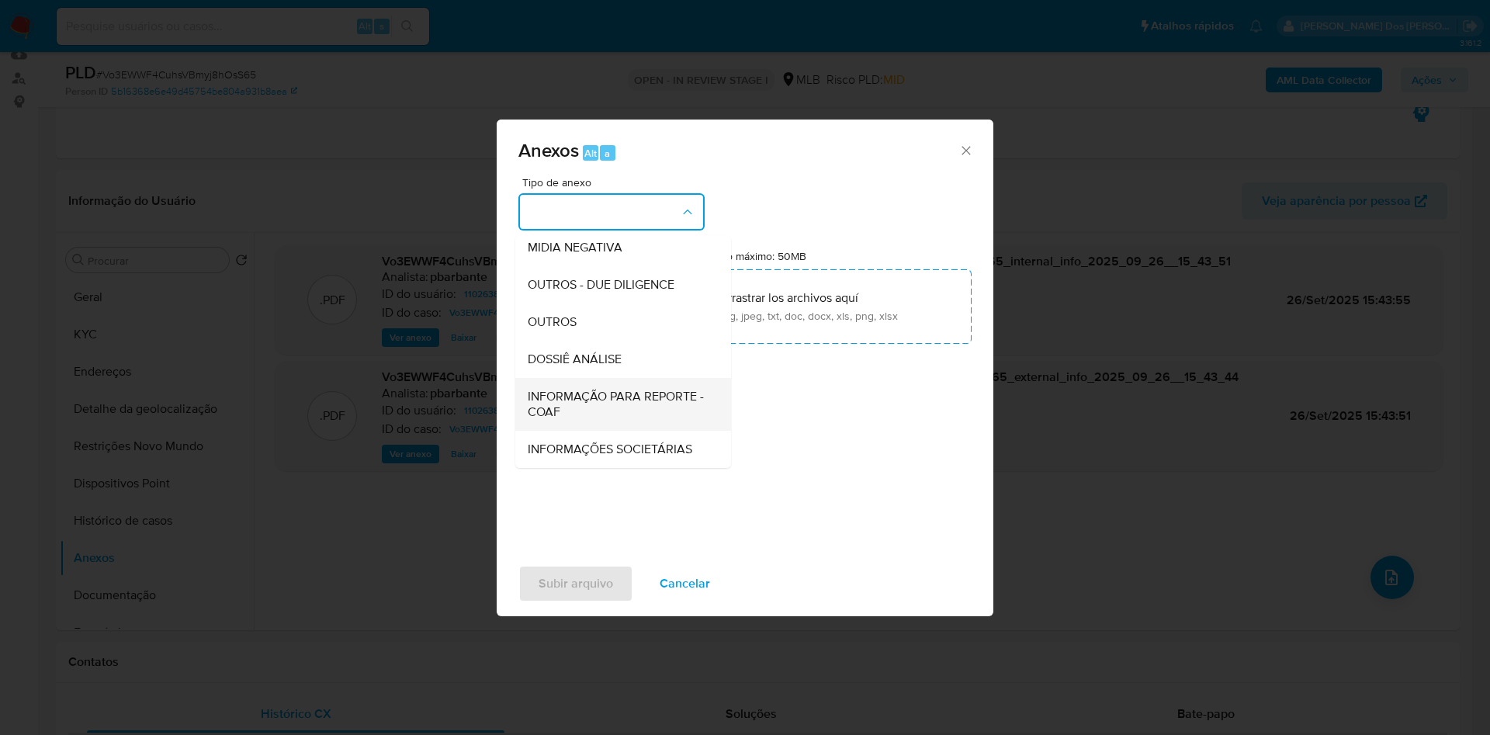
click at [557, 389] on span "INFORMAÇÃO PARA REPORTE - COAF" at bounding box center [619, 404] width 182 height 31
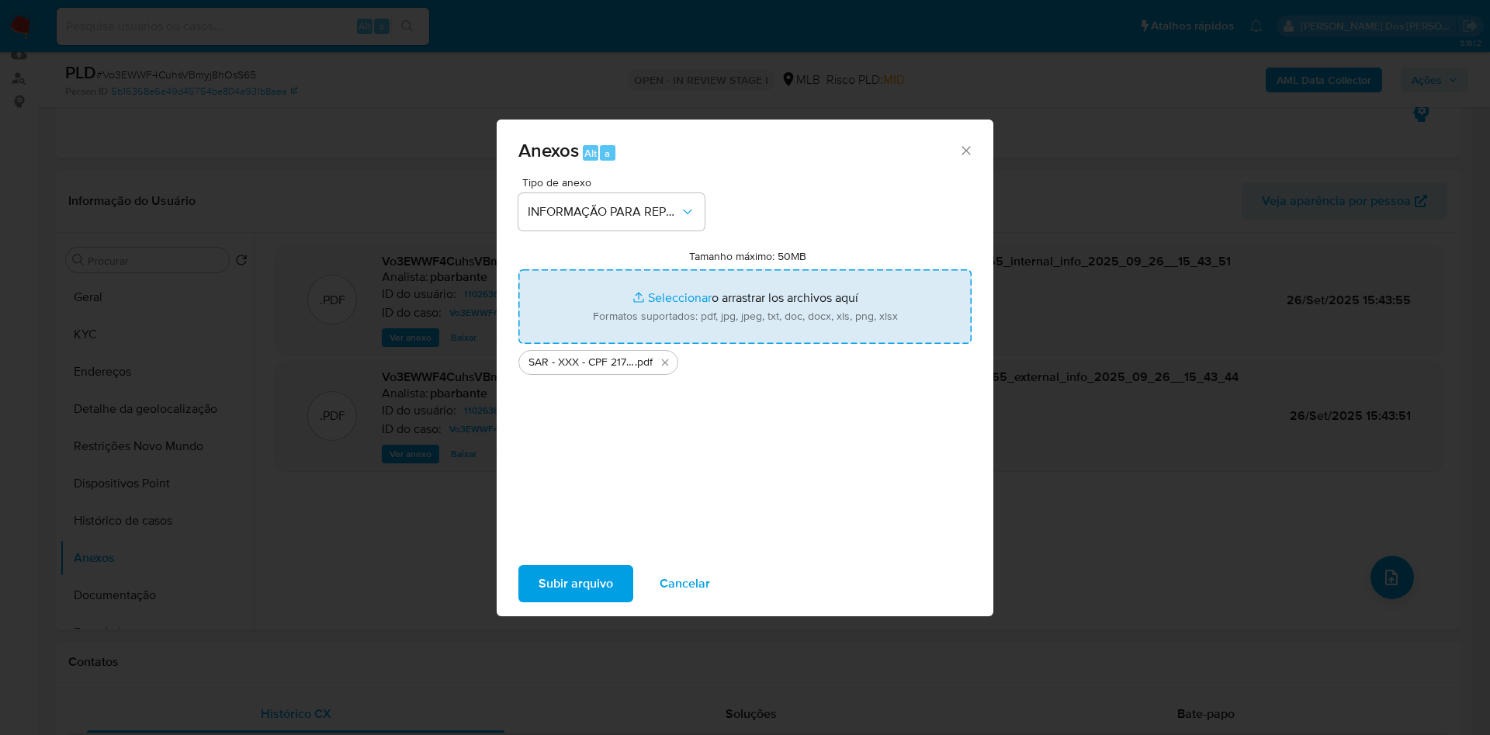
type input "C:\fakepath\Mulan 110263894_2025_09_26_09_43_46.xlsx"
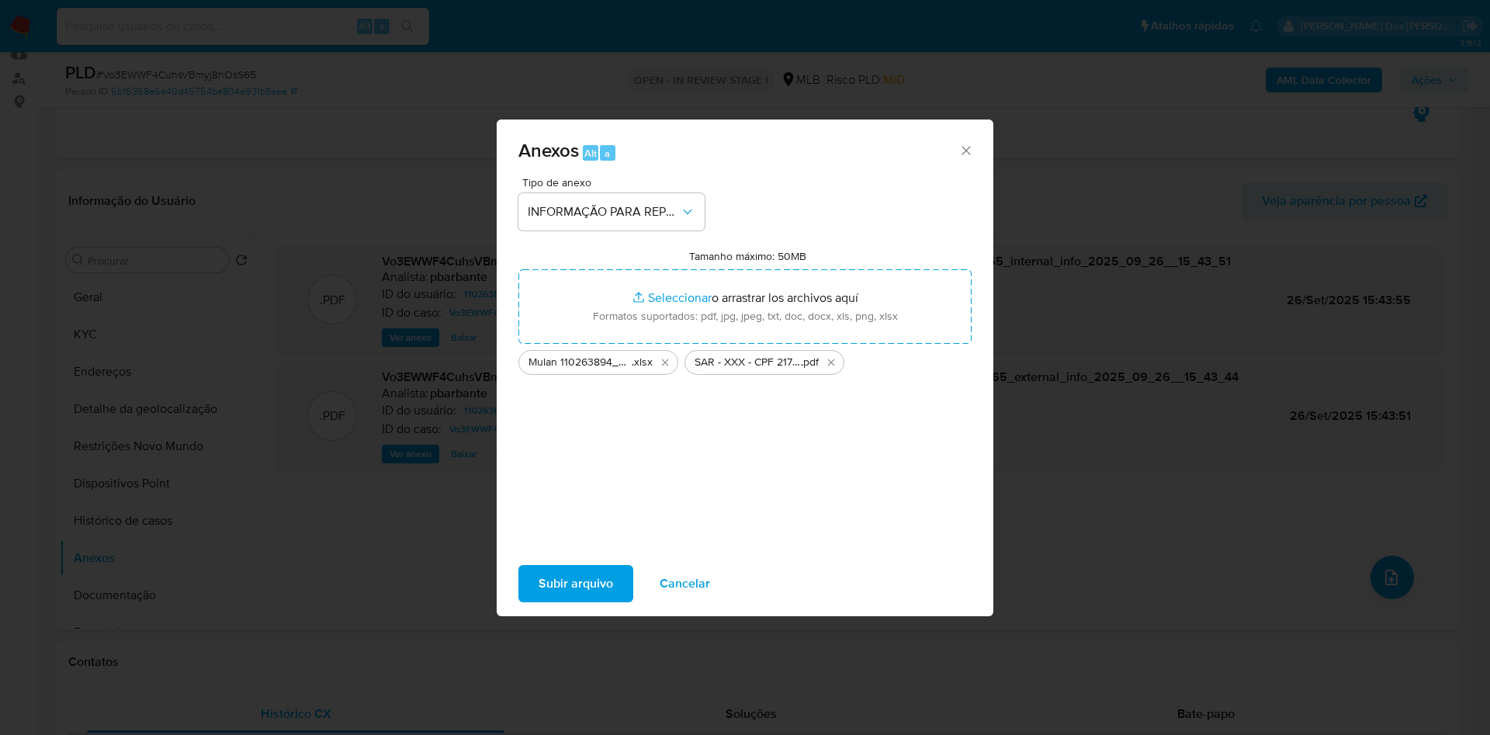
click at [538, 601] on span "Subir arquivo" at bounding box center [575, 583] width 74 height 34
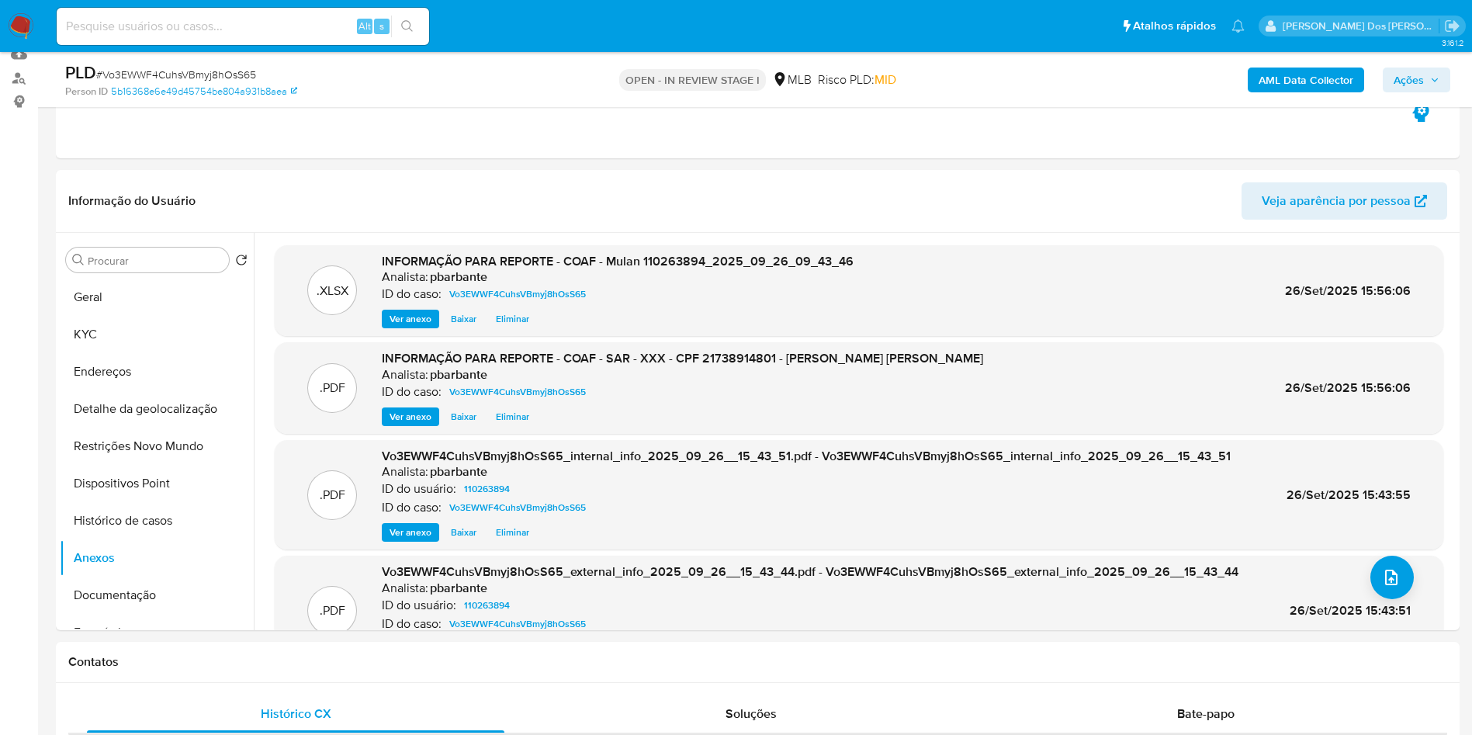
click at [1409, 81] on span "Ações" at bounding box center [1408, 80] width 30 height 25
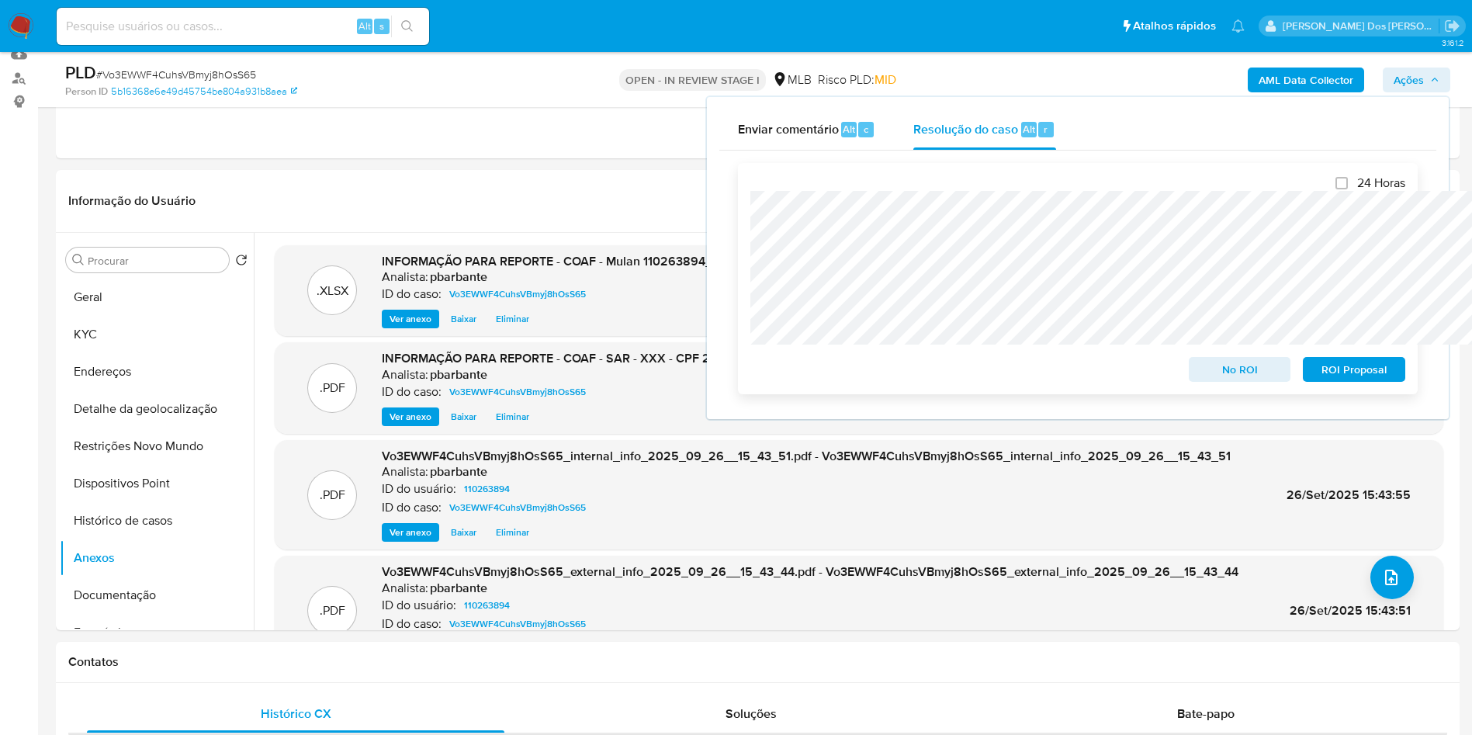
click at [1347, 368] on span "ROI Proposal" at bounding box center [1354, 369] width 81 height 22
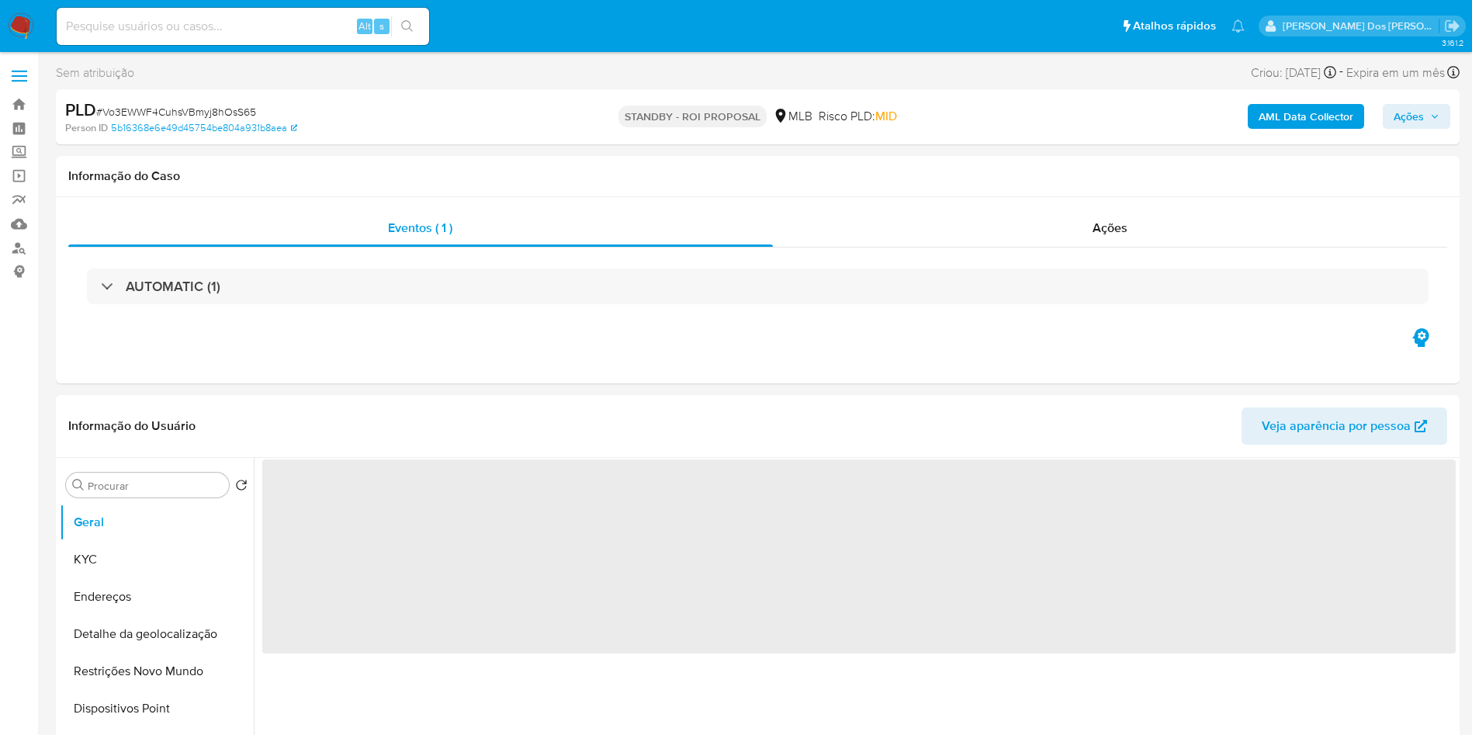
select select "10"
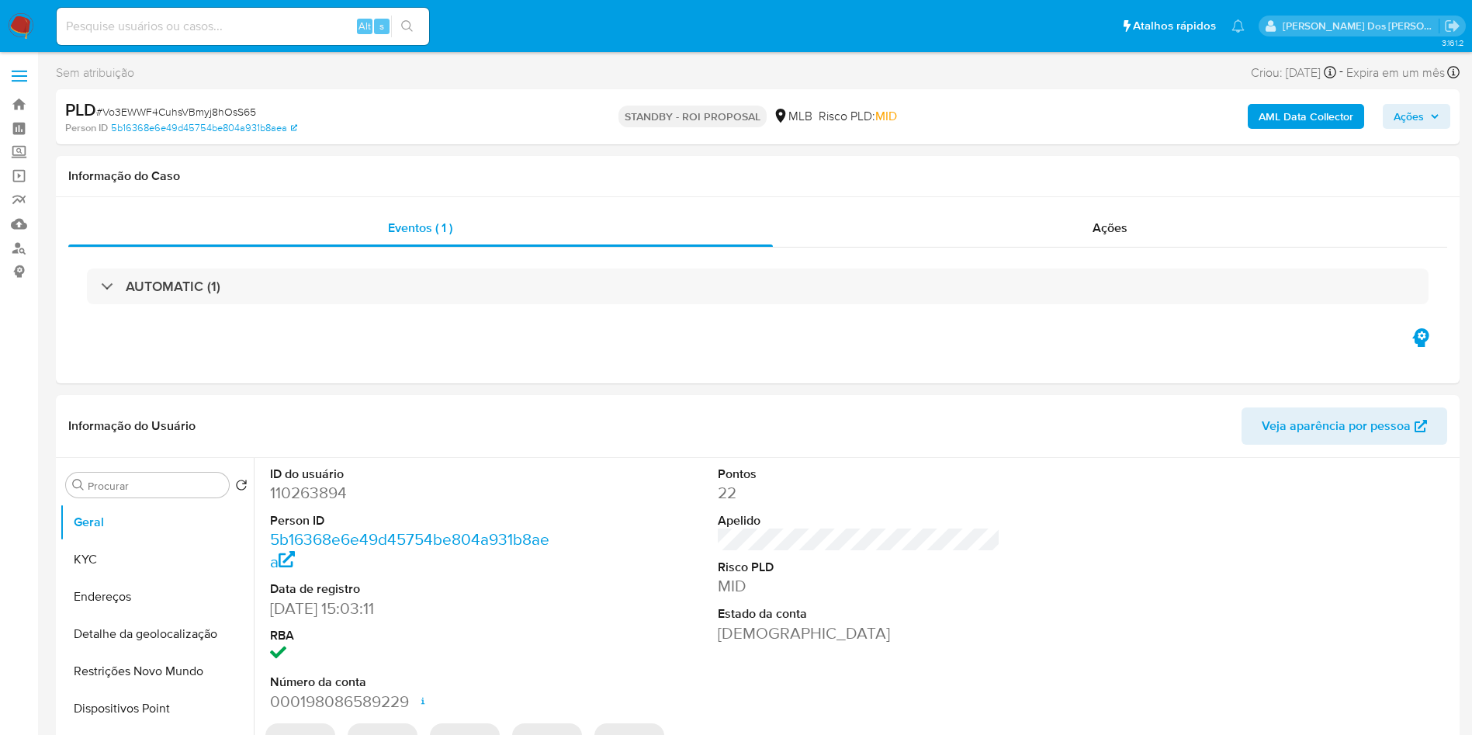
select select "10"
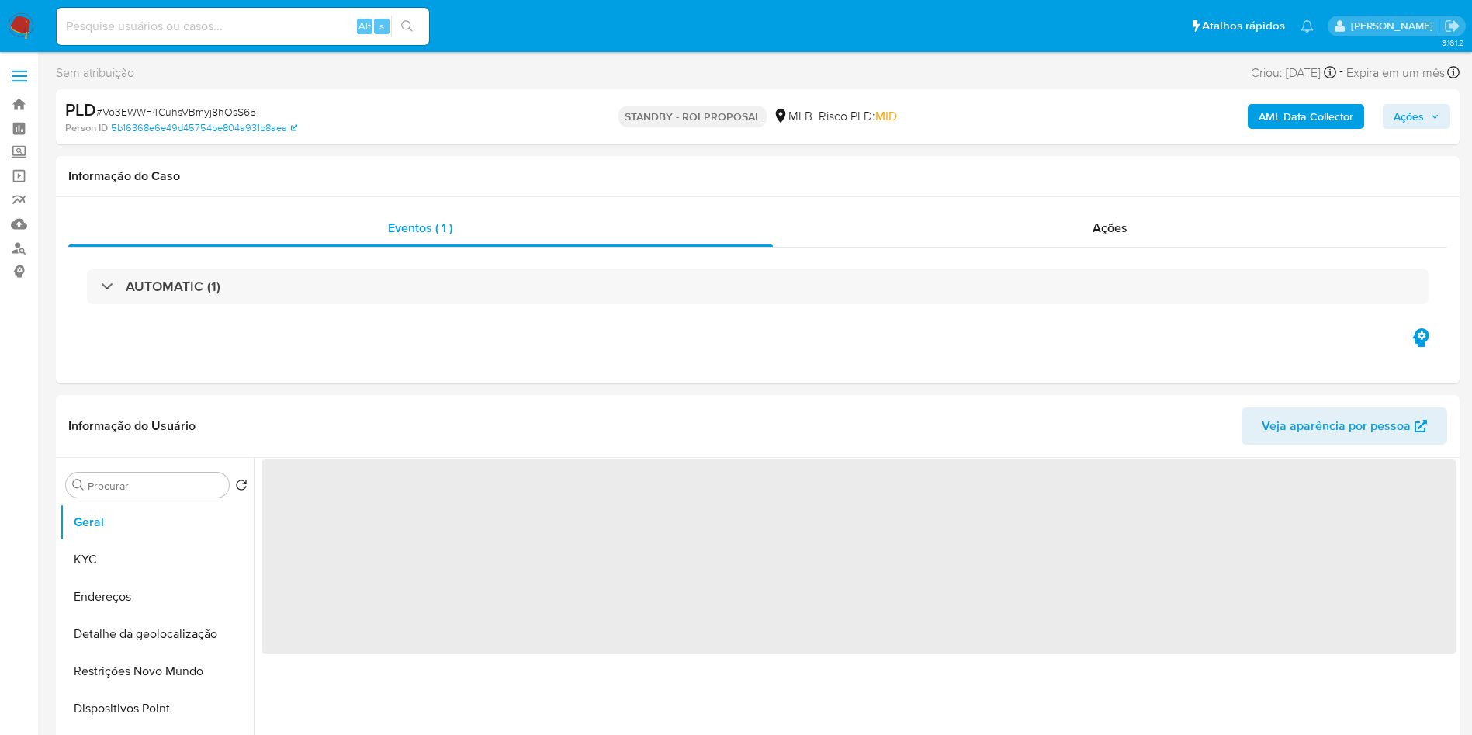
select select "10"
